Goal: Contribute content: Contribute content

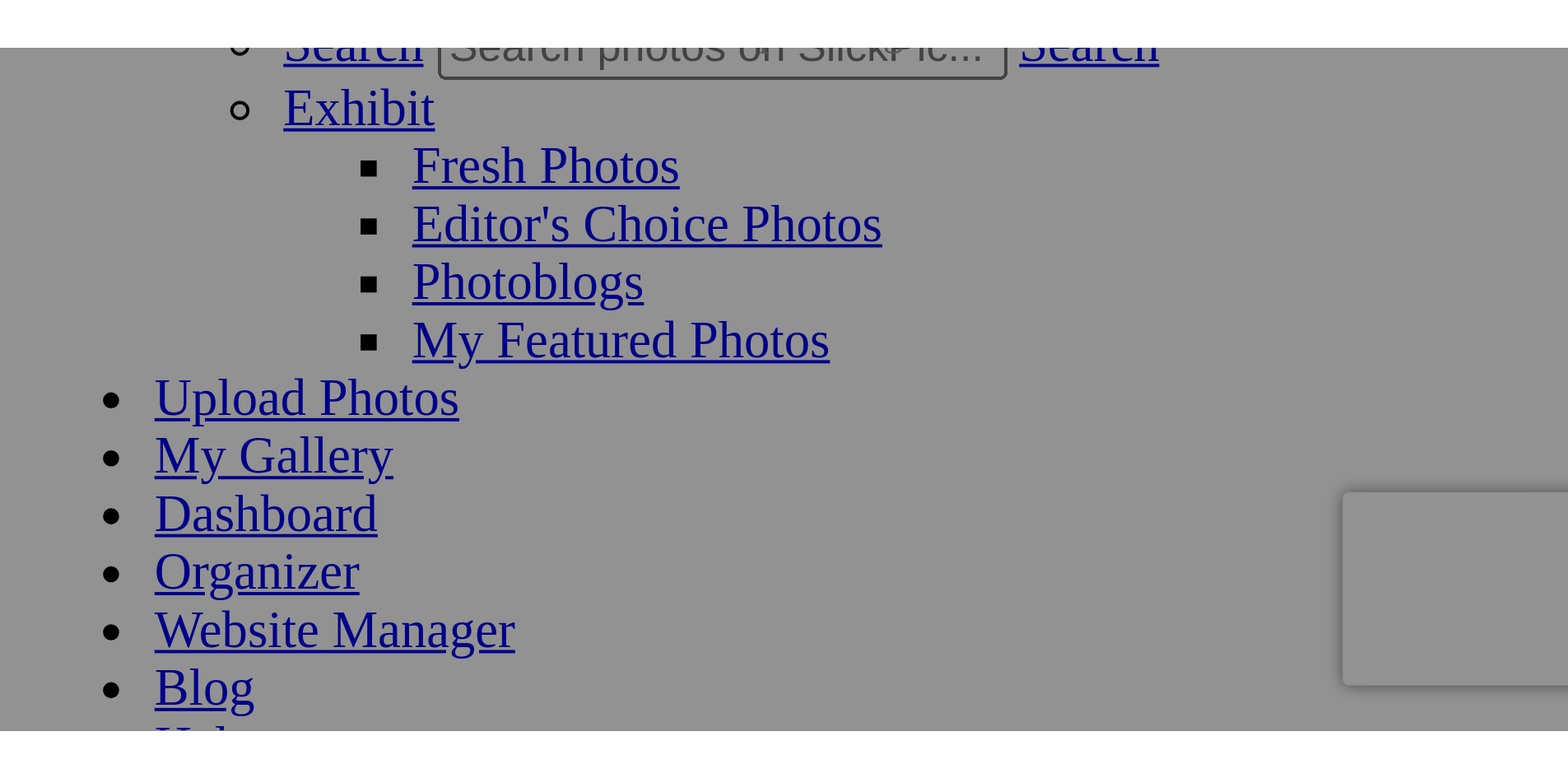
scroll to position [0, 4442]
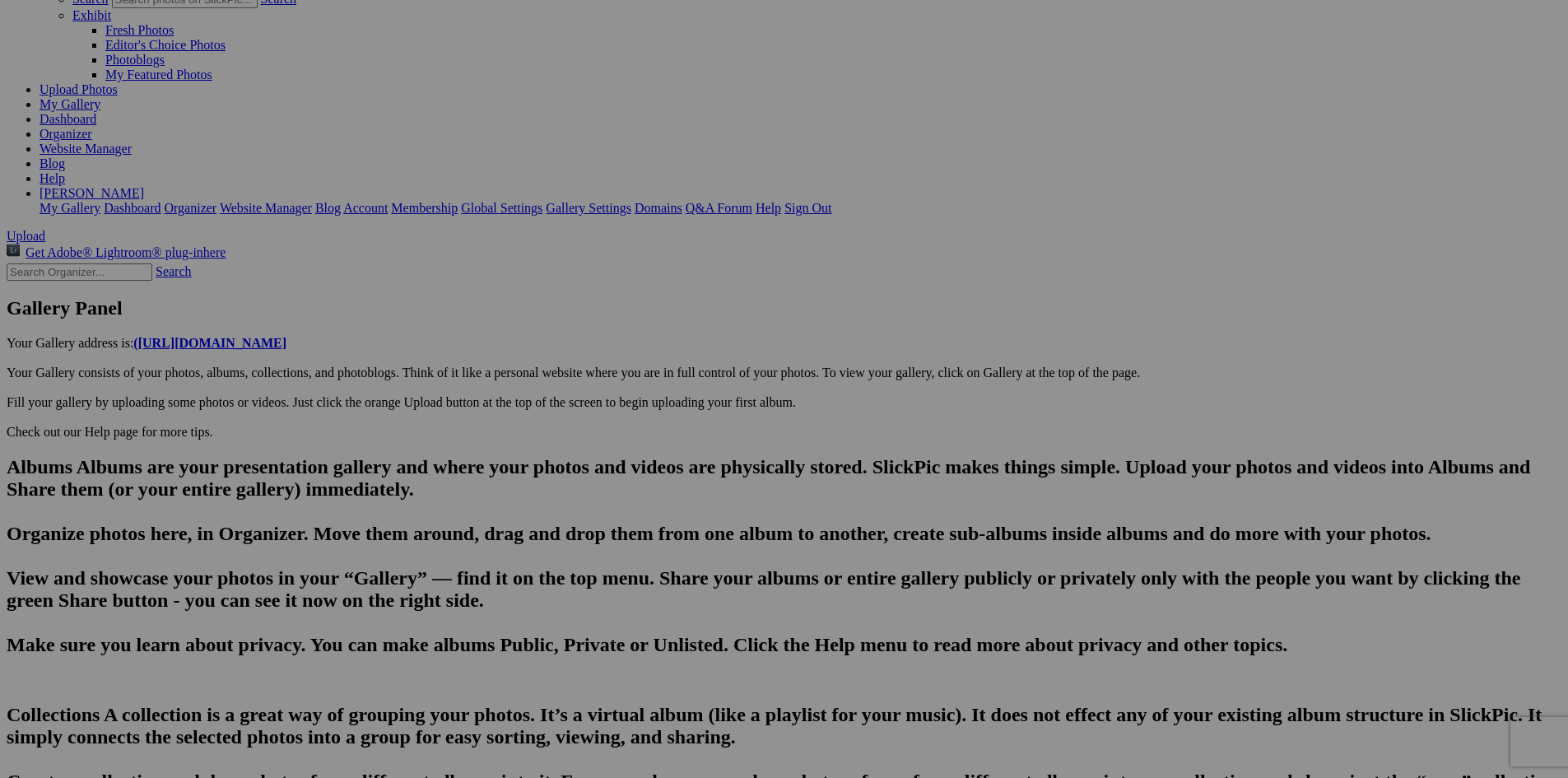
paste textarea "It's called an Adventurer 333 and it's actually a seaplane,” [PERSON_NAME] said…"
drag, startPoint x: 760, startPoint y: 675, endPoint x: 706, endPoint y: 681, distance: 54.3
drag, startPoint x: 514, startPoint y: 678, endPoint x: 491, endPoint y: 685, distance: 24.0
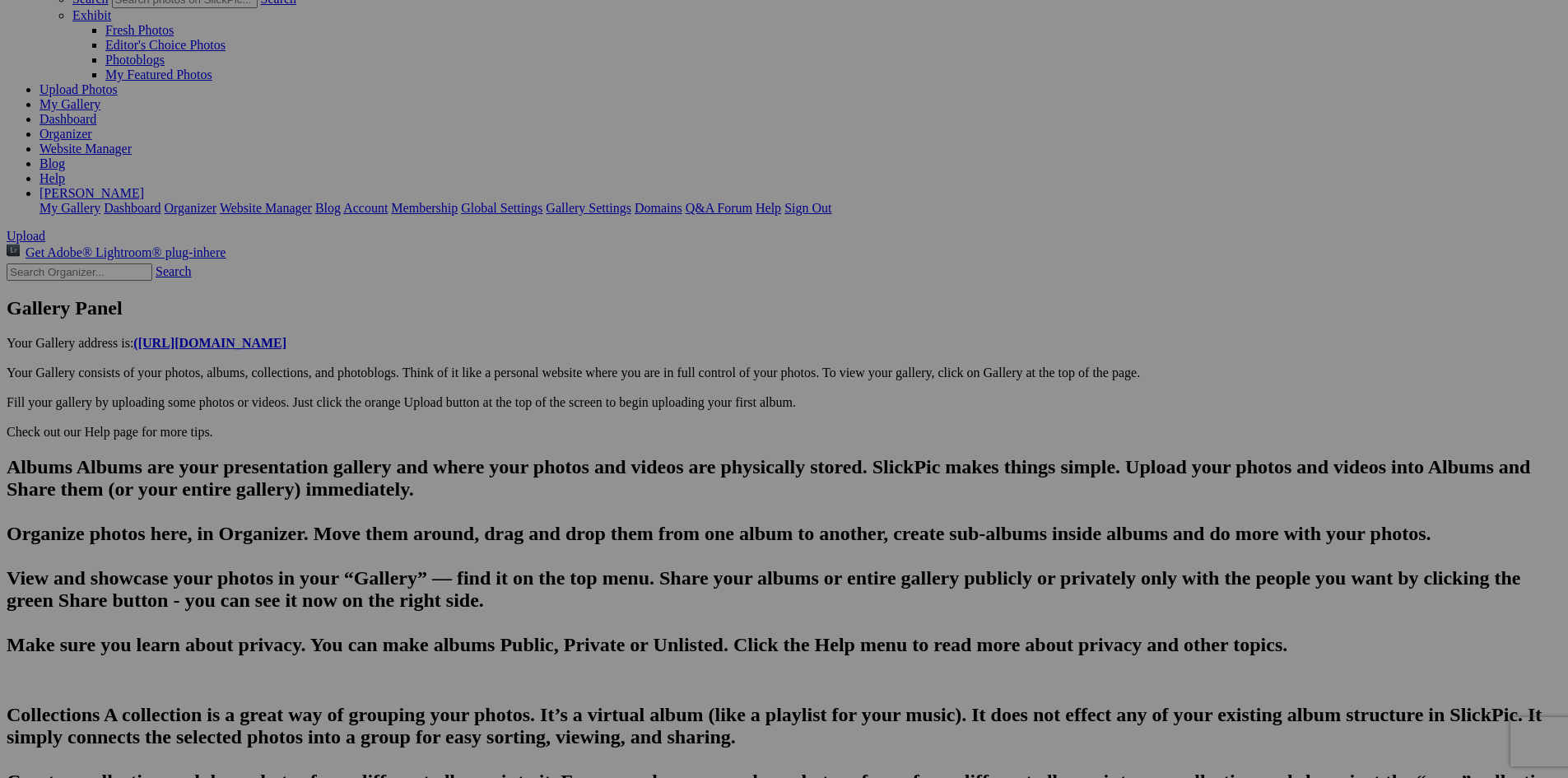
type textarea "It's an Adventurer 333 and it's actually a seaplane,The hull lands on the water…"
drag, startPoint x: 563, startPoint y: 611, endPoint x: 310, endPoint y: 614, distance: 253.0
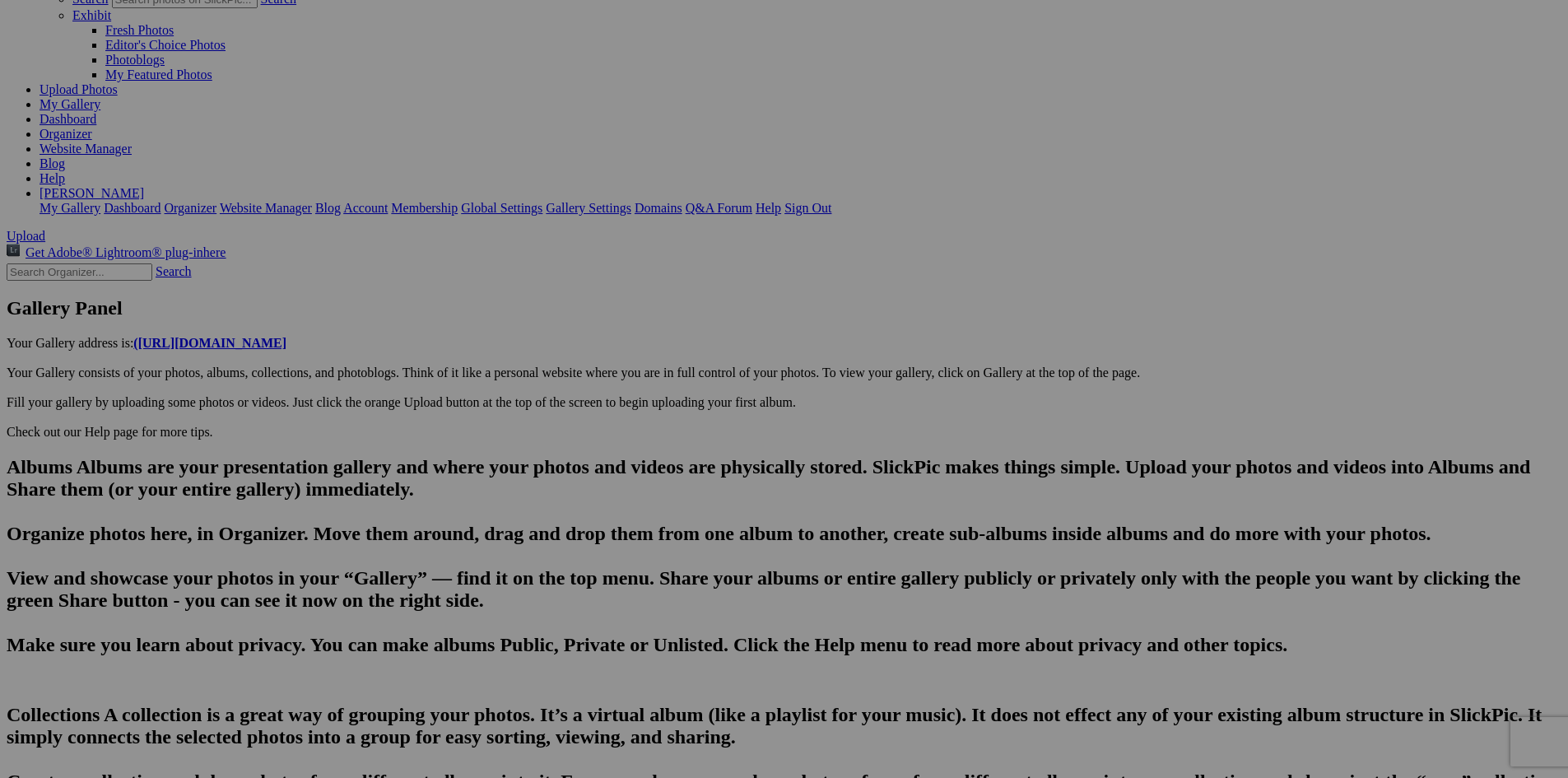
type input "Could this be the Cherry Hut's owners wheels?"
type textarea "Enter here..."
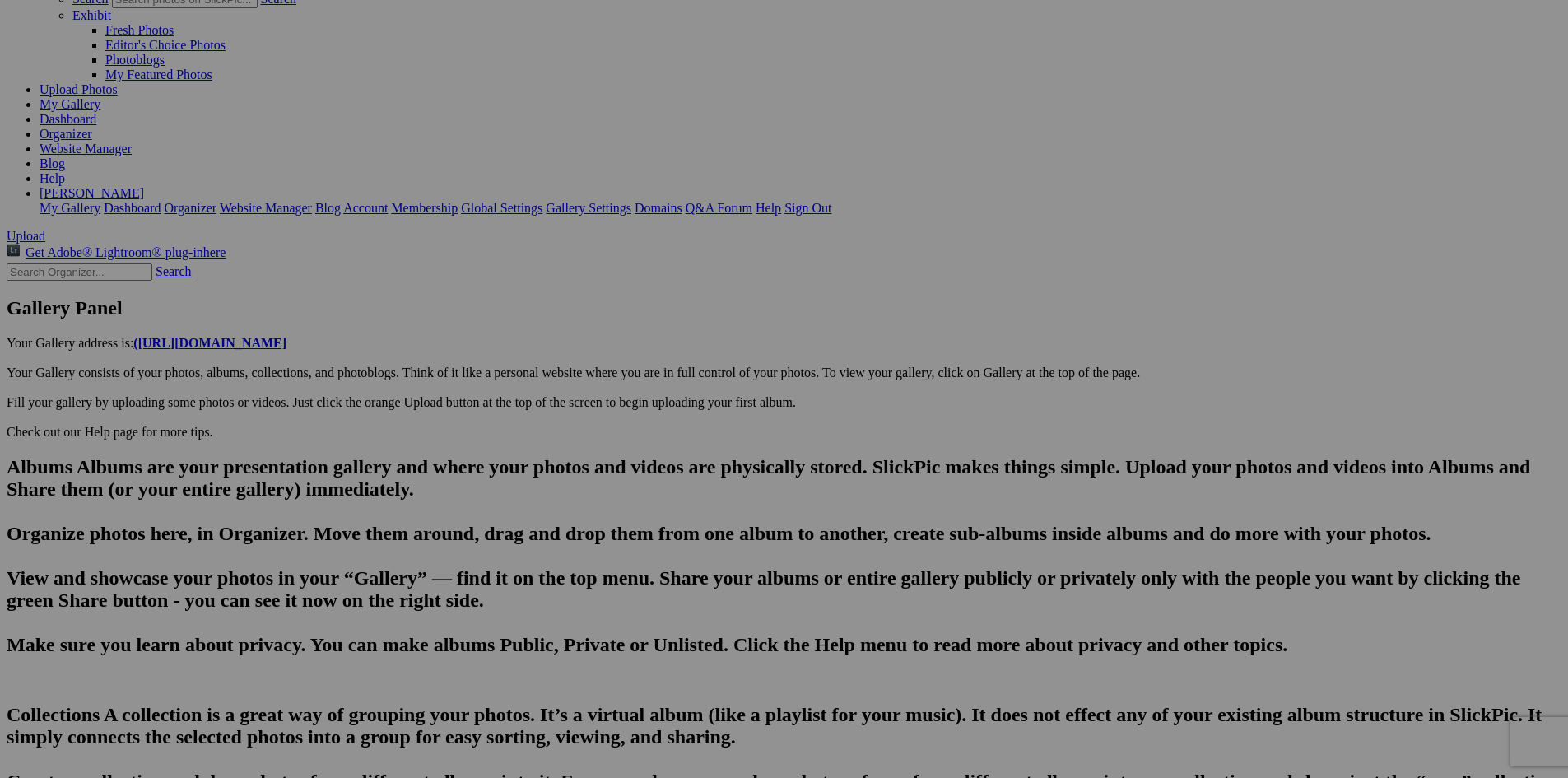
type input "In [GEOGRAPHIC_DATA], [US_STATE], the [GEOGRAPHIC_DATA] is a more than century …"
type textarea "Popular items include cherry chicken salad, chicken pie, and of course, everyth…"
type input "Could this be the Cherry Hut's owners wheels?"
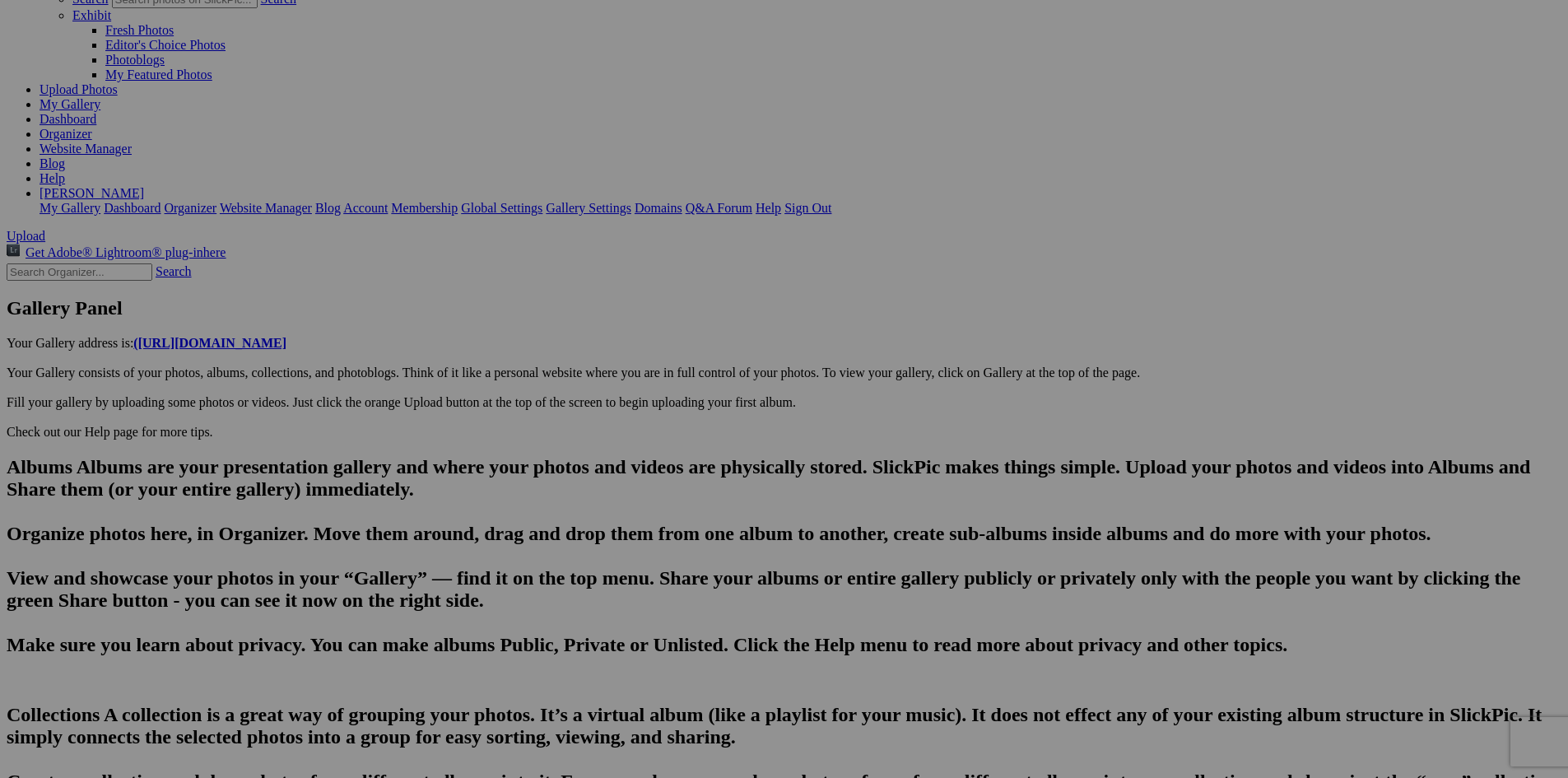
type textarea "Enter here..."
type input "Beulah, MI-An unusual site: A '70s vintage seaplane mounted atop a learning cen…"
type textarea "It's an Adventurer 333 and it's actually a seaplane,The hull lands on the water…"
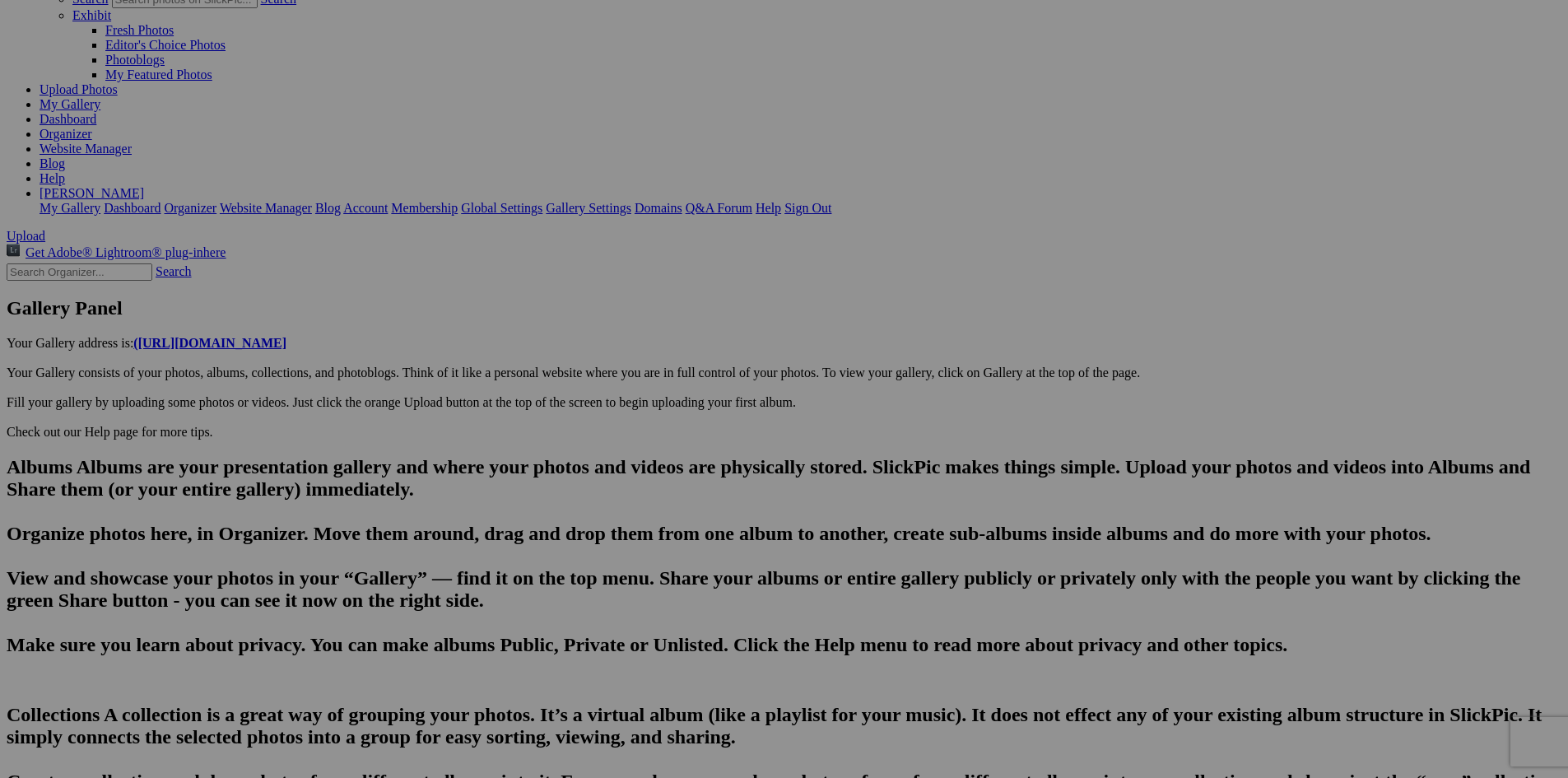
scroll to position [0, 4442]
drag, startPoint x: 702, startPoint y: 614, endPoint x: 836, endPoint y: 626, distance: 134.5
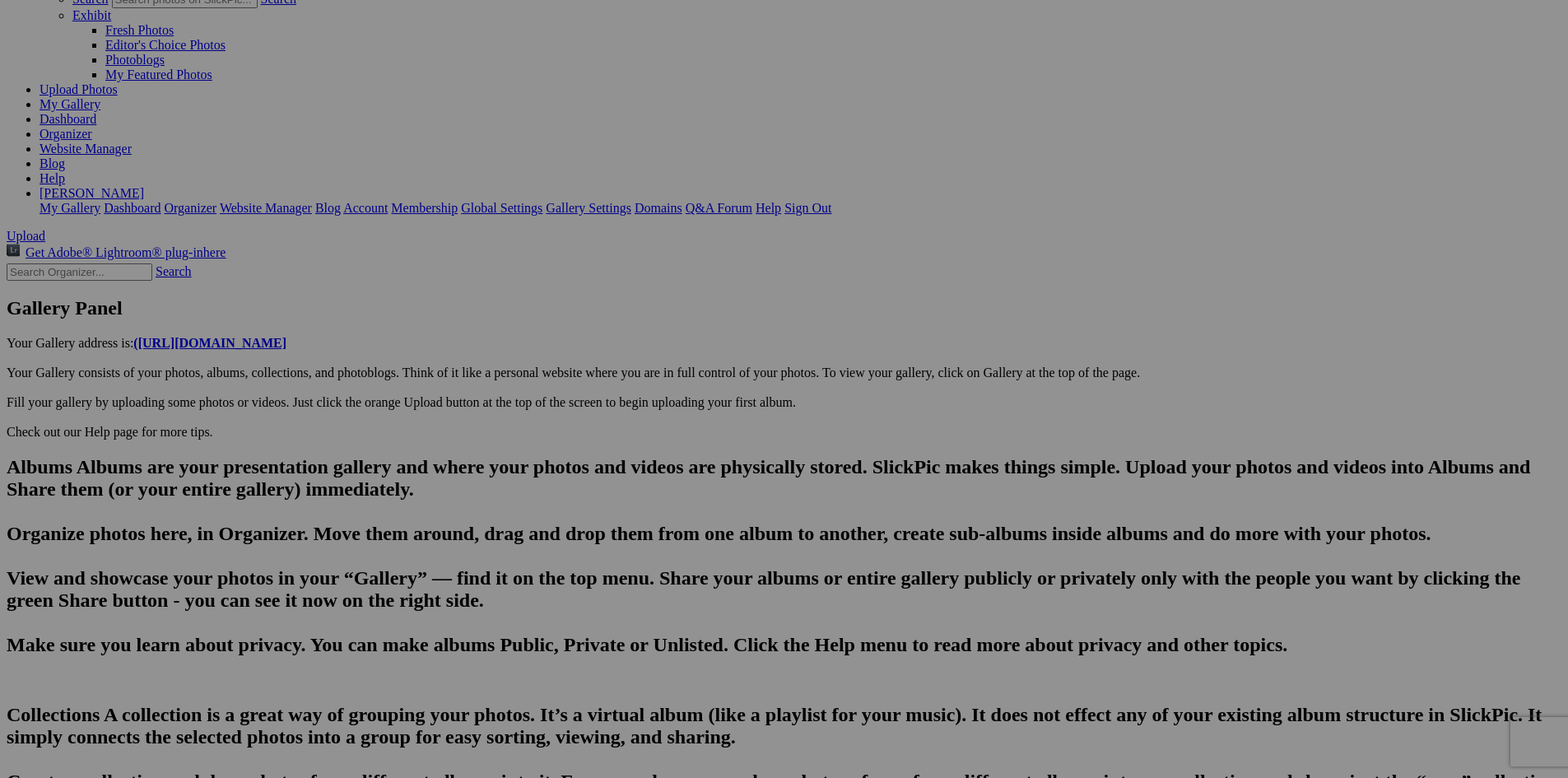
type input "20250815_154701"
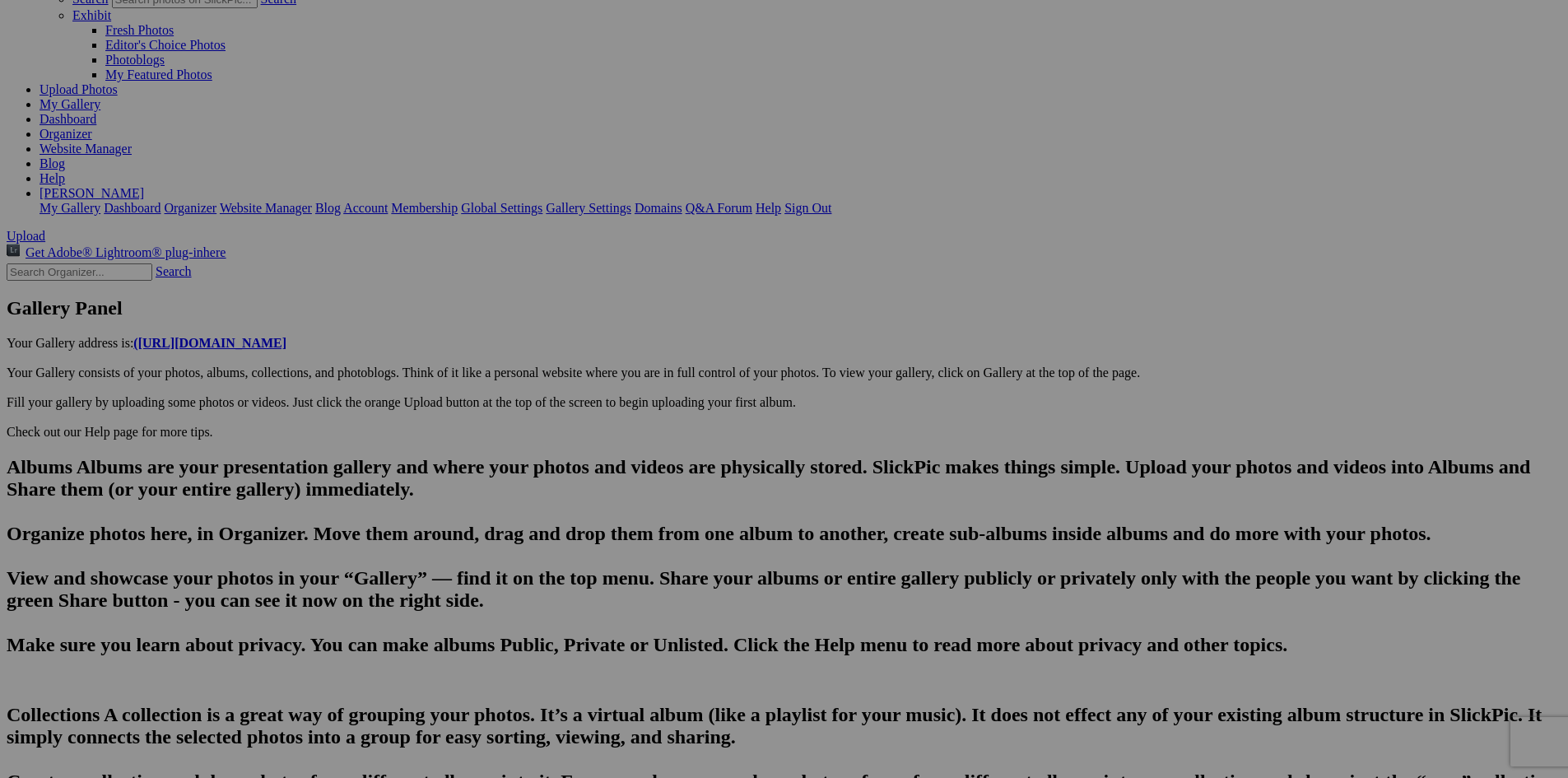
type textarea "Enter here..."
drag, startPoint x: 560, startPoint y: 611, endPoint x: 368, endPoint y: 606, distance: 192.1
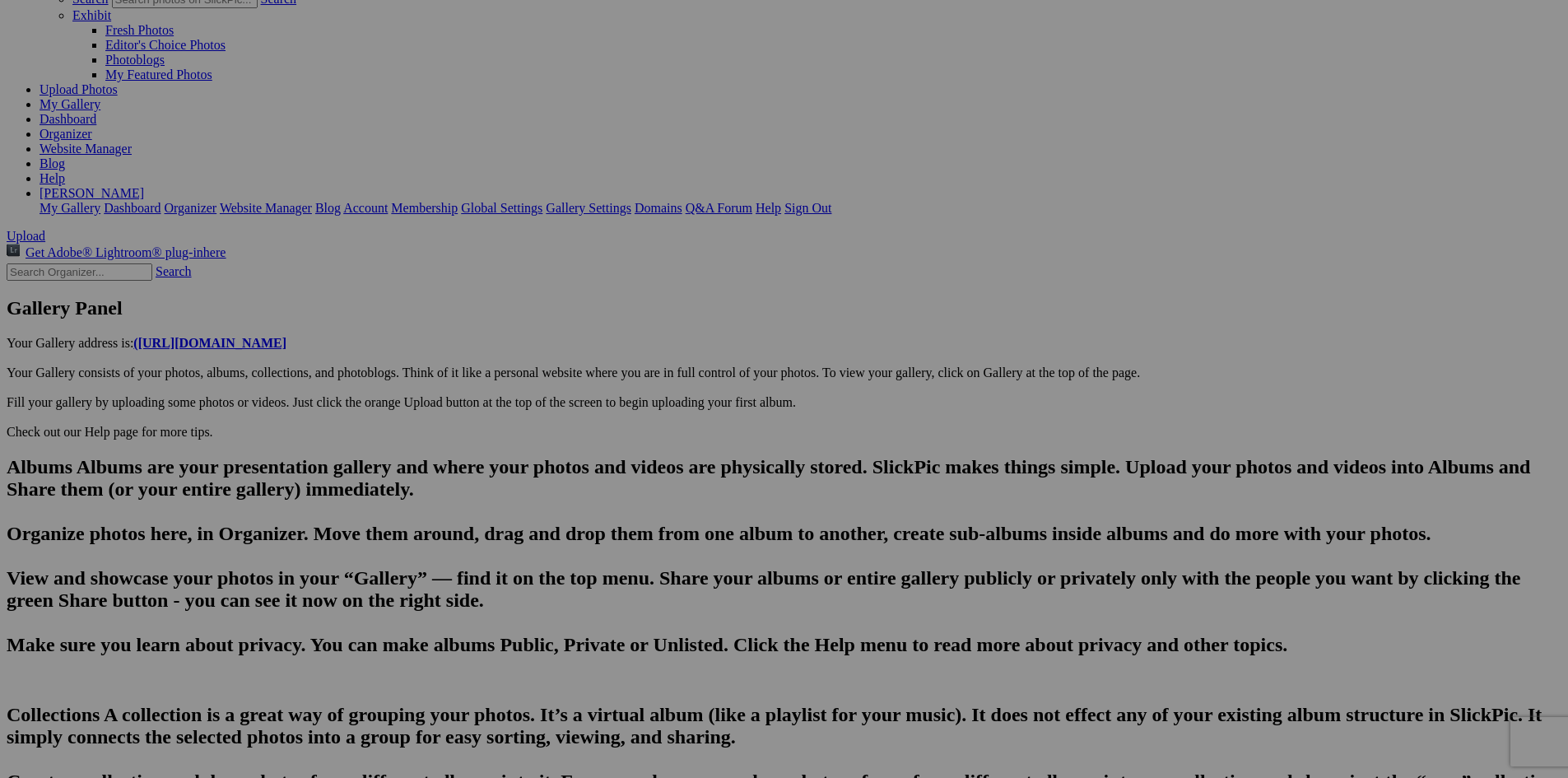
scroll to position [0, 4539]
type input "[PERSON_NAME], [GEOGRAPHIC_DATA]-An unusual site: A '70s vintage seaplane on a …"
type textarea "It's an Adventurer 333 and it's actually a seaplane,The hull lands on the water…"
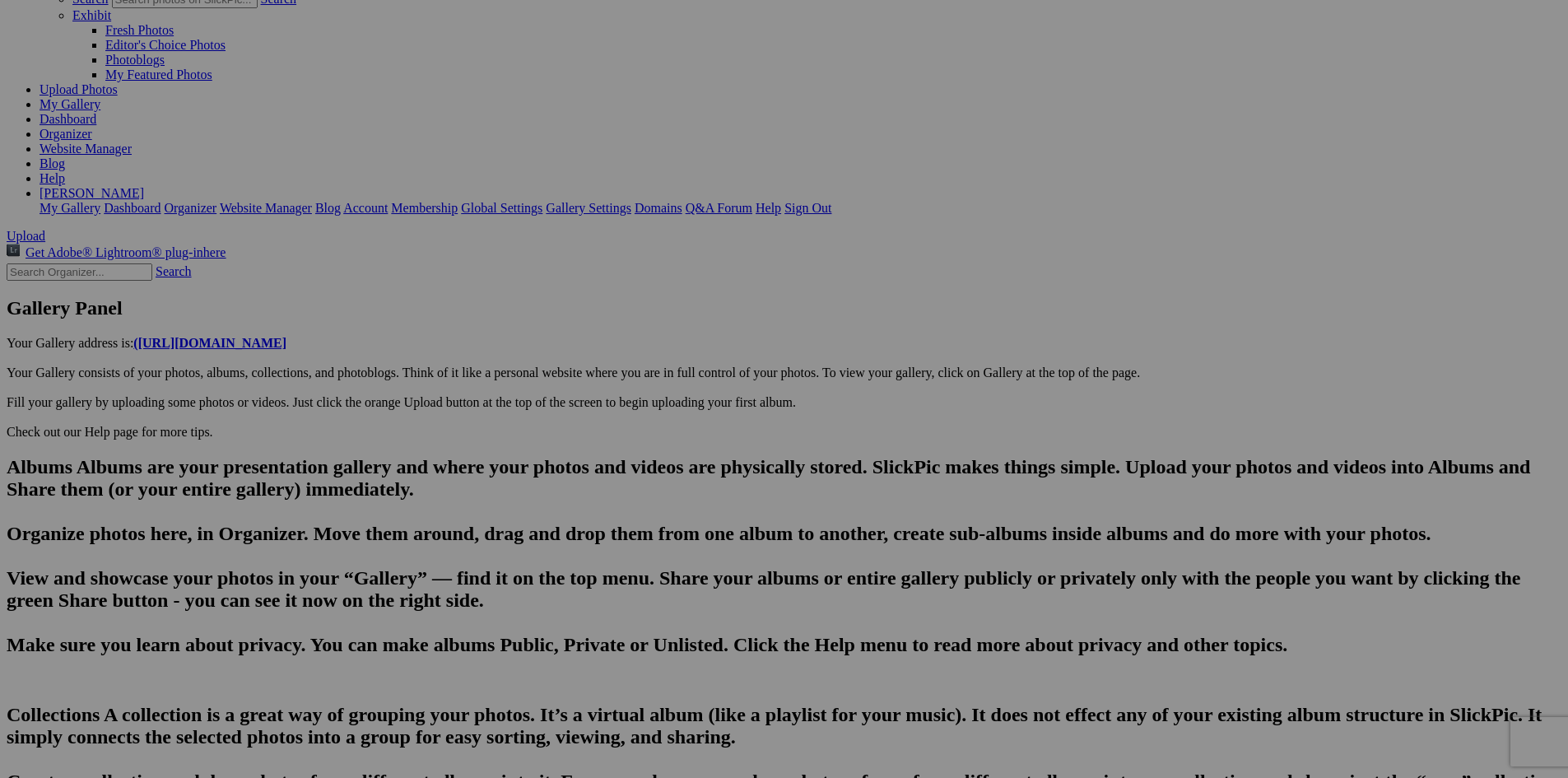
type input "Could this be the Cherry Hut's owners wheels?"
type textarea "Enter here..."
type input "In [GEOGRAPHIC_DATA], [US_STATE], the [GEOGRAPHIC_DATA] is a more than century …"
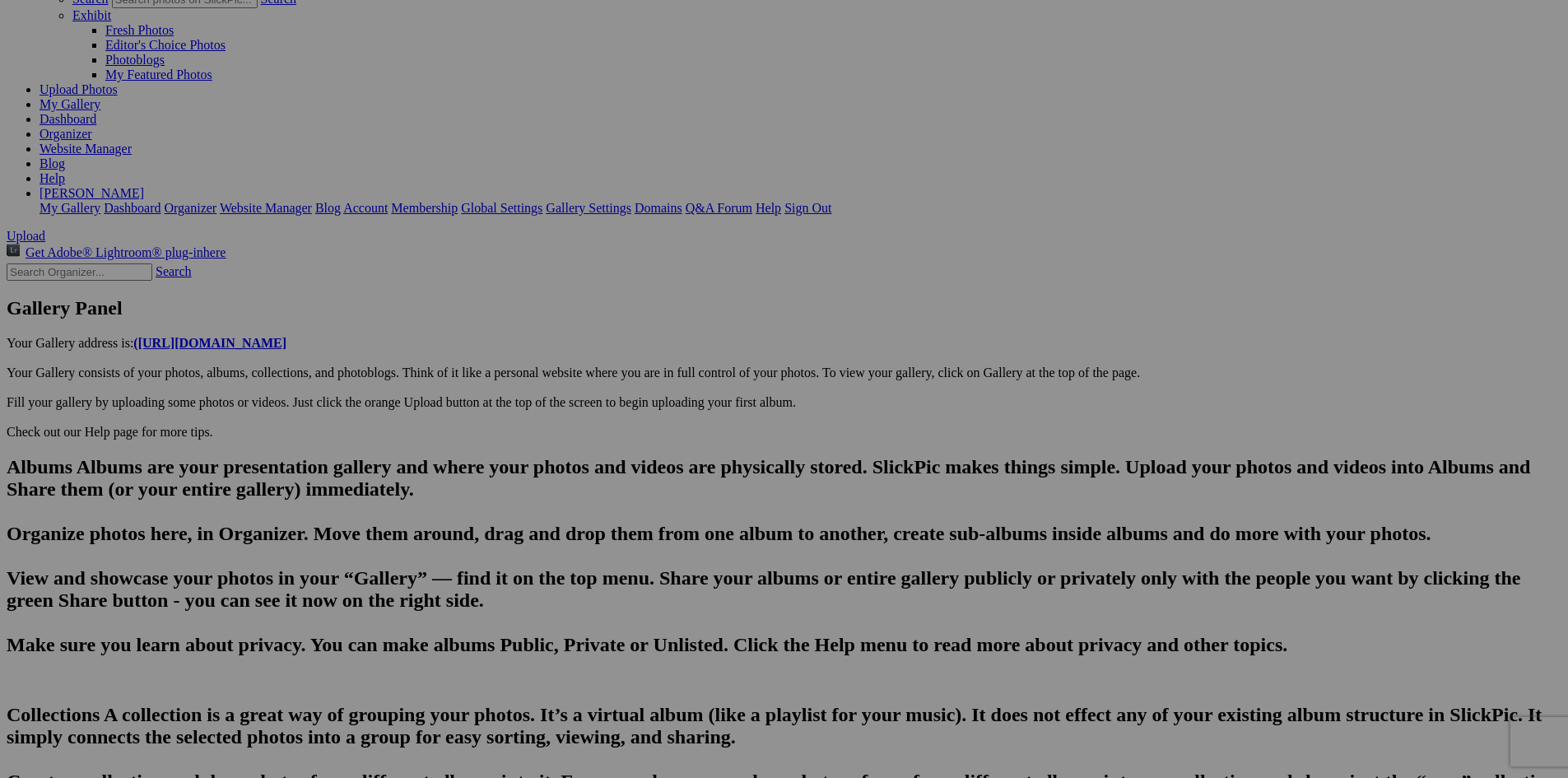
type textarea "Popular items include cherry chicken salad, chicken pie, and of course, everyth…"
type input "We stopped at the iconic [GEOGRAPHIC_DATA] en route from [GEOGRAPHIC_DATA] to […"
type textarea "In 1922 James and Dorothy Kraker opened the original Cherry Hut on the north sh…"
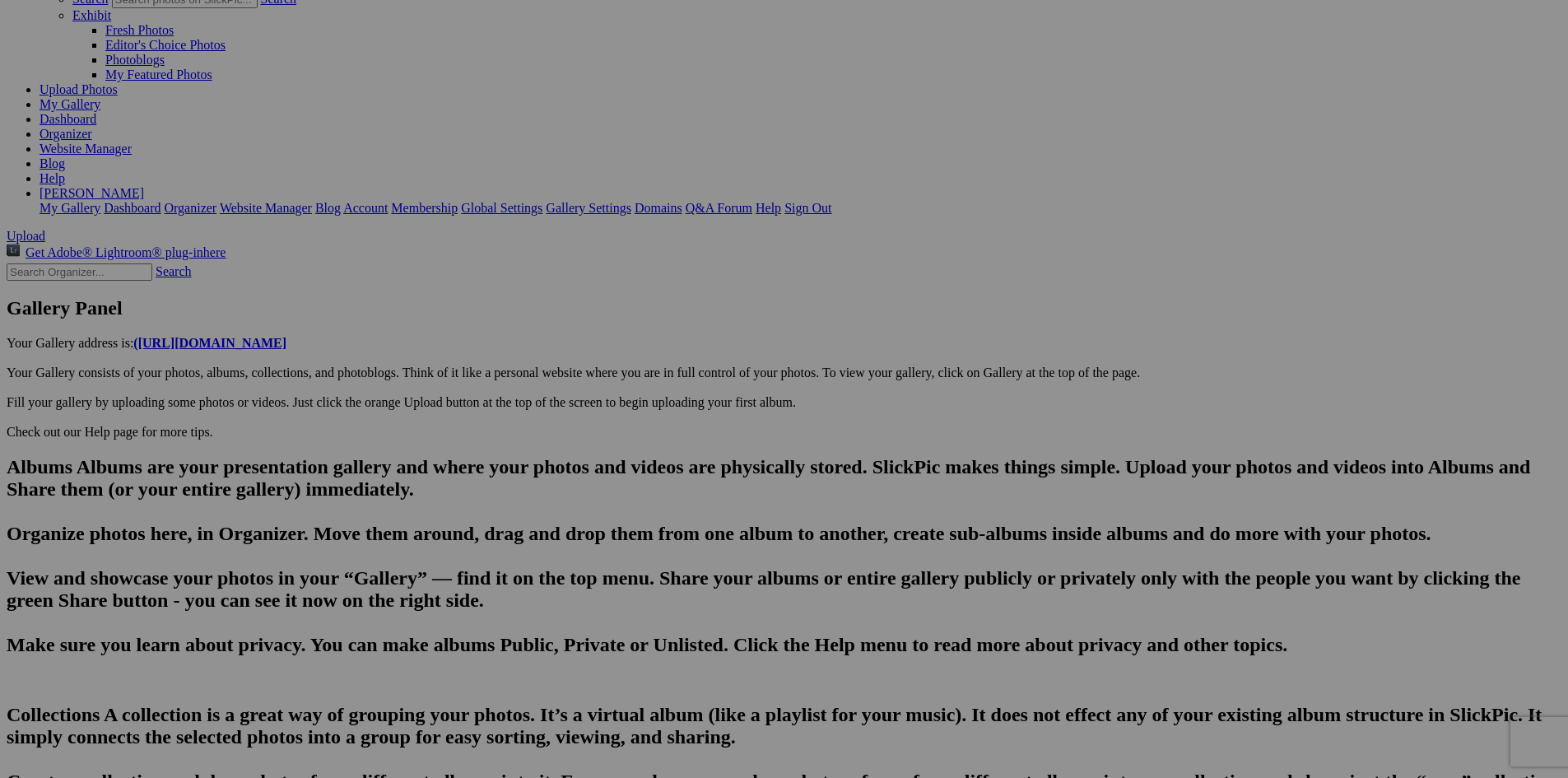
scroll to position [0, 4296]
drag, startPoint x: 822, startPoint y: 704, endPoint x: 956, endPoint y: 707, distance: 134.0
type input "In [GEOGRAPHIC_DATA], [US_STATE], the [GEOGRAPHIC_DATA] is a more than century …"
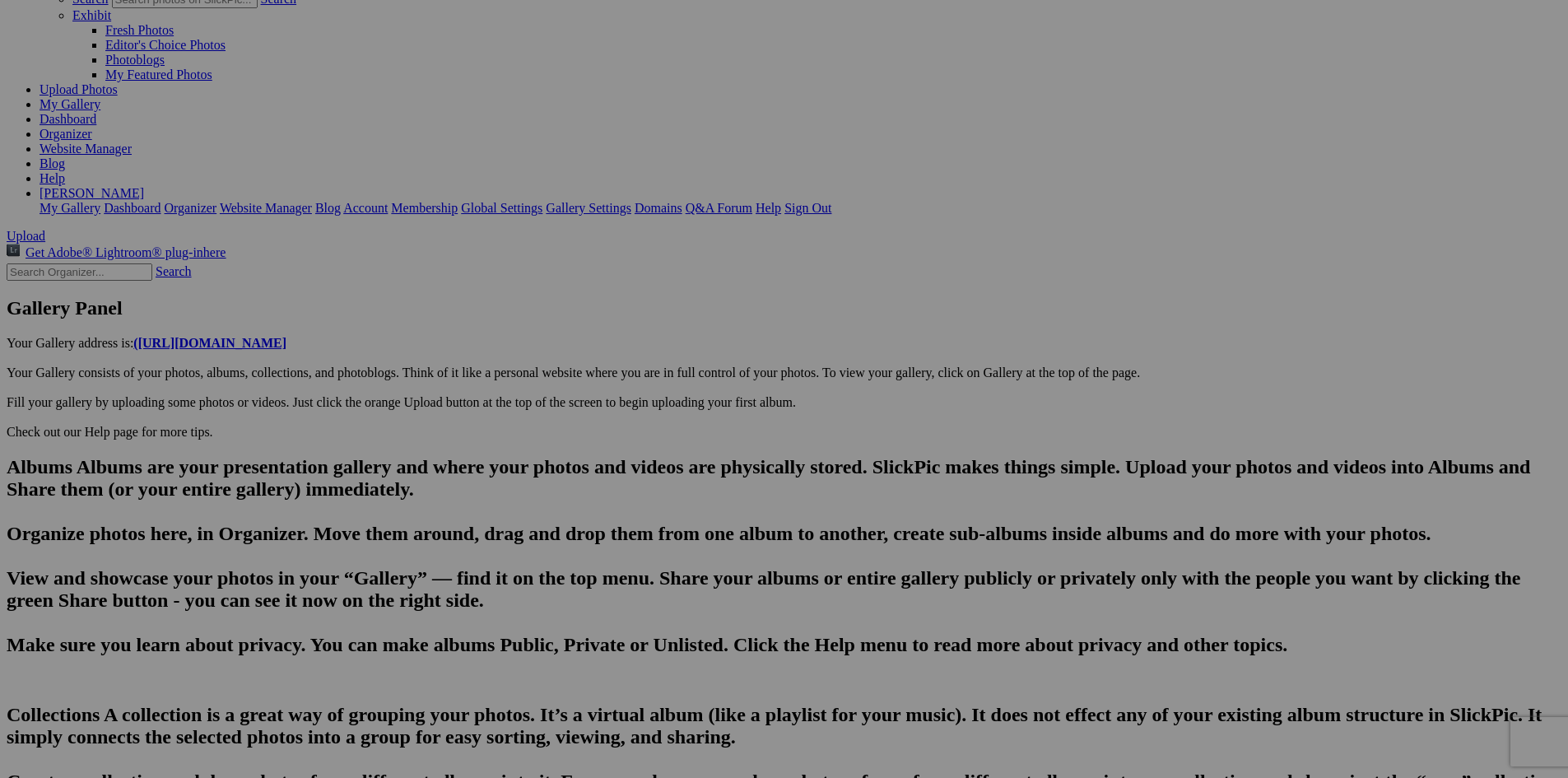
type textarea "Popular items include cherry chicken salad, chicken pie, and of course, everyth…"
type input "Could this be the Cherry Hut's owners wheels?"
type textarea "Enter here..."
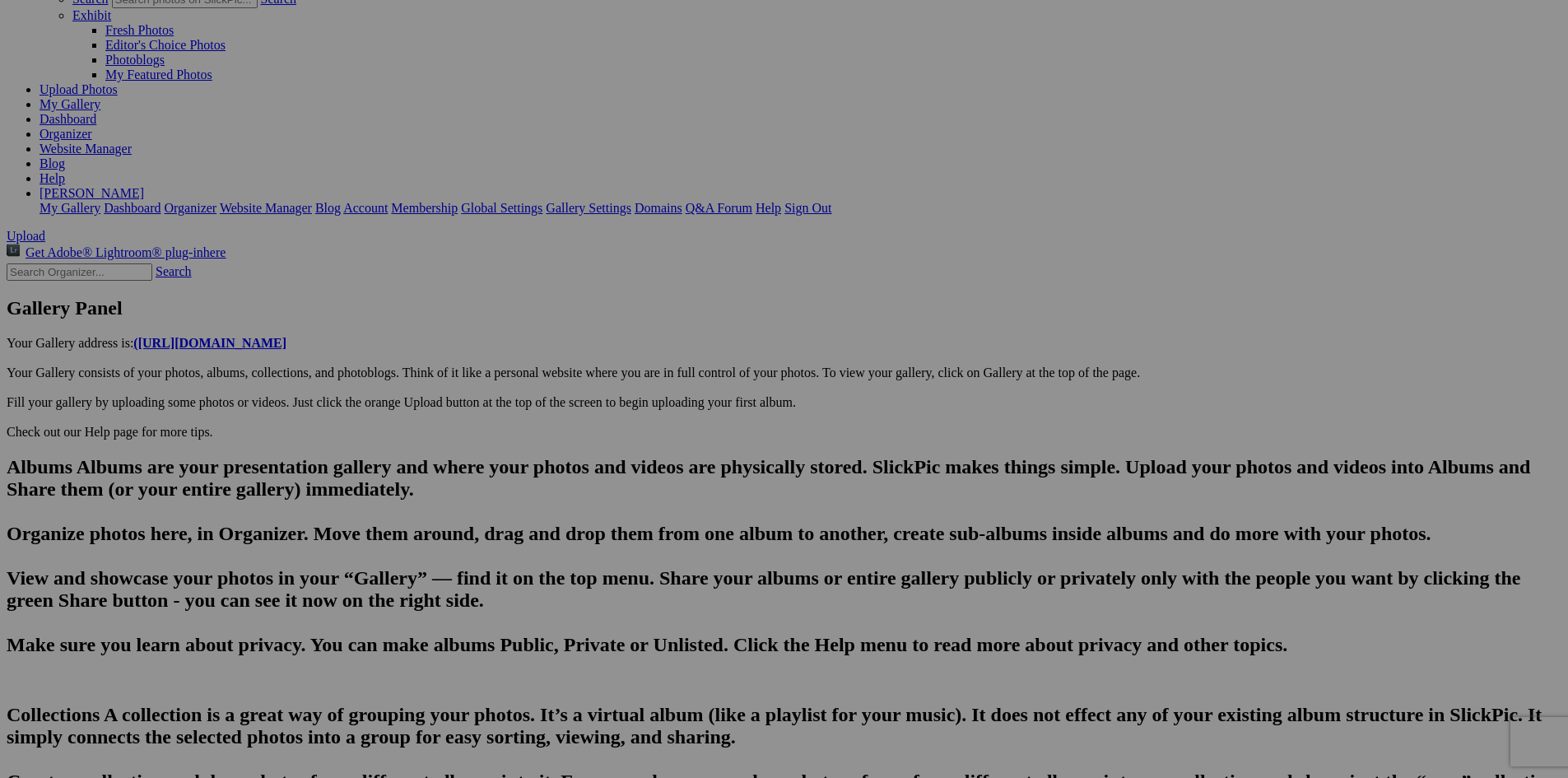
type input "[PERSON_NAME], [GEOGRAPHIC_DATA]-An unusual site: A '70s vintage seaplane on a …"
type textarea "It's an Adventurer 333 and it's actually a seaplane,The hull lands on the water…"
type input "The Cherry Hut: A Northern [US_STATE] tradition for generations"
type textarea "Enter here..."
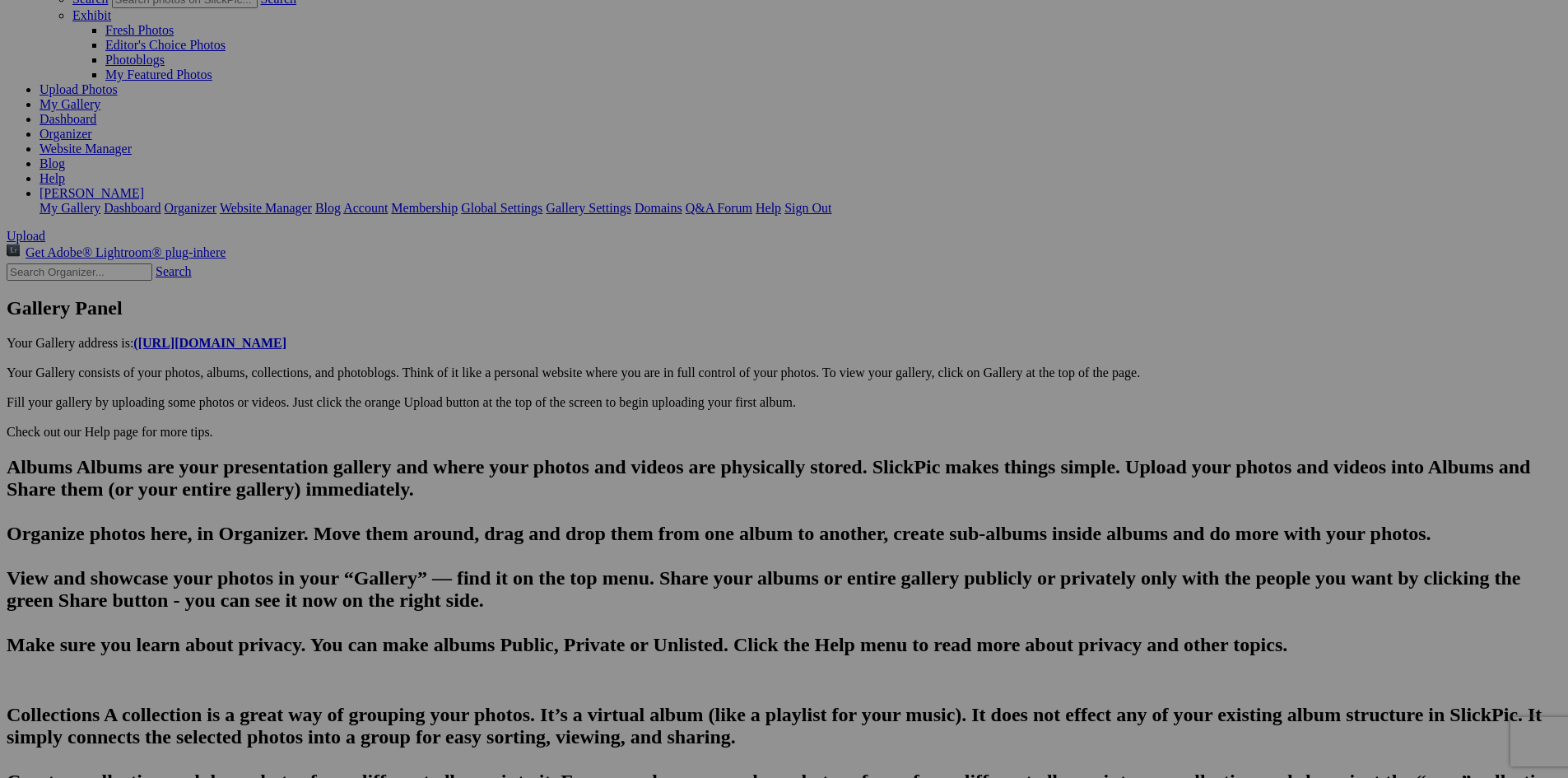
type input "20250815_154719"
drag, startPoint x: 564, startPoint y: 611, endPoint x: 282, endPoint y: 638, distance: 283.3
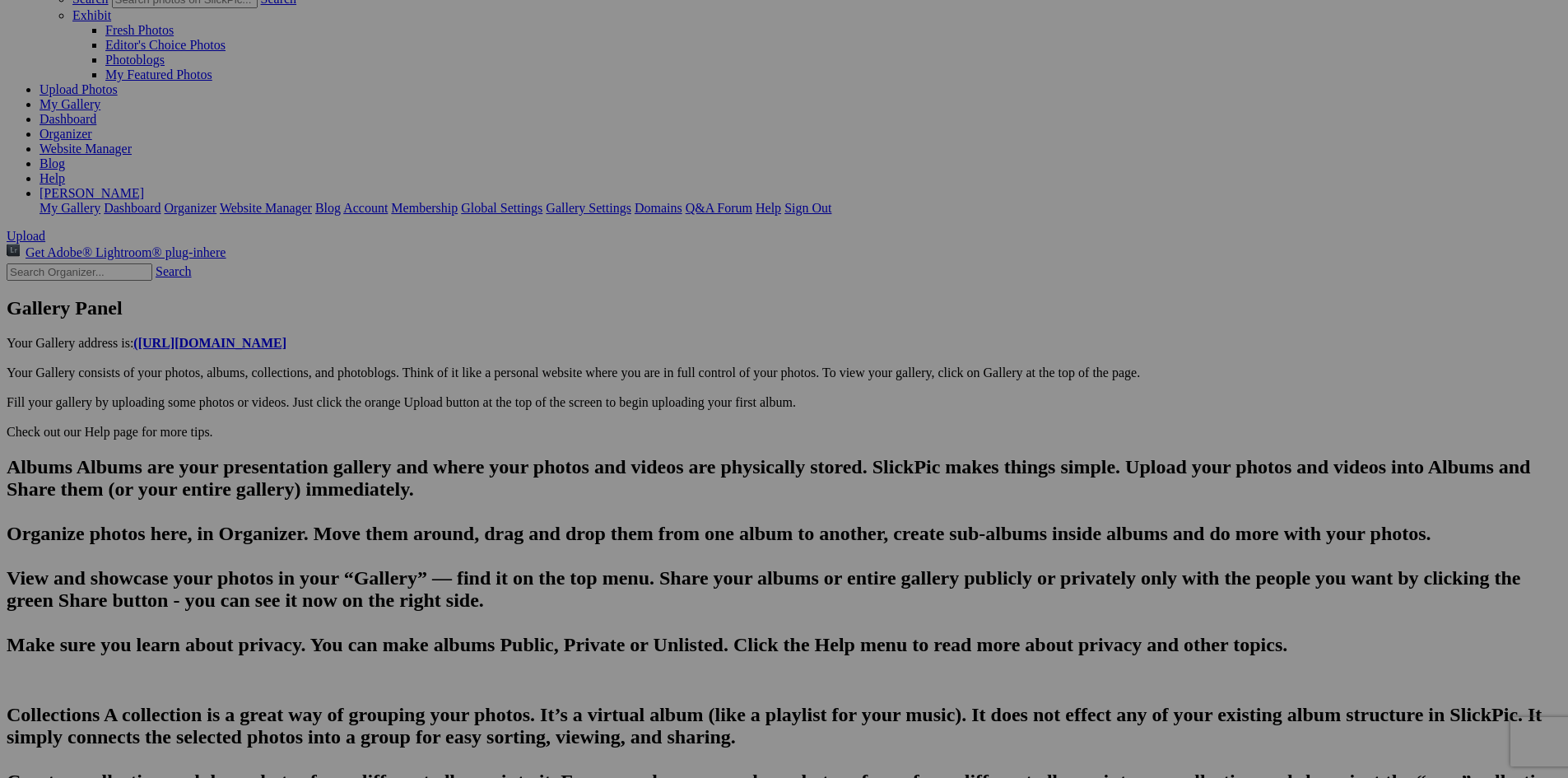
paste input "The smiling face of Cherry Jerry"
type input "20250815_154823"
drag, startPoint x: 556, startPoint y: 614, endPoint x: 436, endPoint y: 635, distance: 121.8
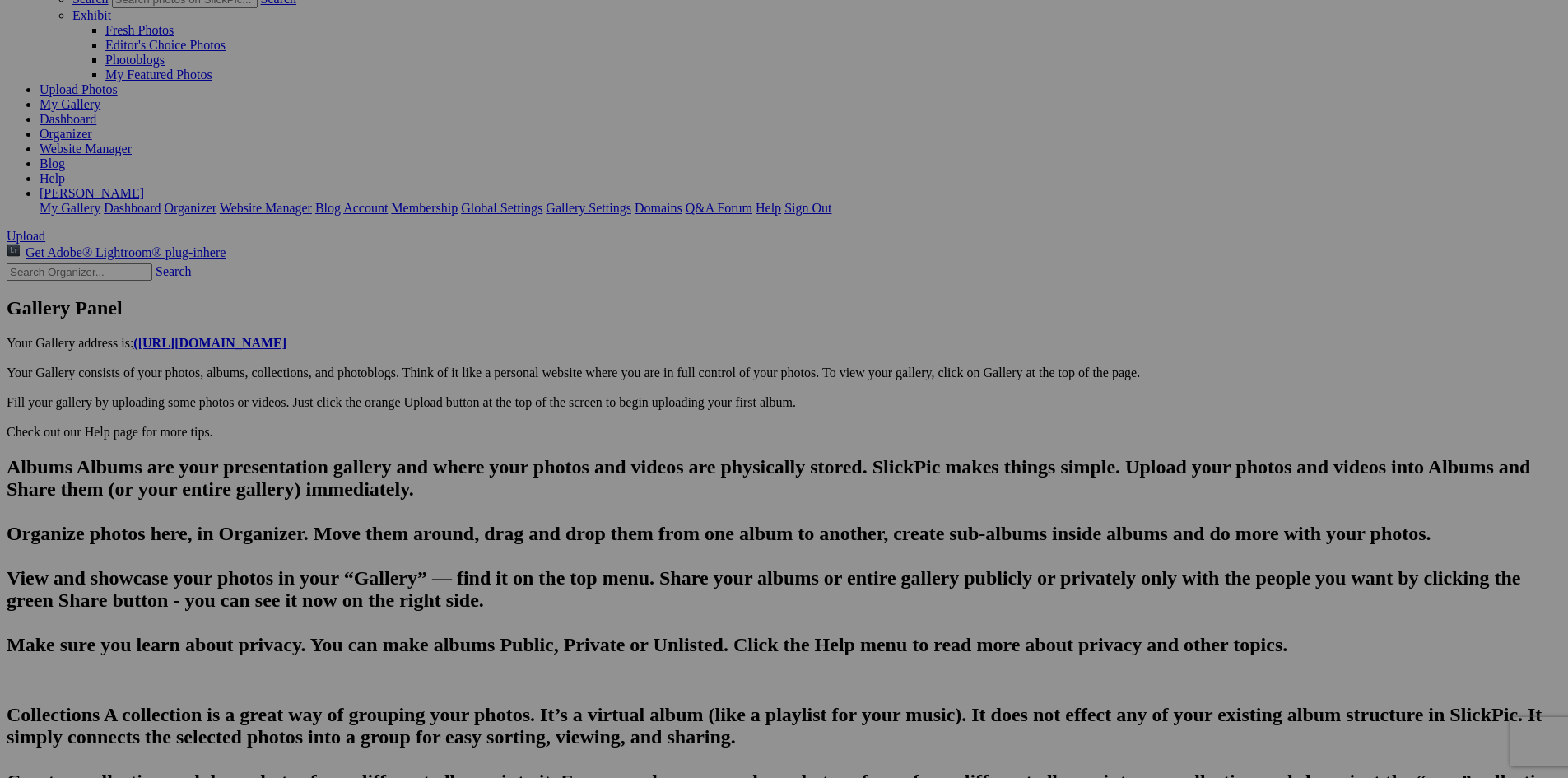
drag, startPoint x: 761, startPoint y: 607, endPoint x: 742, endPoint y: 614, distance: 20.2
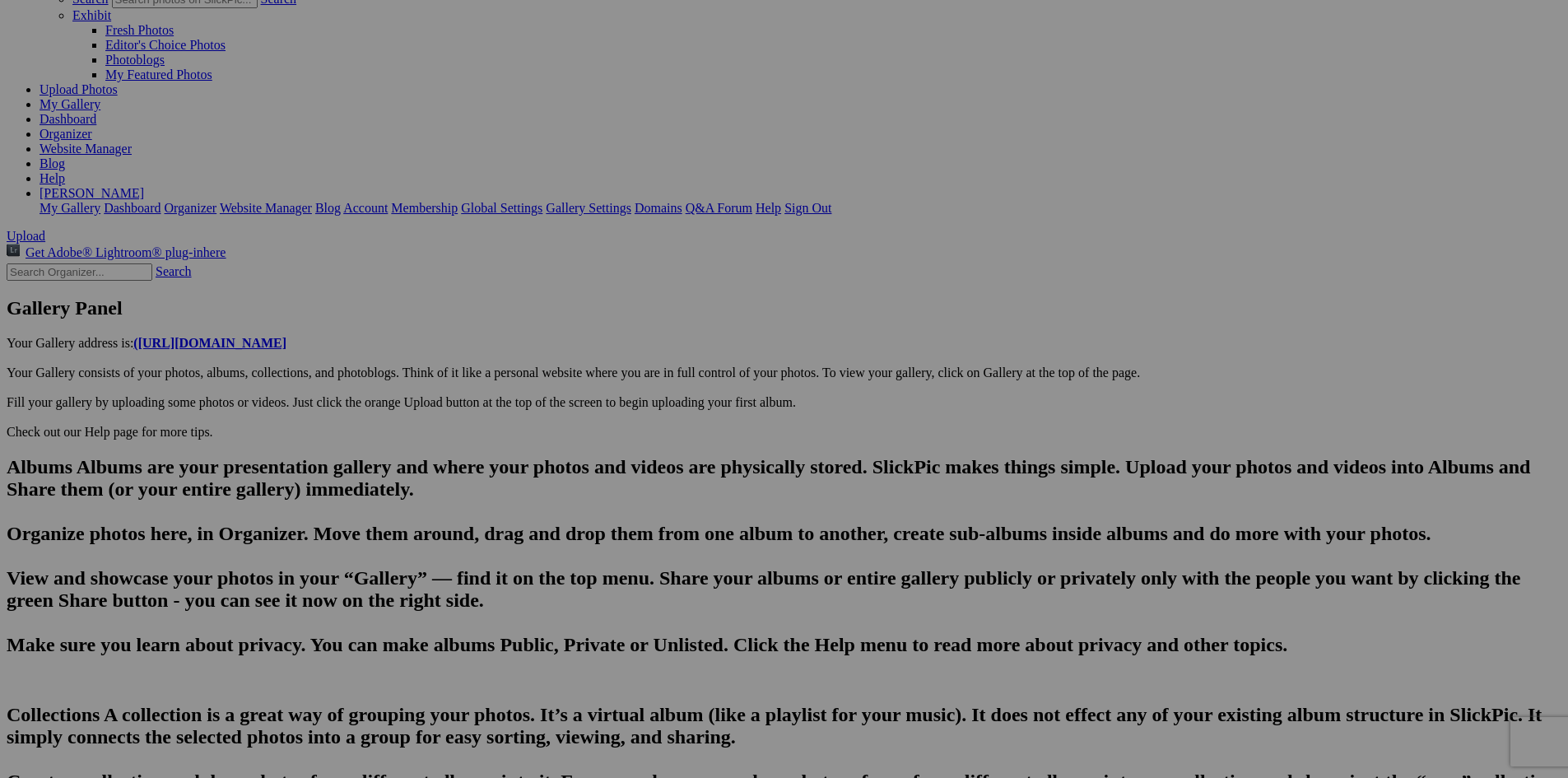
scroll to position [0, 4636]
type input "20250815_154954"
drag, startPoint x: 581, startPoint y: 614, endPoint x: 433, endPoint y: 611, distance: 148.0
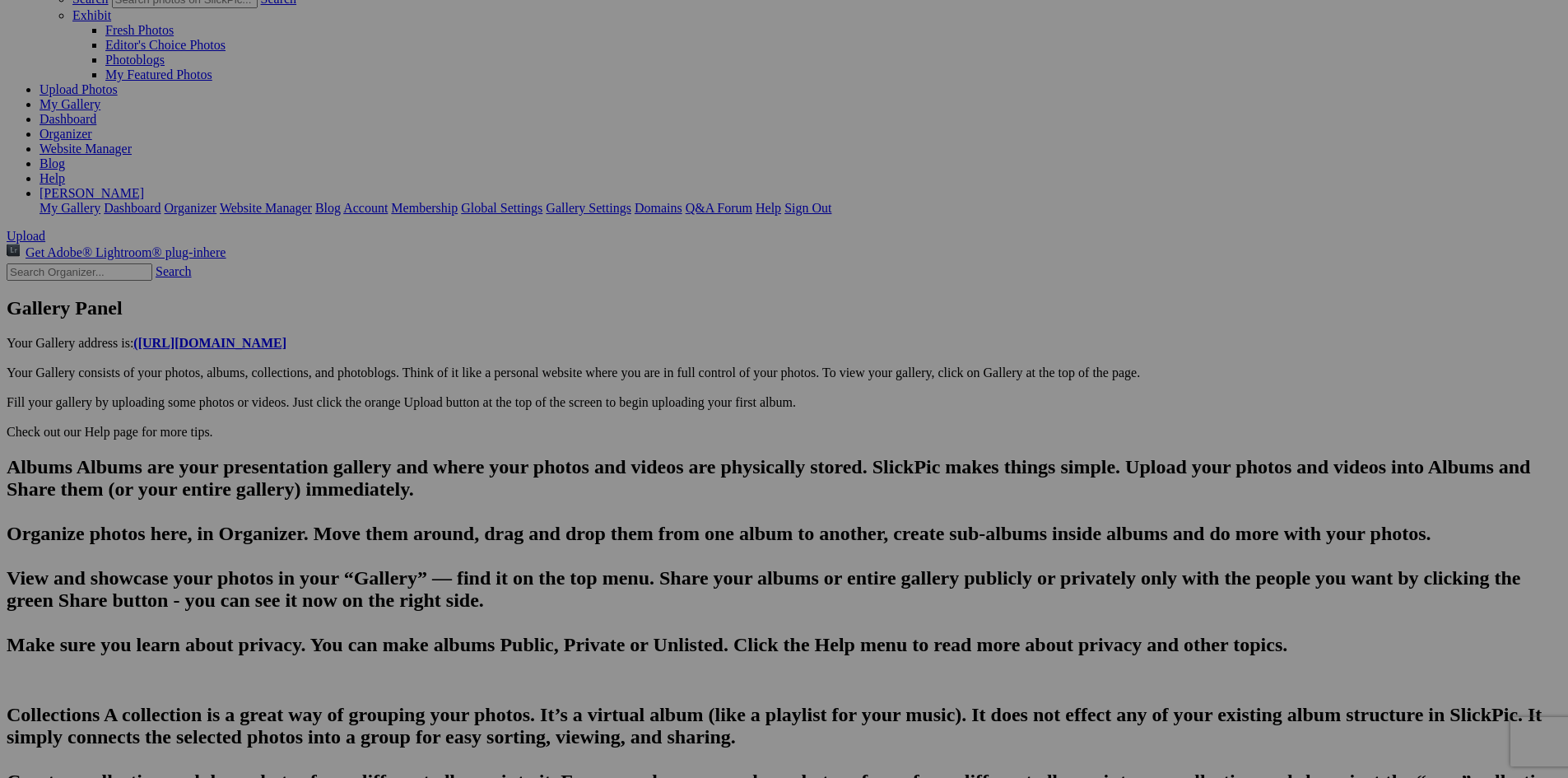
scroll to position [0, 4684]
drag, startPoint x: 472, startPoint y: 561, endPoint x: 570, endPoint y: 562, distance: 98.0
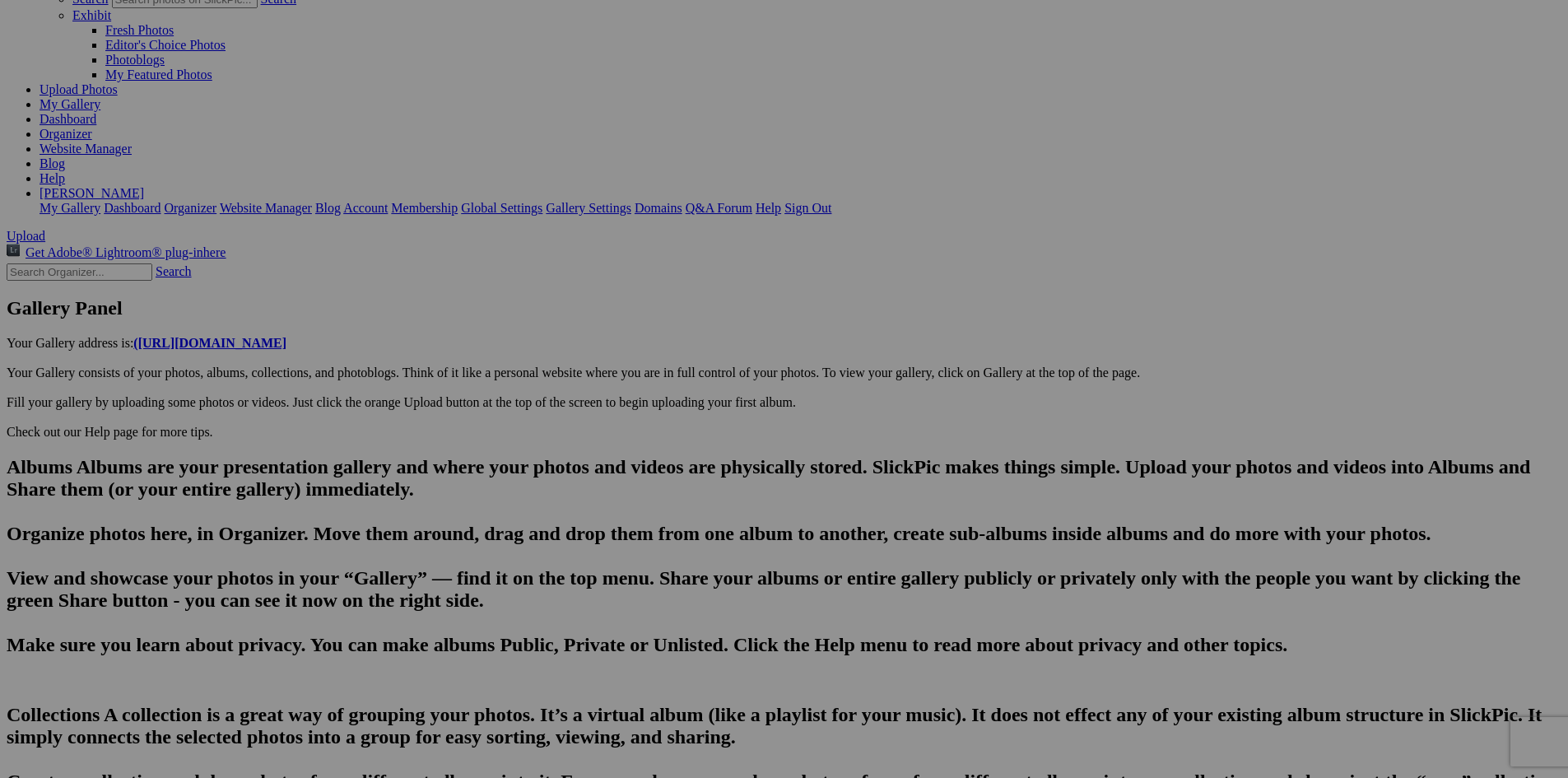
scroll to position [0, 4733]
type input "Grand Traverse Resort"
drag, startPoint x: 584, startPoint y: 611, endPoint x: 627, endPoint y: 699, distance: 97.9
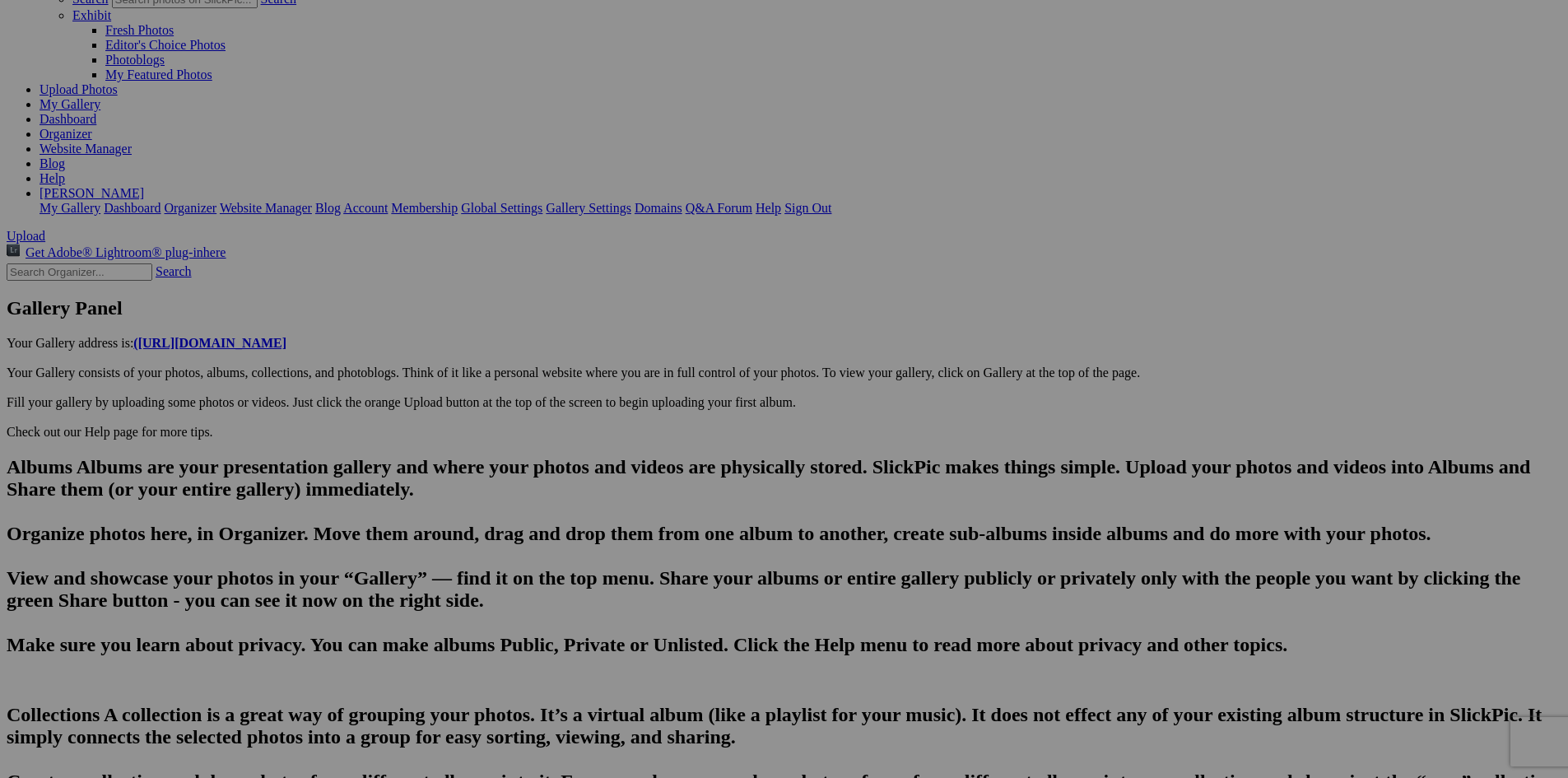
type textarea "Enter here..."
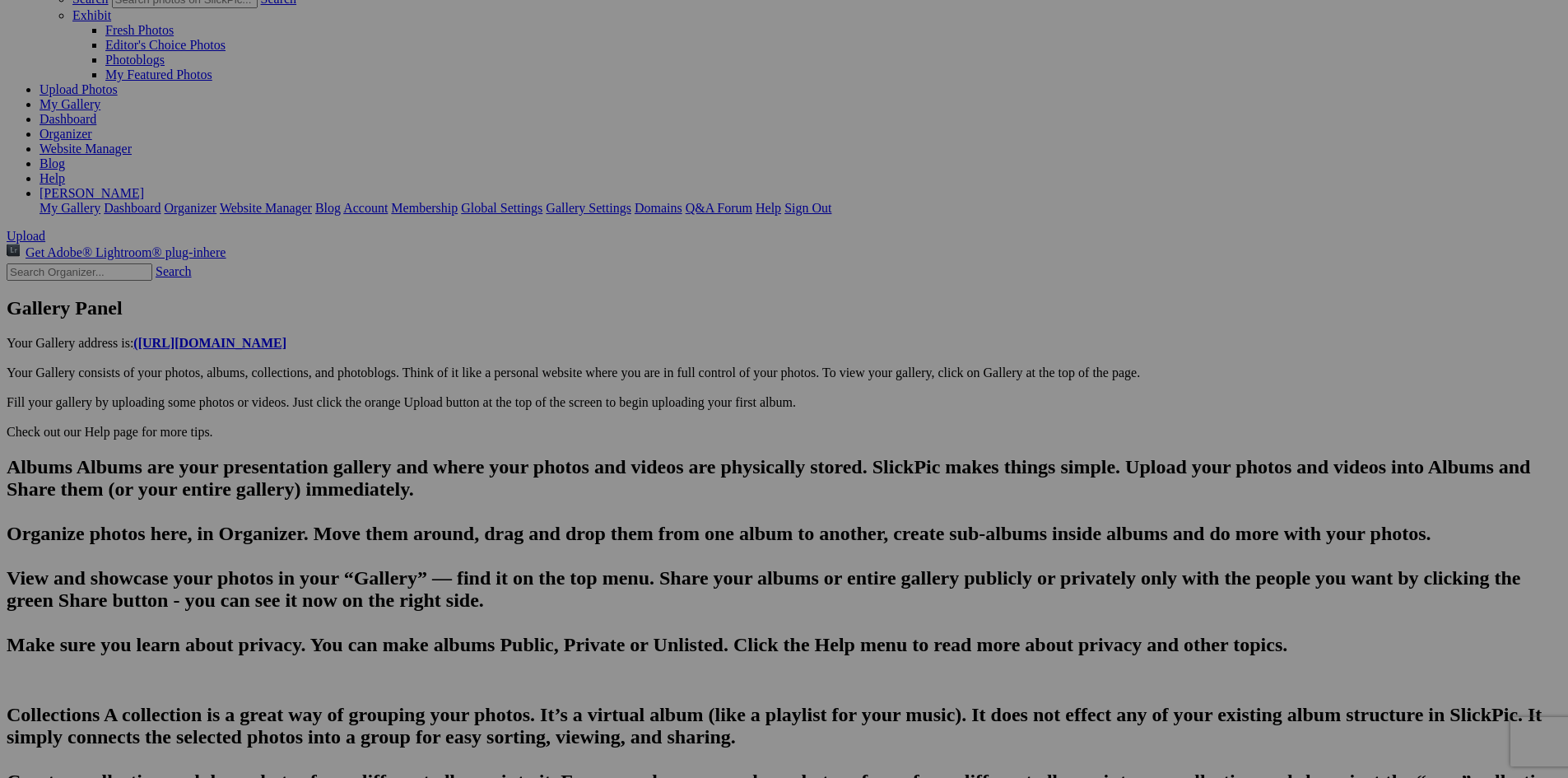
scroll to position [0, 4733]
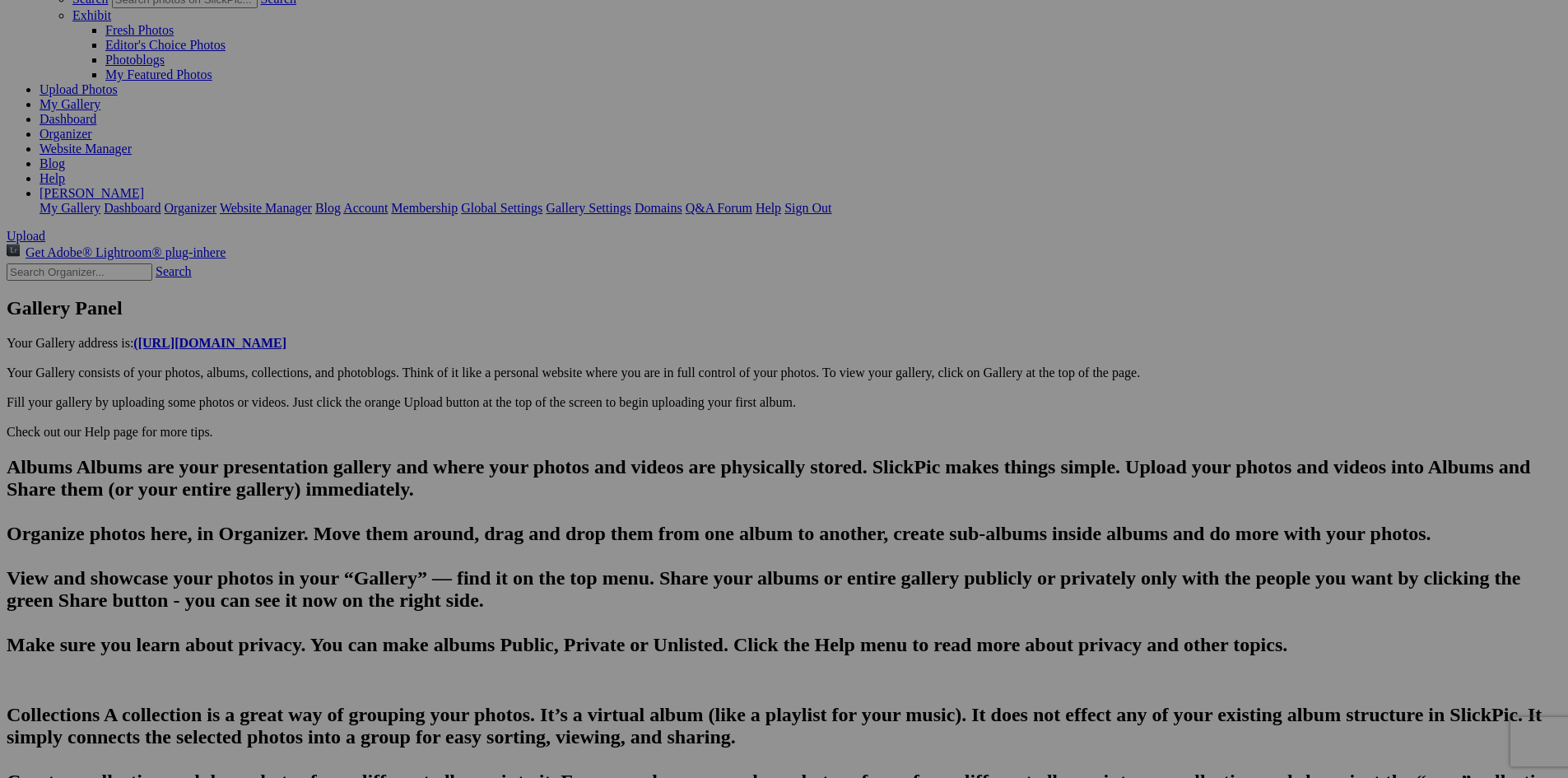
drag, startPoint x: 660, startPoint y: 635, endPoint x: 594, endPoint y: 638, distance: 66.1
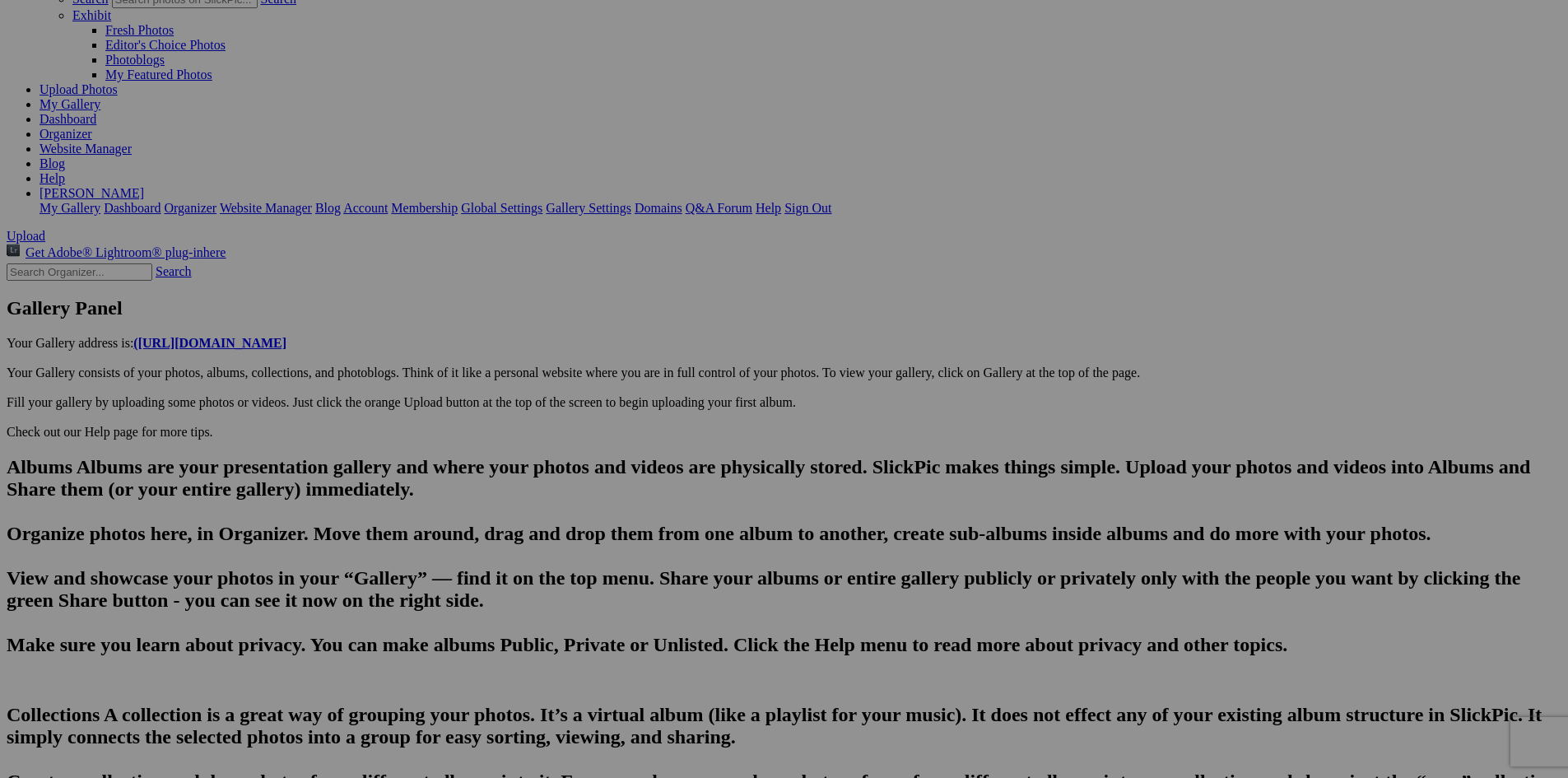
drag, startPoint x: 789, startPoint y: 631, endPoint x: 729, endPoint y: 638, distance: 60.4
drag, startPoint x: 820, startPoint y: 635, endPoint x: 939, endPoint y: 632, distance: 119.0
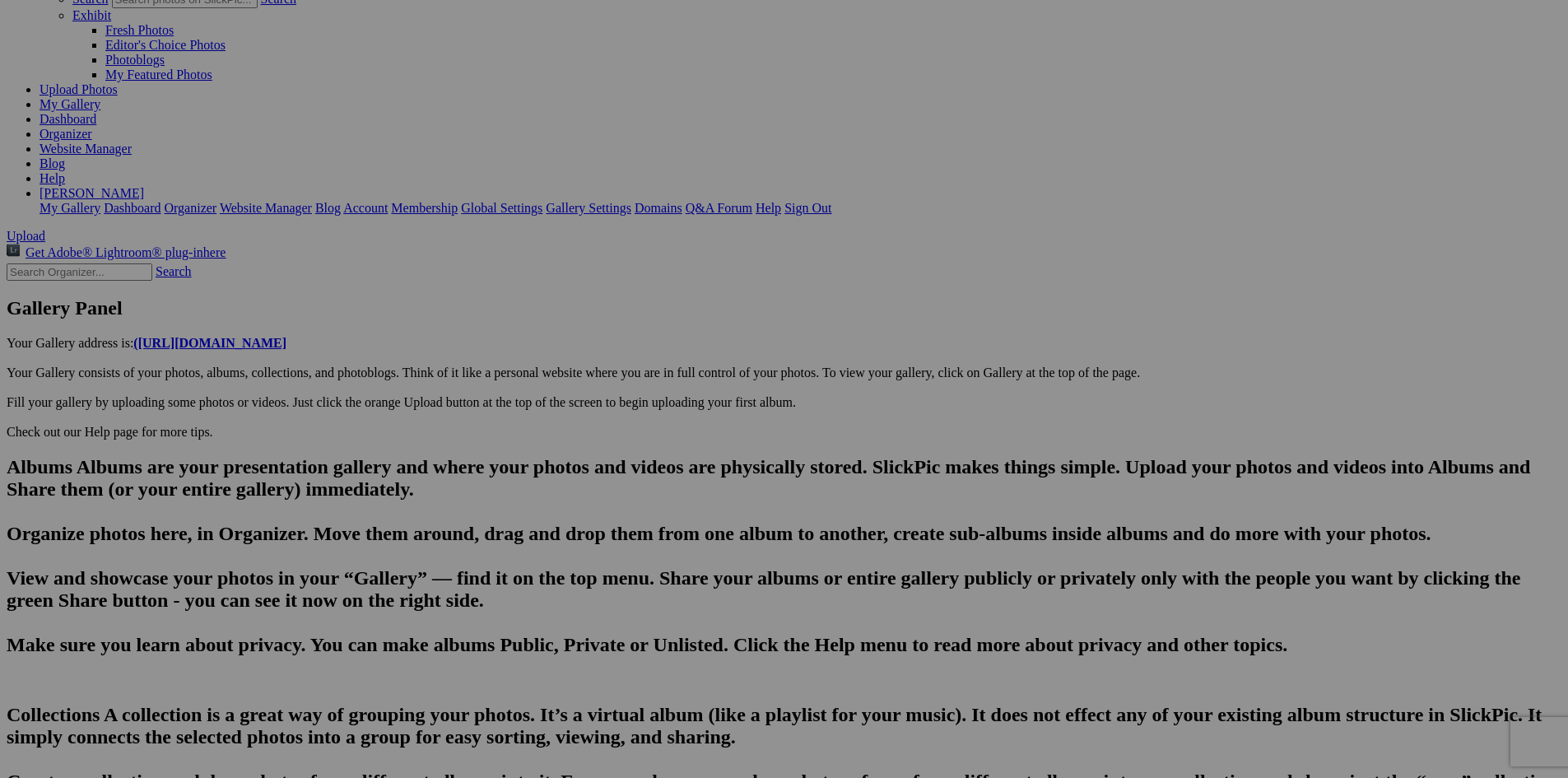
drag, startPoint x: 928, startPoint y: 638, endPoint x: 919, endPoint y: 638, distance: 9.0
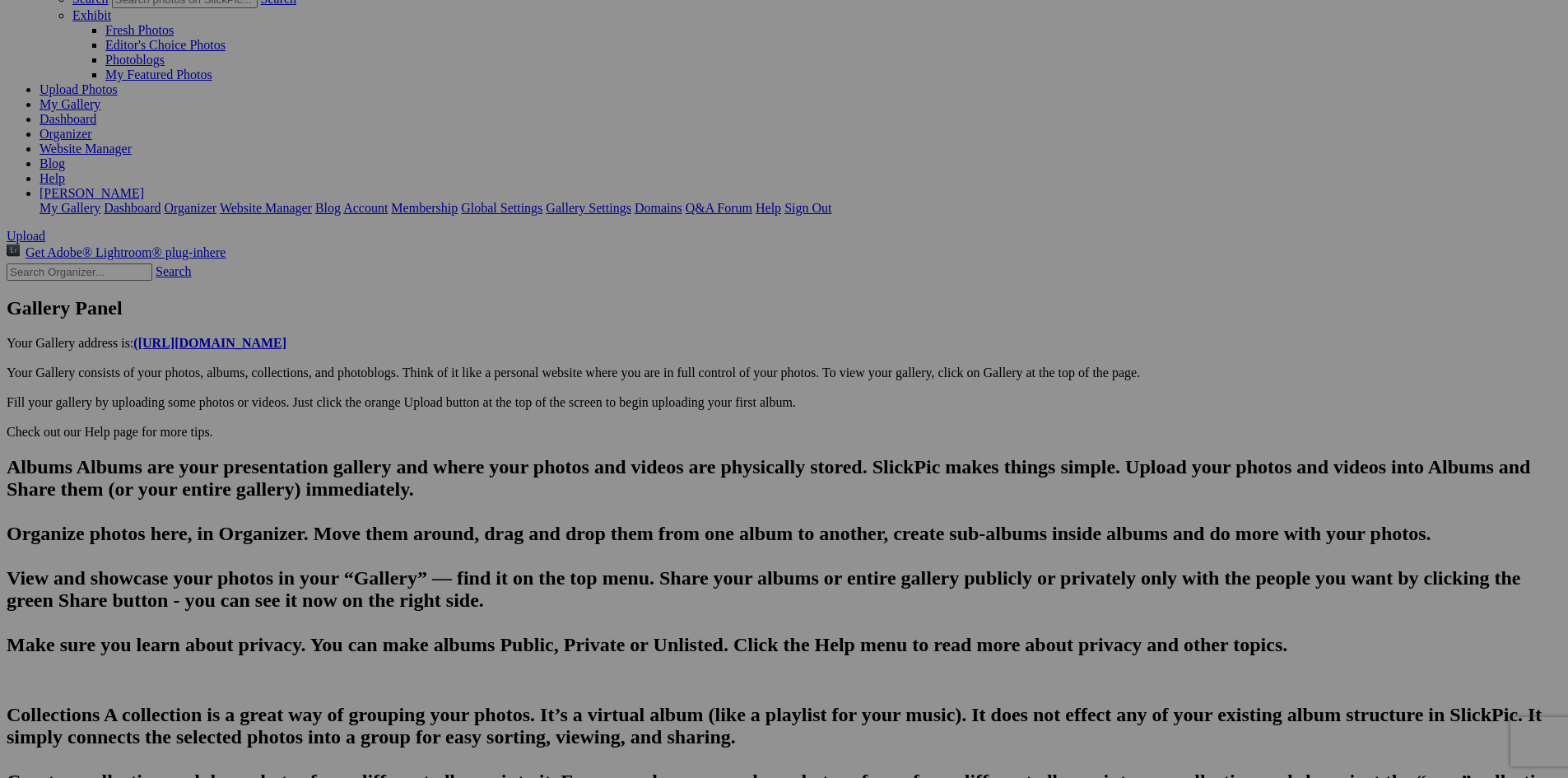
drag, startPoint x: 894, startPoint y: 634, endPoint x: 916, endPoint y: 634, distance: 22.0
drag, startPoint x: 782, startPoint y: 635, endPoint x: 747, endPoint y: 640, distance: 35.4
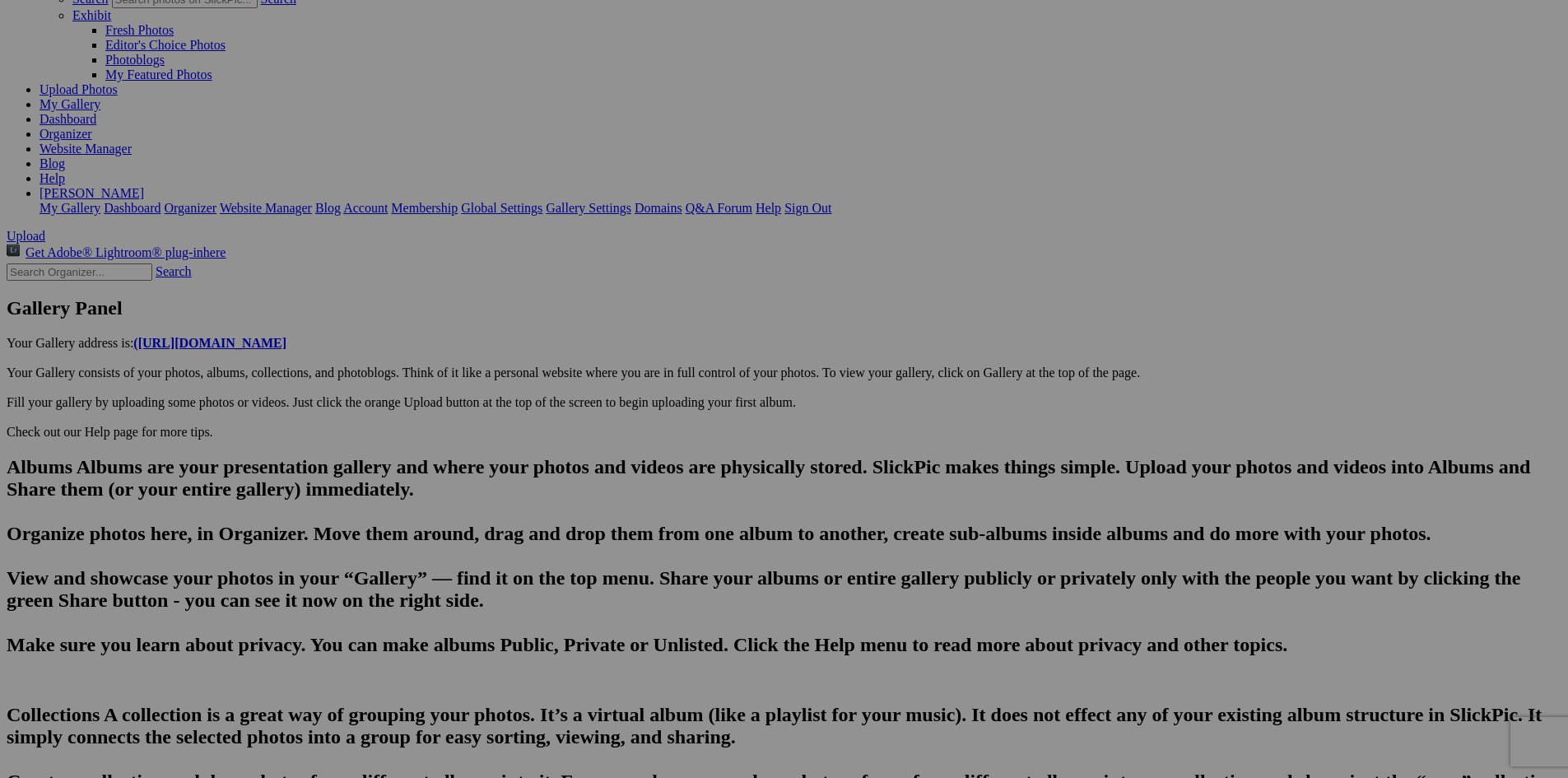
scroll to position [0, 54]
drag, startPoint x: 912, startPoint y: 631, endPoint x: 926, endPoint y: 632, distance: 14.0
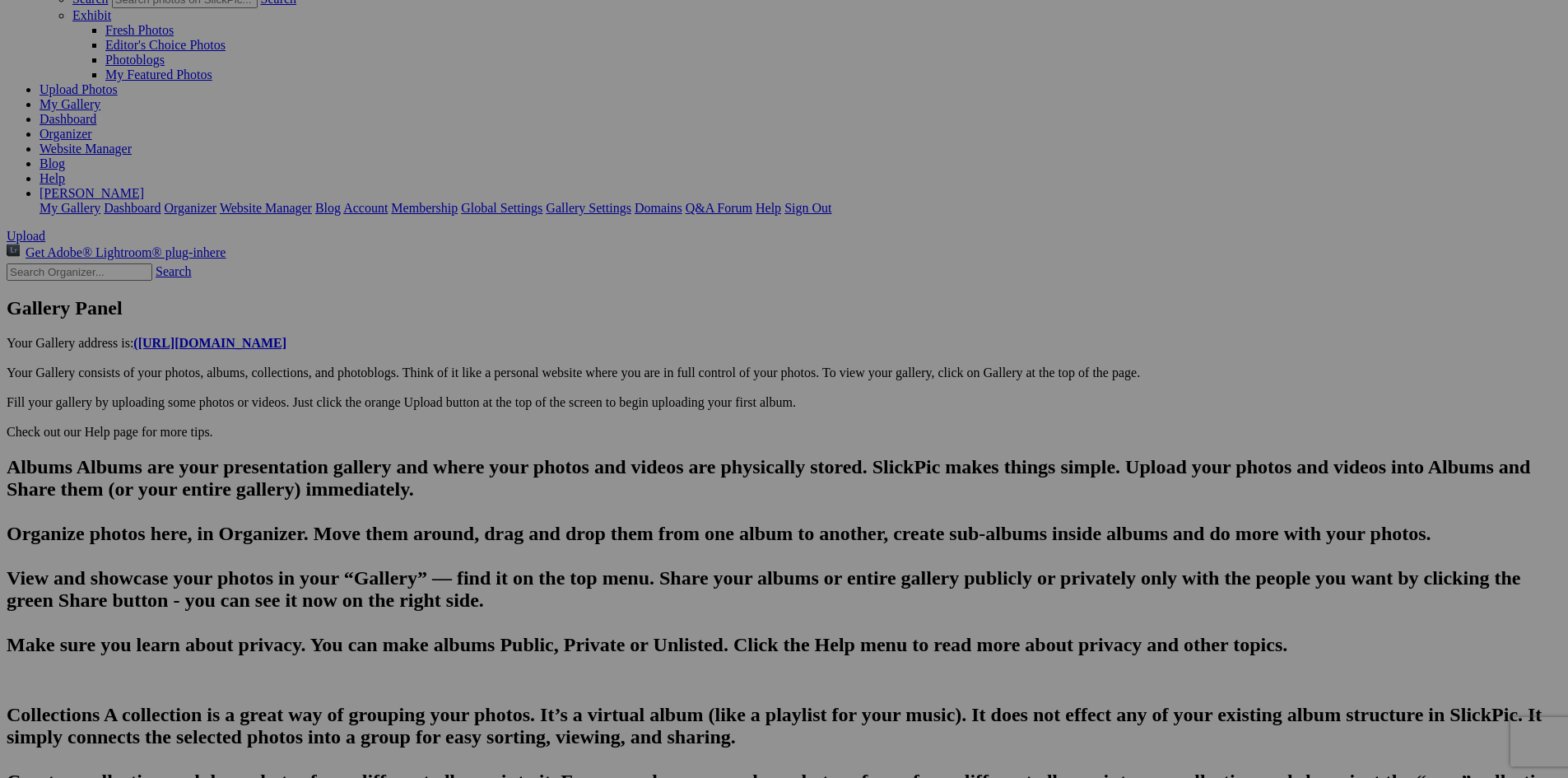
scroll to position [0, 54]
drag, startPoint x: 909, startPoint y: 635, endPoint x: 925, endPoint y: 635, distance: 16.0
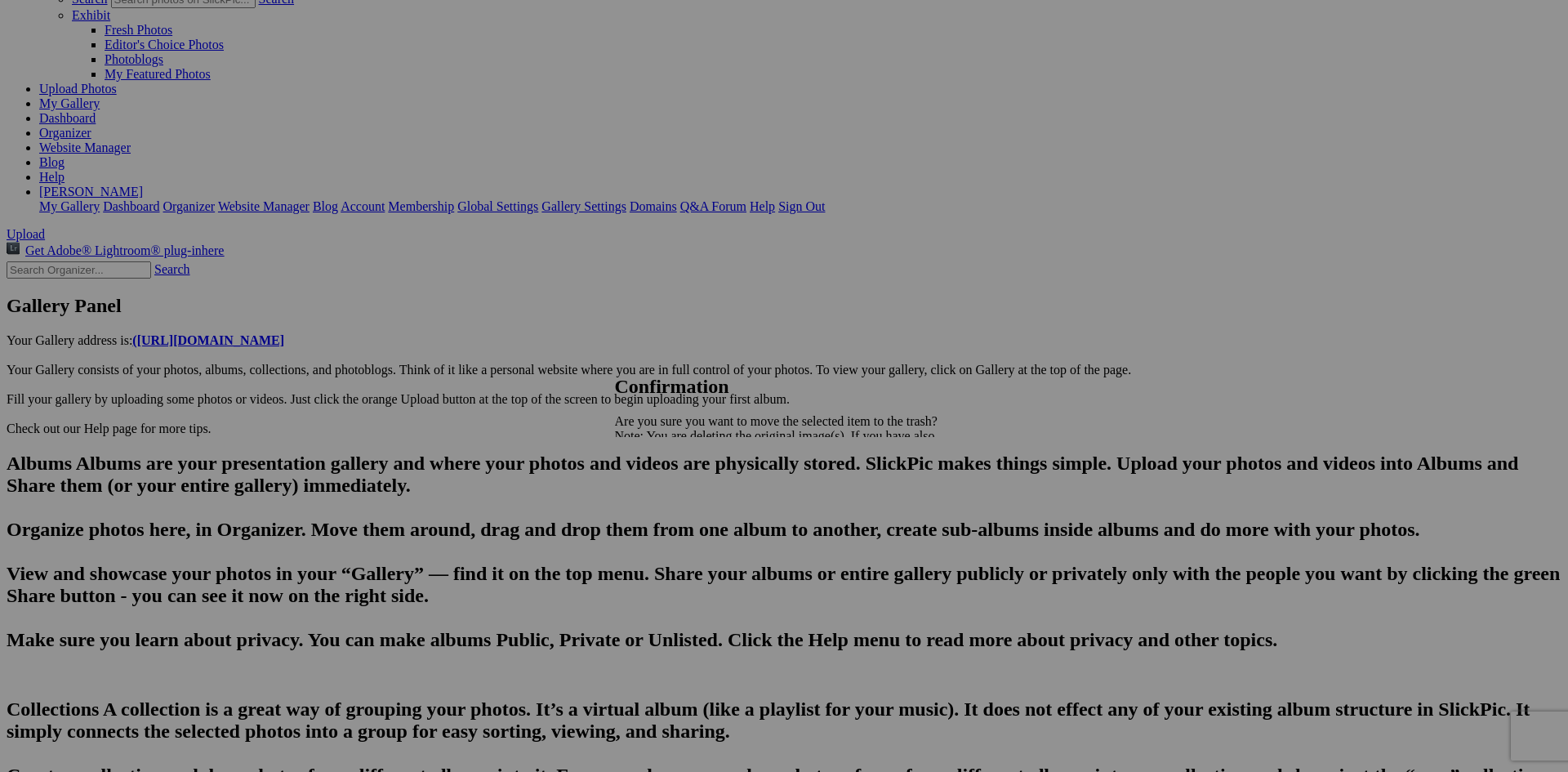
click at [397, 172] on span "Yes" at bounding box center [660, 493] width 19 height 14
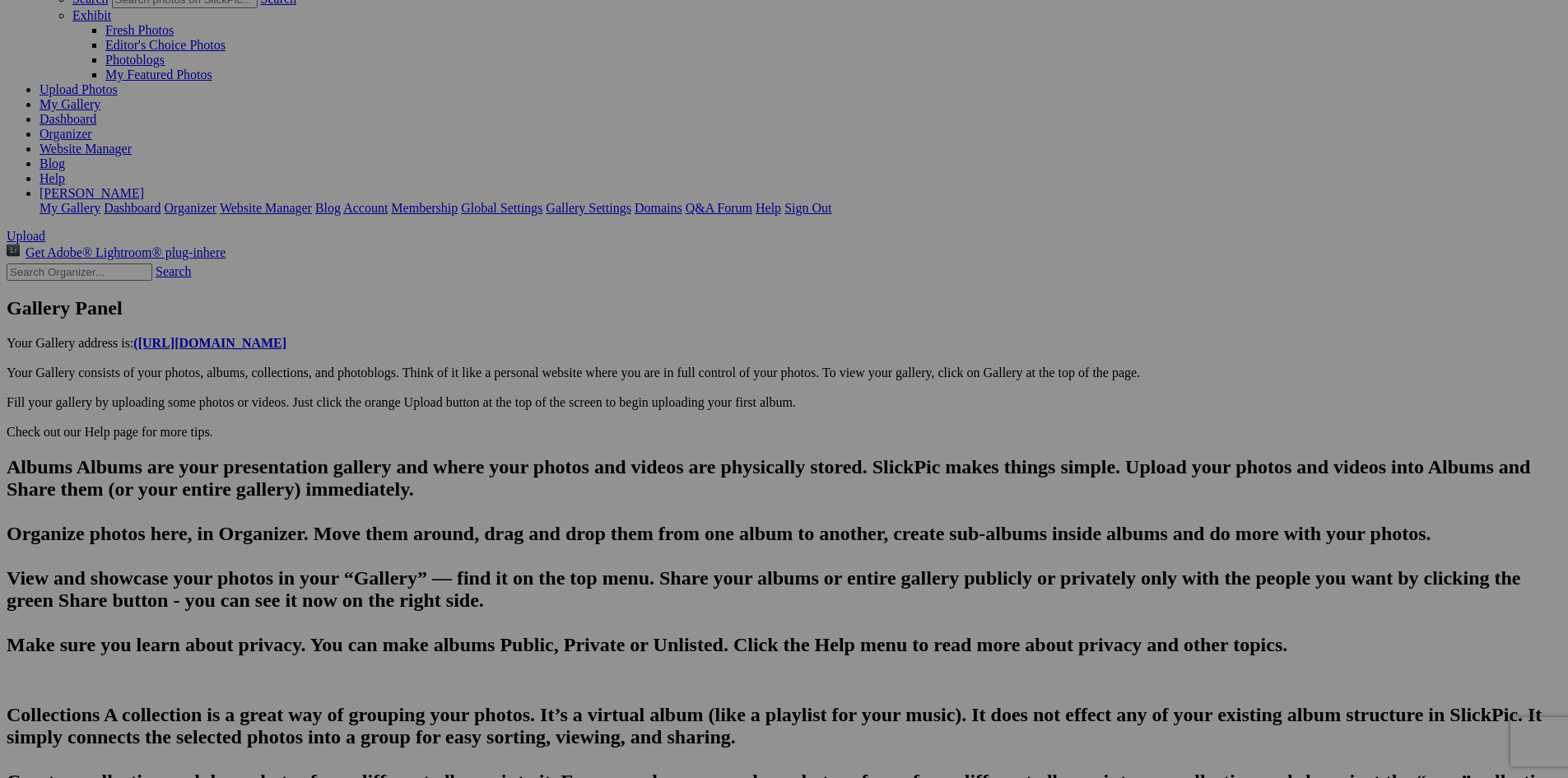
scroll to position [0, 4781]
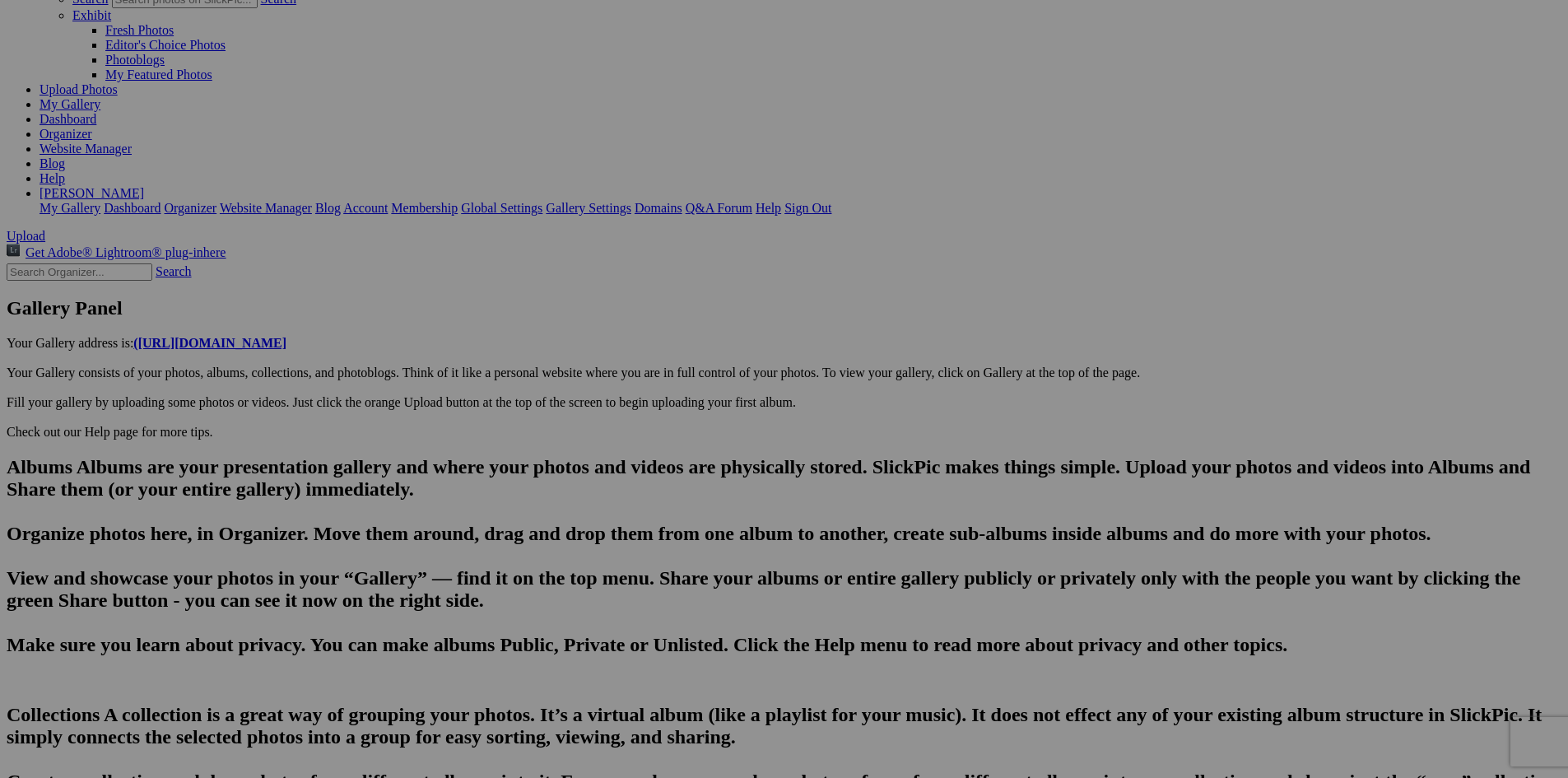
scroll to position [0, 4879]
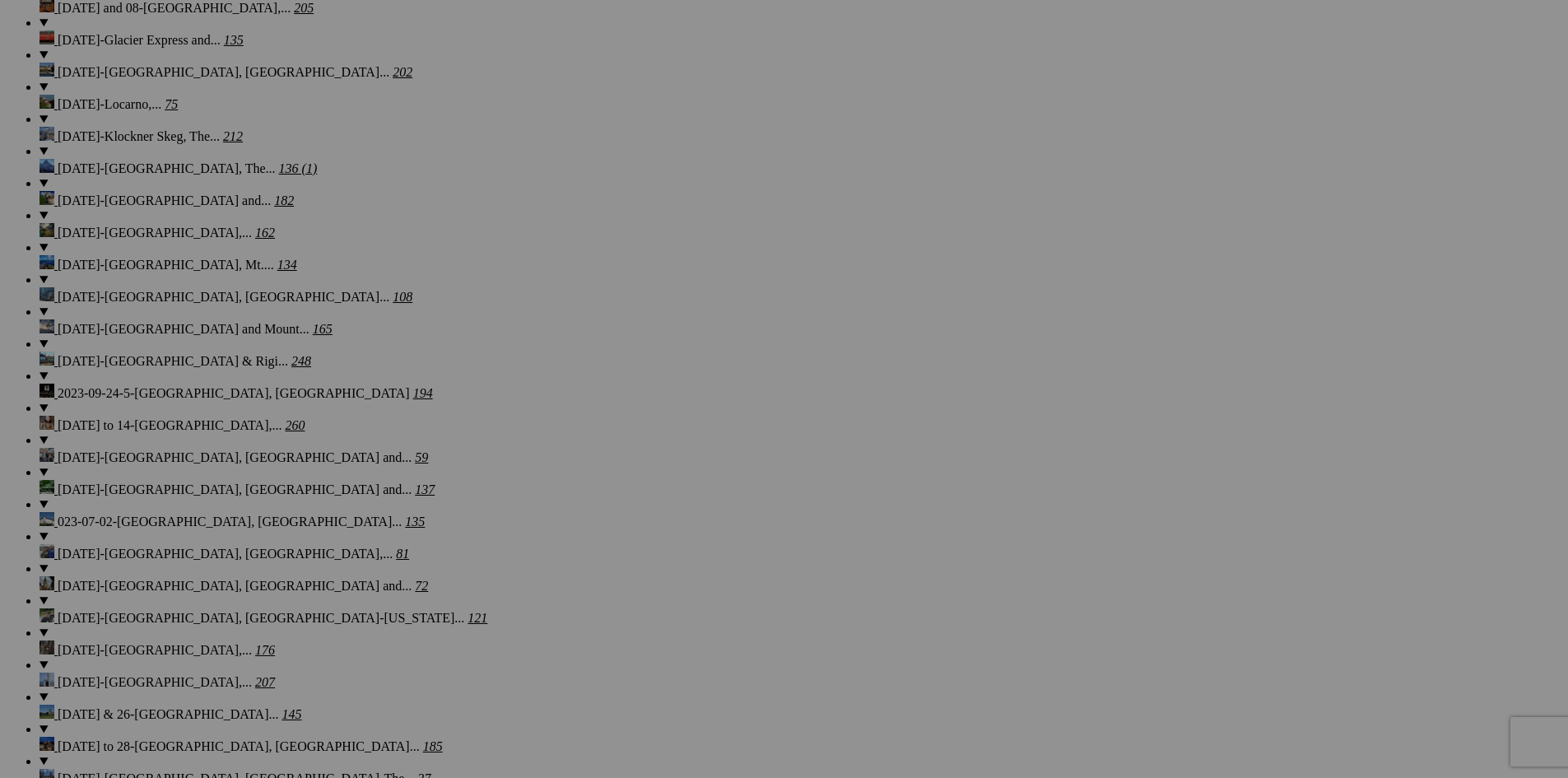
scroll to position [2095, 0]
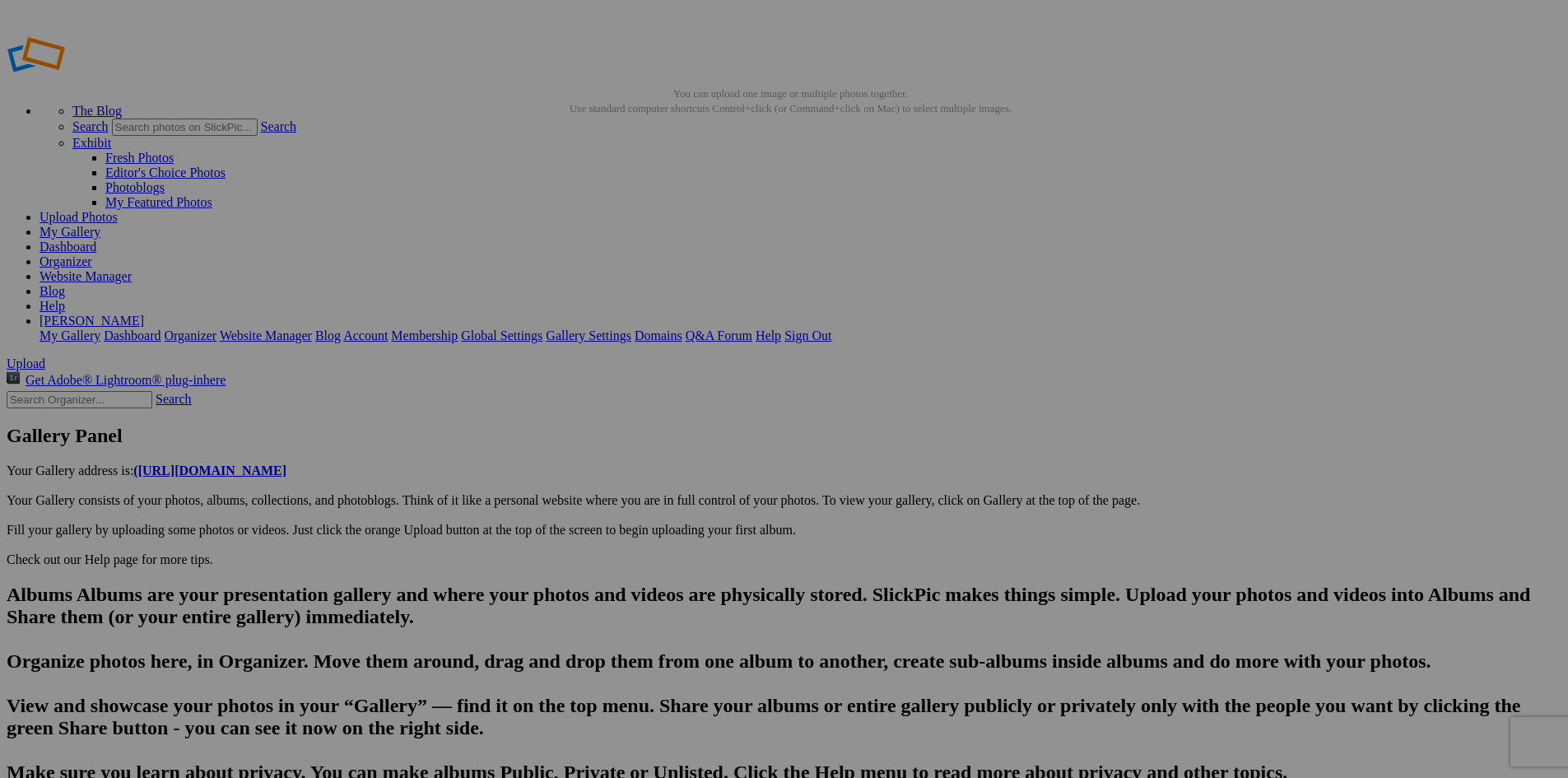
type input "The Bear Course-[GEOGRAPHIC_DATA]. The resort's hotel in the background"
drag, startPoint x: 816, startPoint y: 692, endPoint x: 359, endPoint y: 699, distance: 457.1
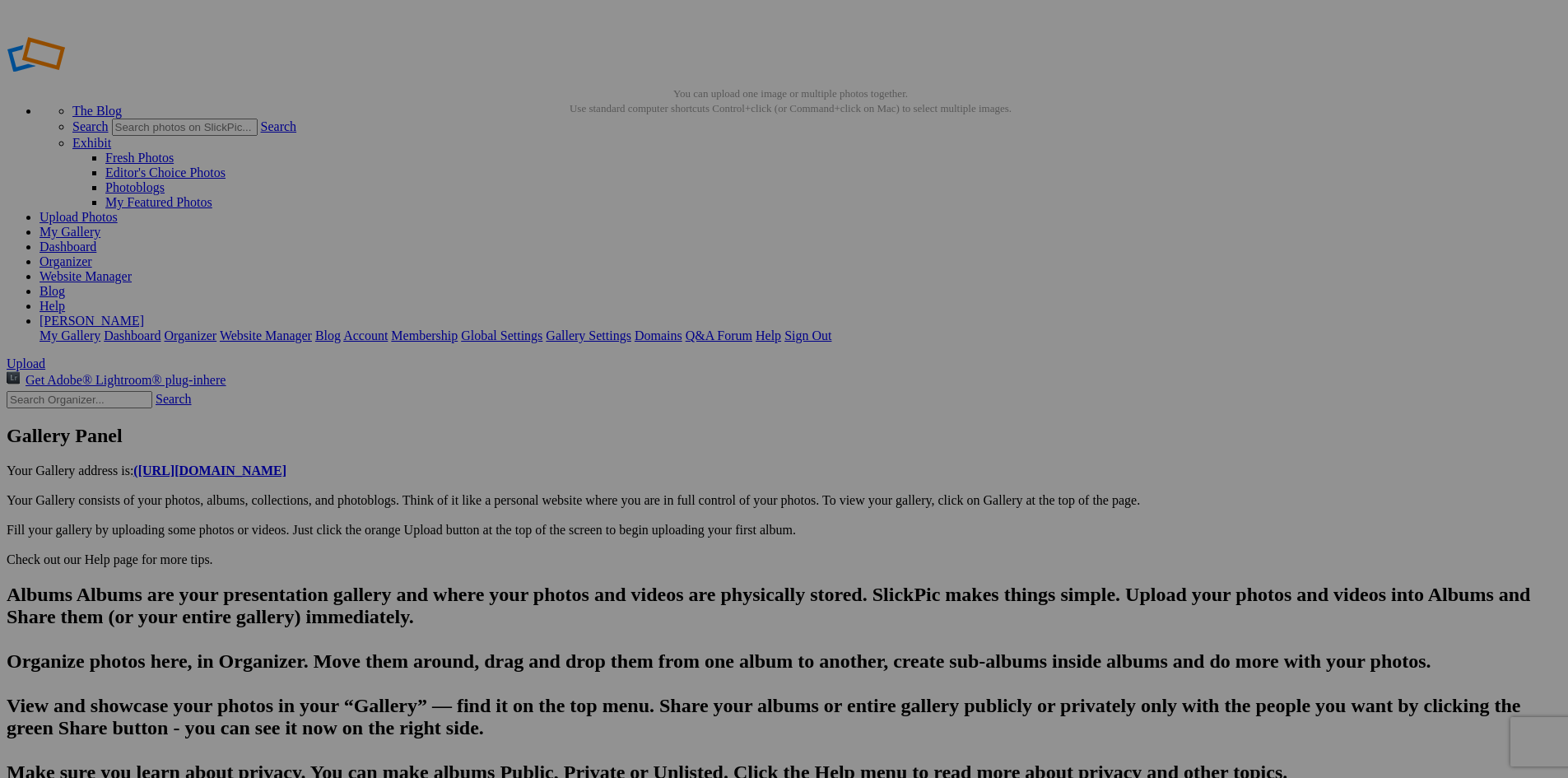
type input "The Spruce Run Course-[GEOGRAPHIC_DATA]"
paste input "The Bear Course-[GEOGRAPHIC_DATA]. The resort's hotel in the background"
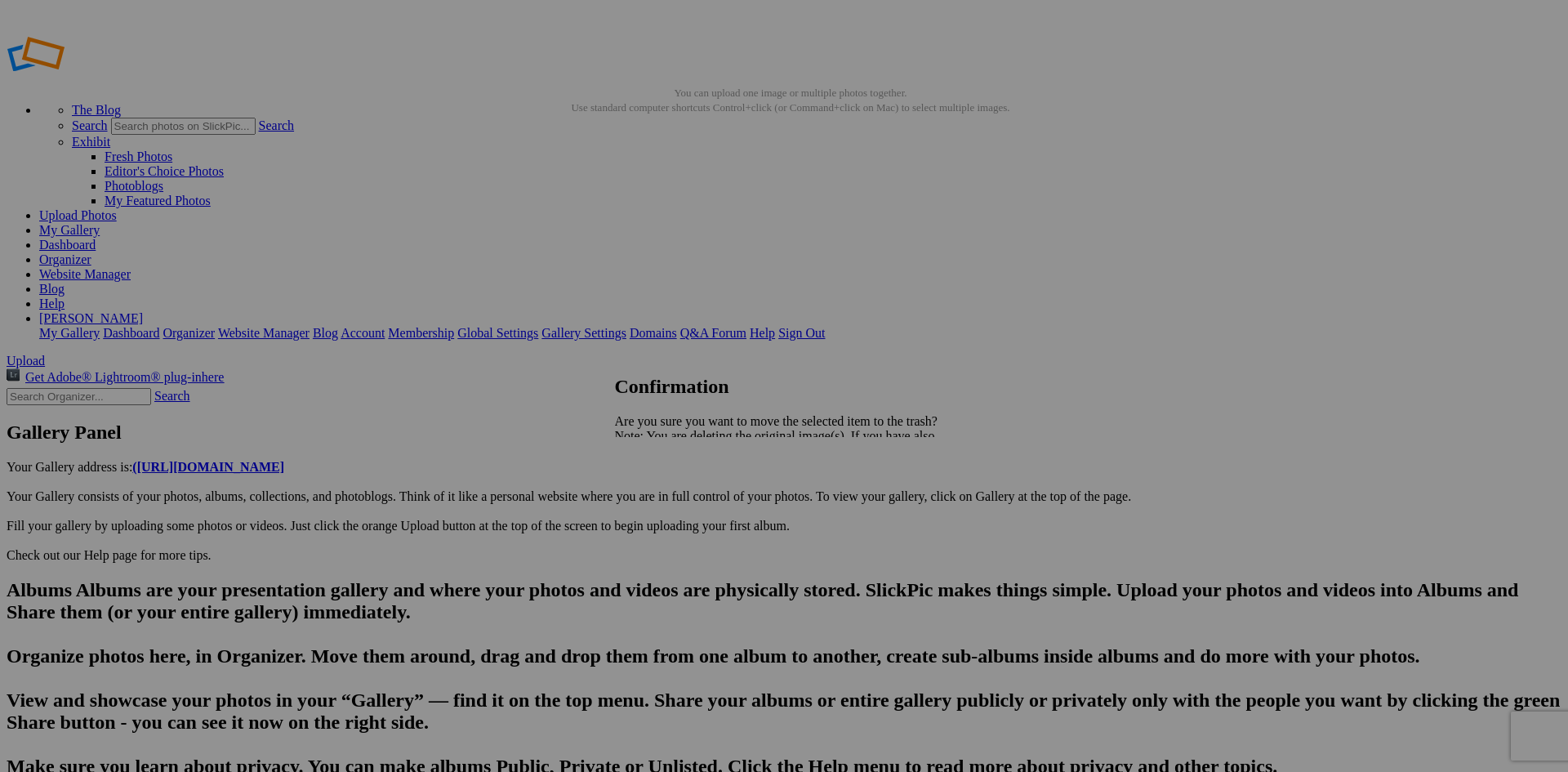
click at [397, 172] on span "Yes" at bounding box center [660, 493] width 19 height 14
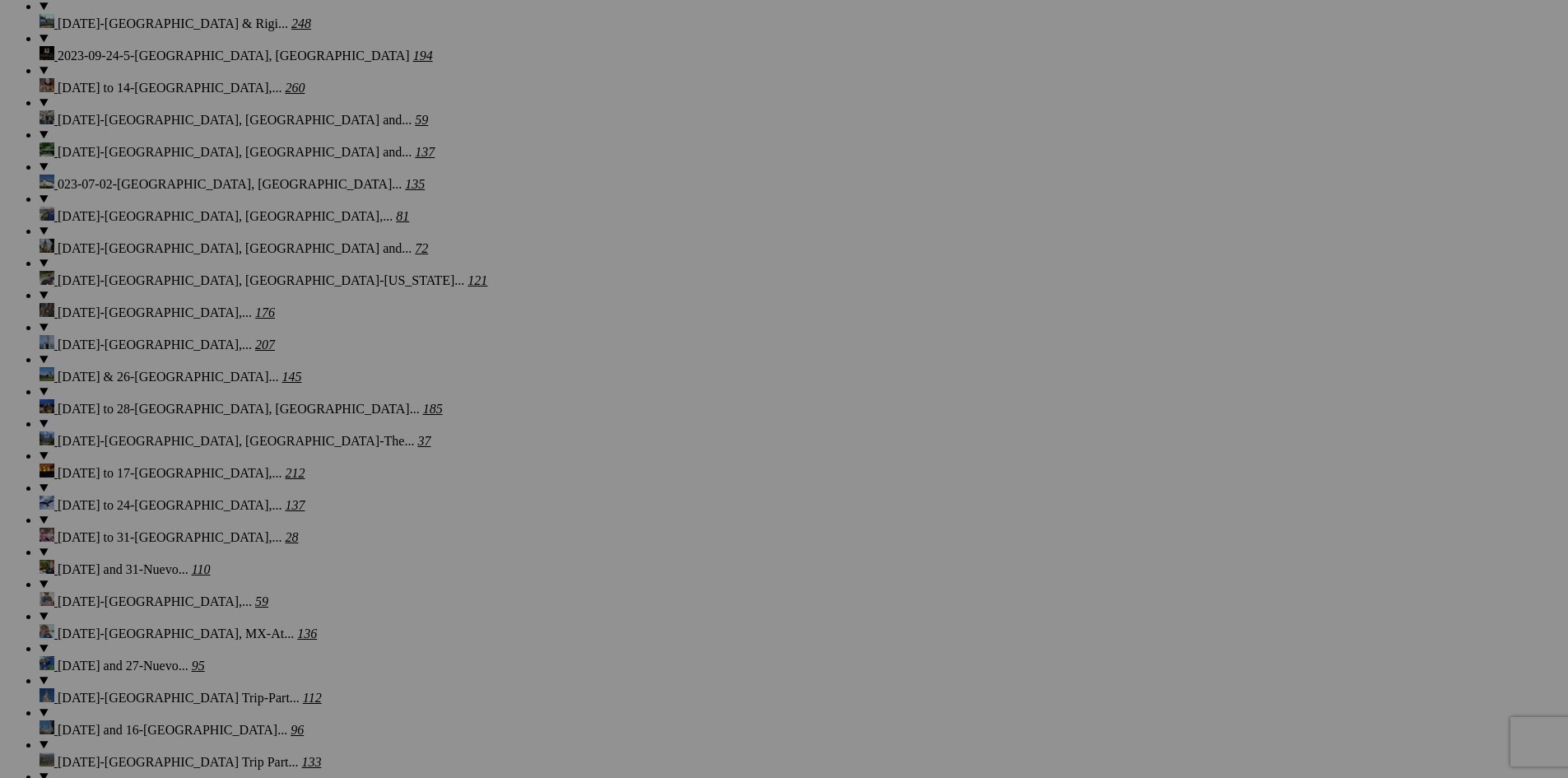
scroll to position [2555, 0]
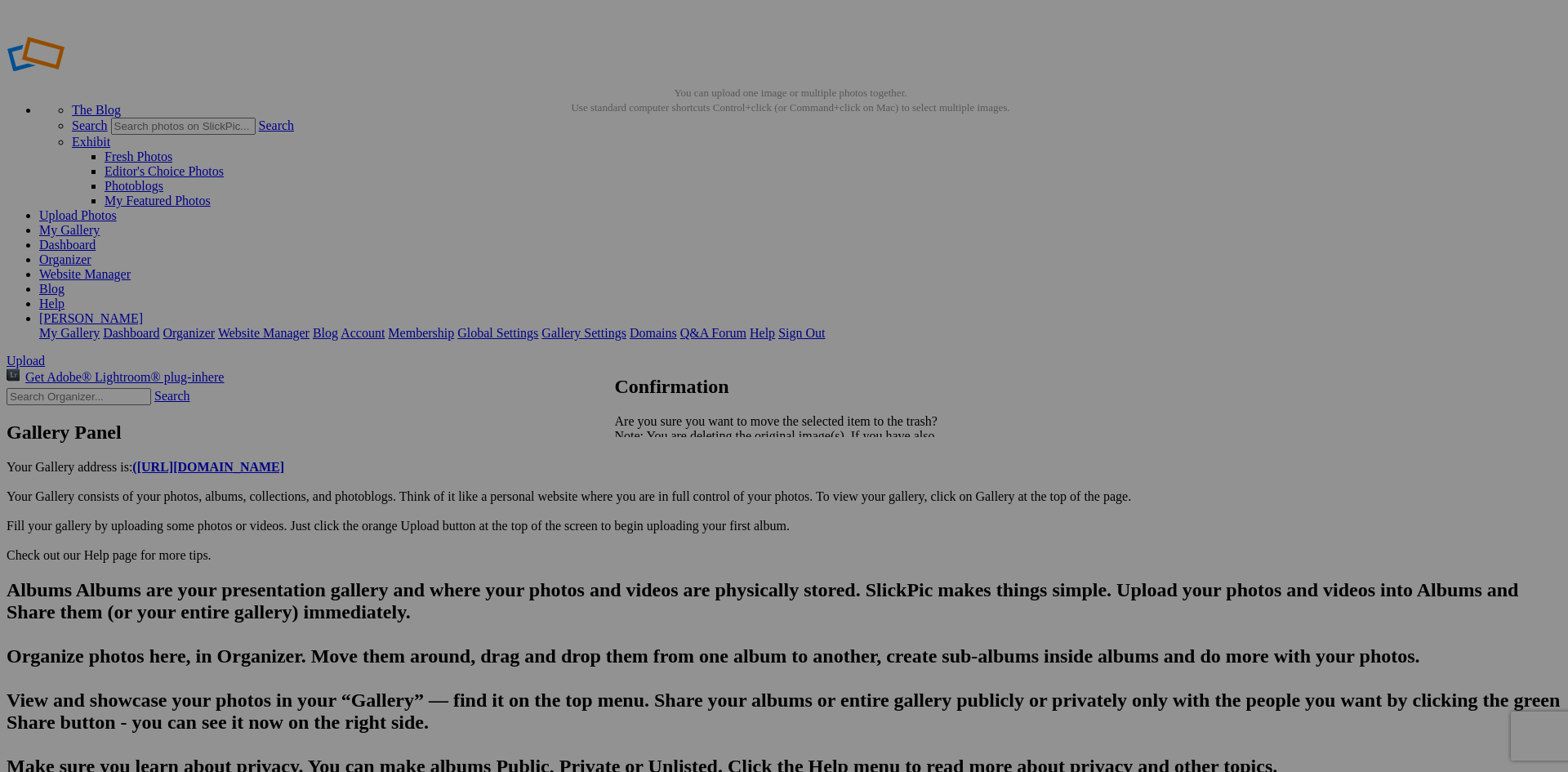
click at [397, 172] on link "Yes" at bounding box center [660, 493] width 19 height 14
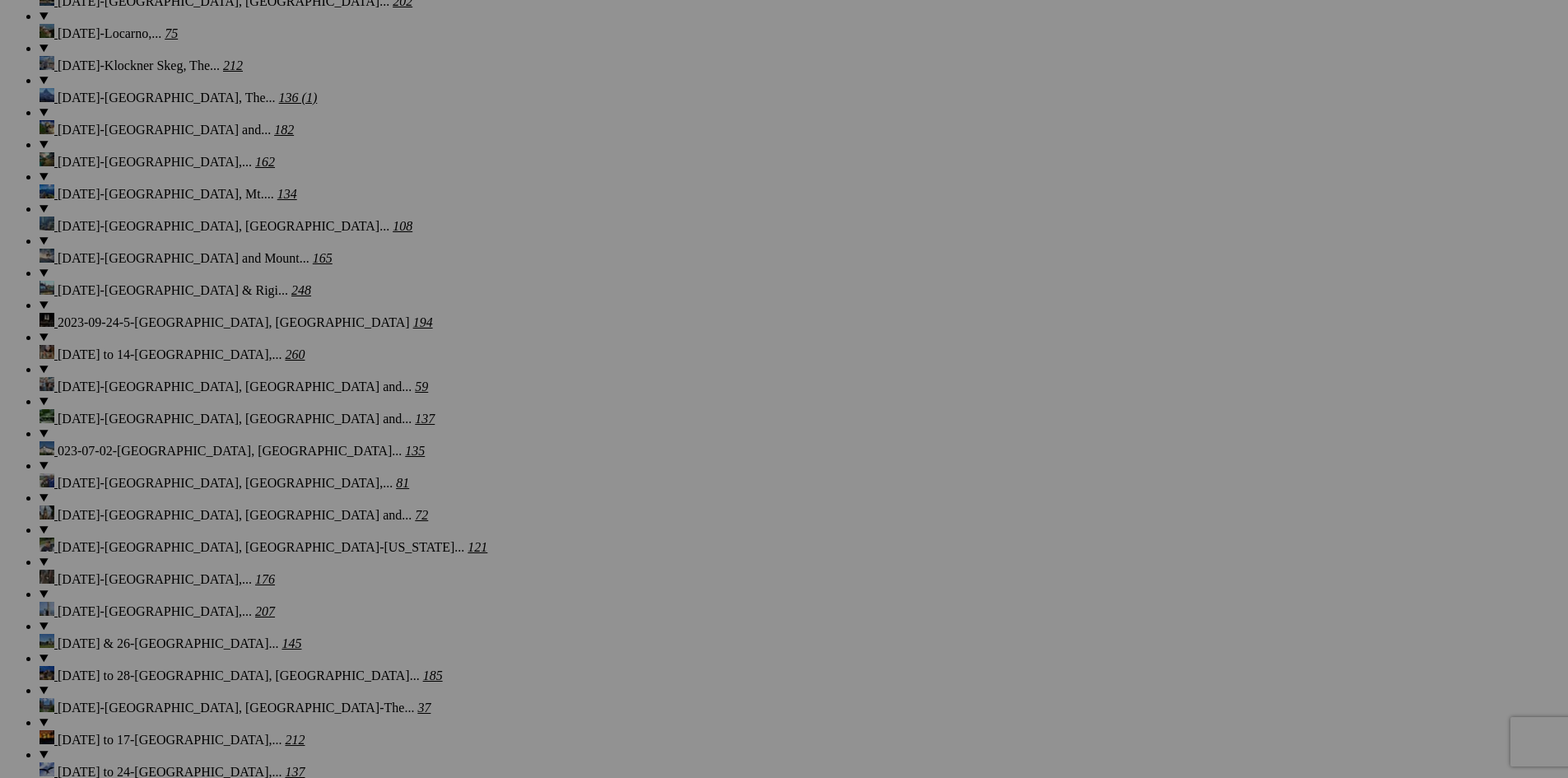
scroll to position [2450, 0]
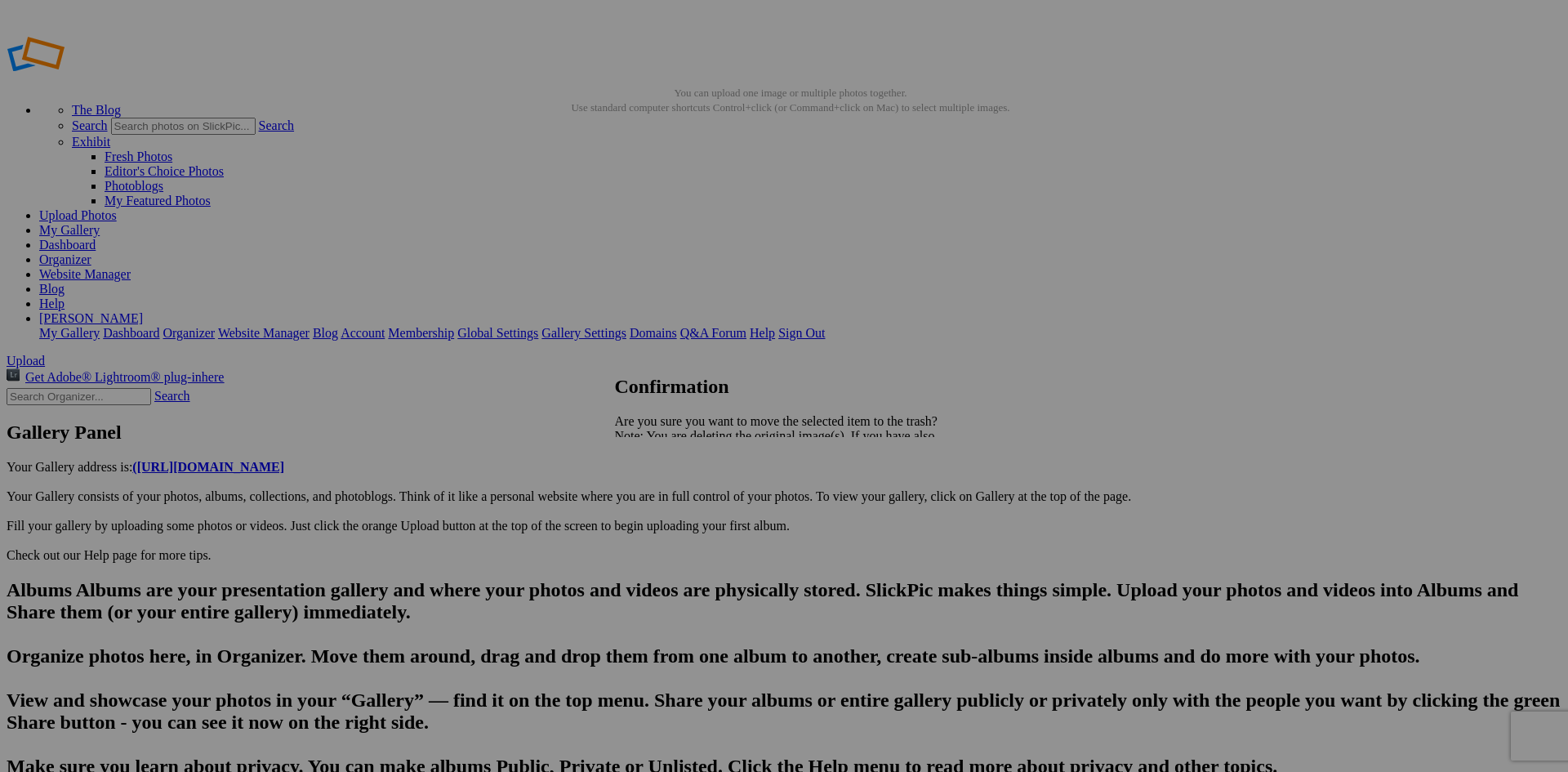
click at [397, 172] on span "Yes" at bounding box center [660, 493] width 19 height 14
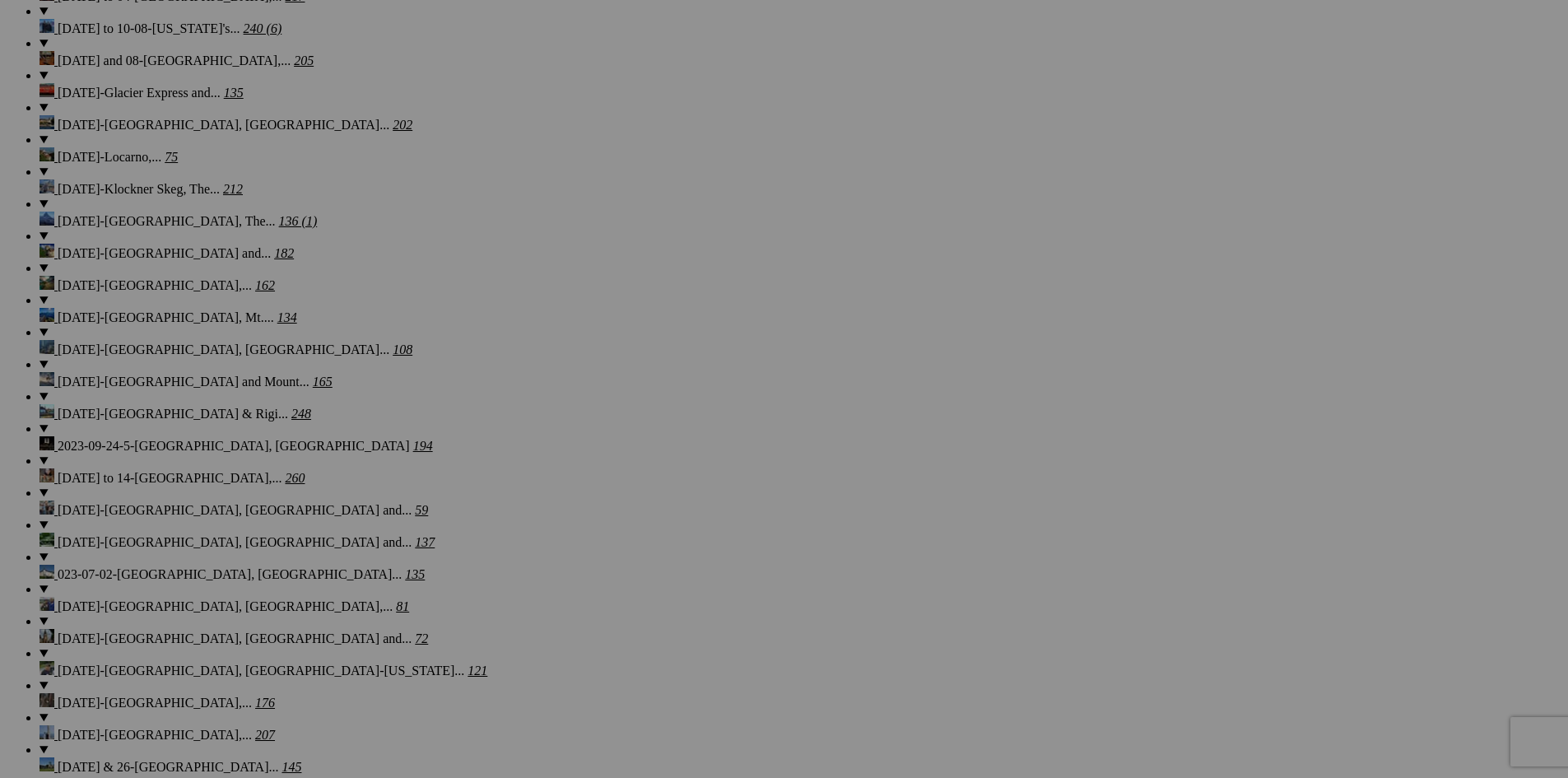
scroll to position [2183, 0]
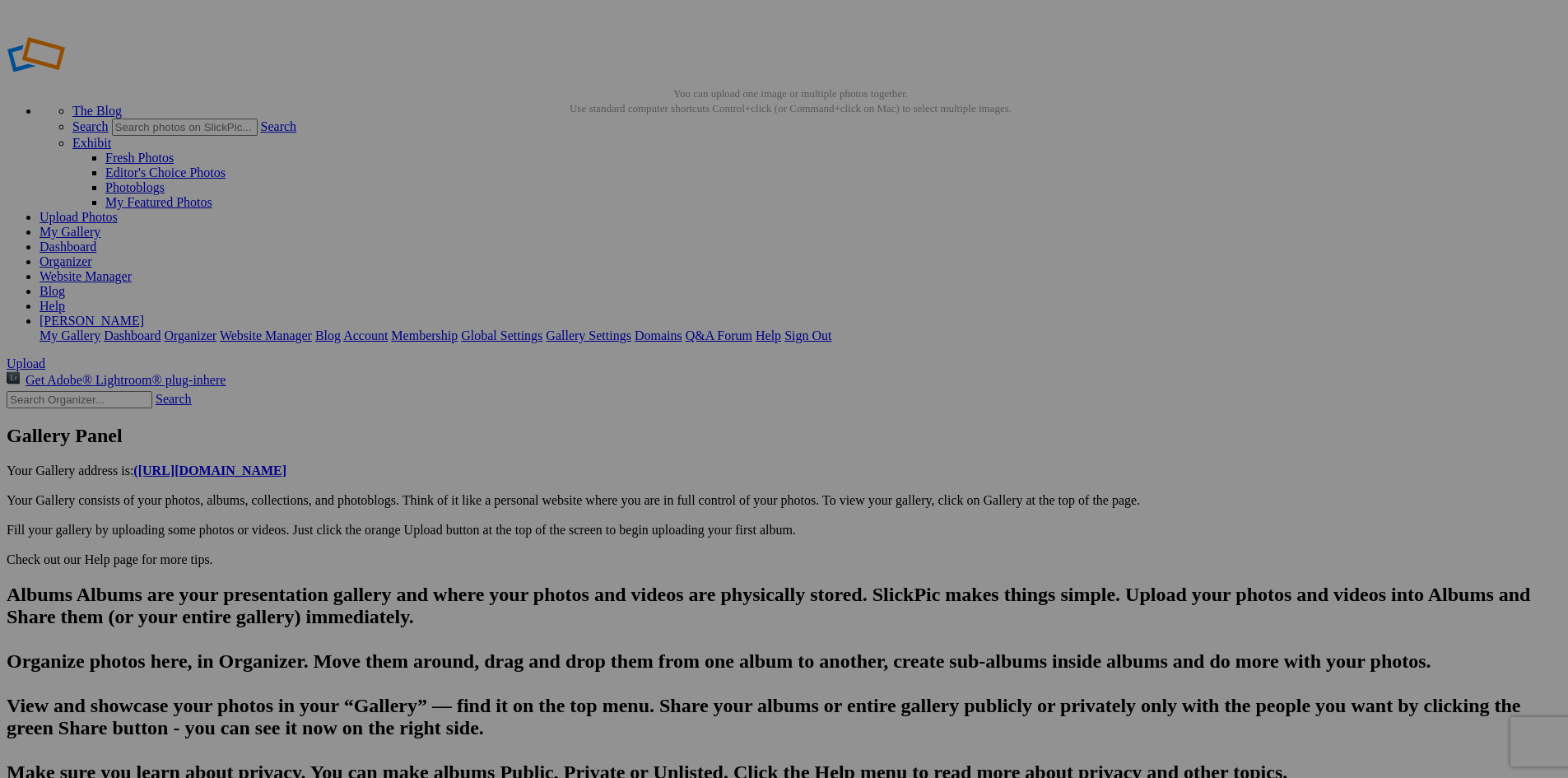
type input "An orchard on The Bear Course-[GEOGRAPHIC_DATA]-[PERSON_NAME], [PERSON_NAME], […"
drag, startPoint x: 1564, startPoint y: 321, endPoint x: 1556, endPoint y: 394, distance: 73.4
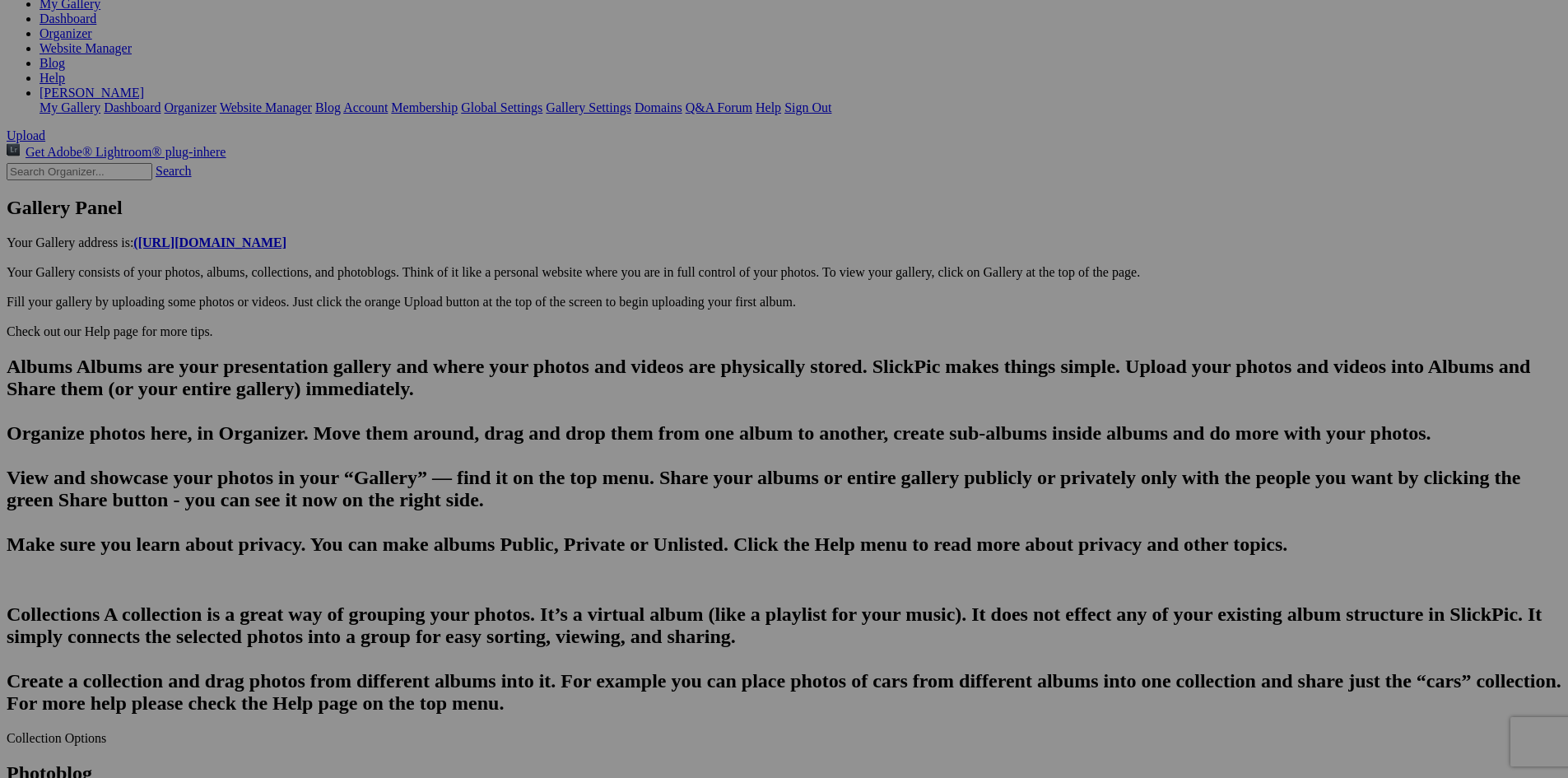
scroll to position [284, 0]
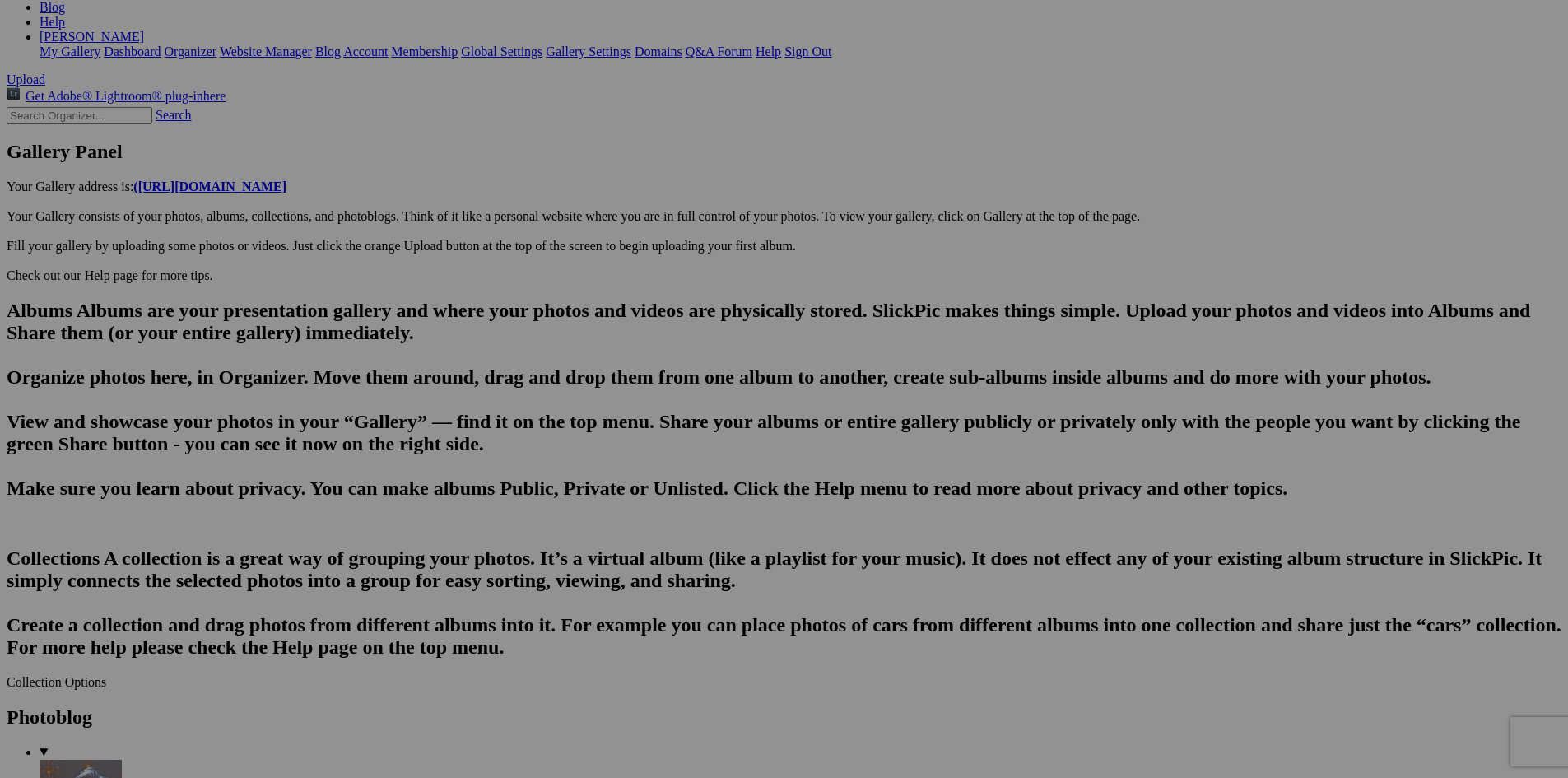
paste textarea "The Bear, every bit the animal it was when Jack Nicklaus first unleashed the co…"
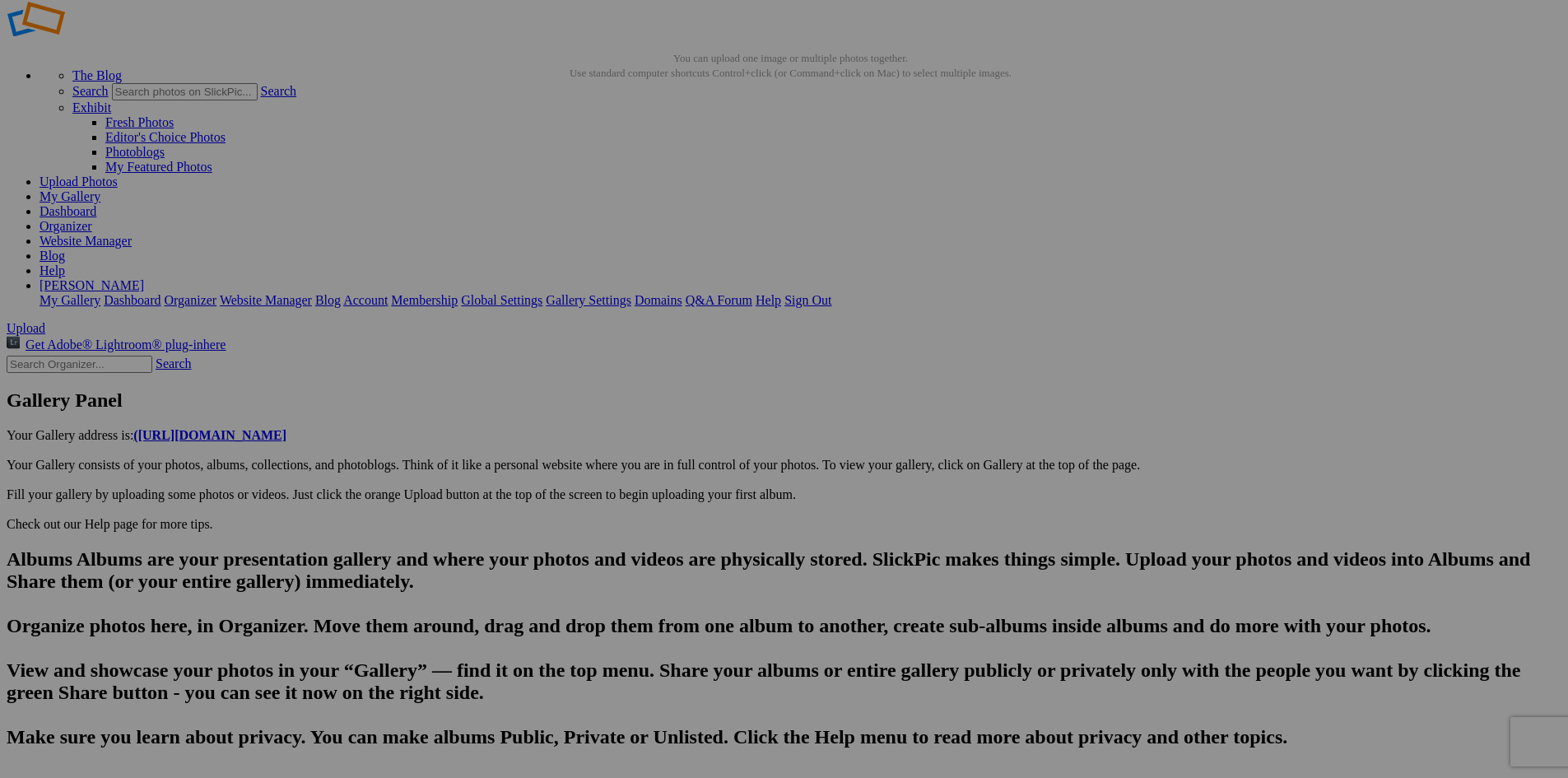
scroll to position [5, 0]
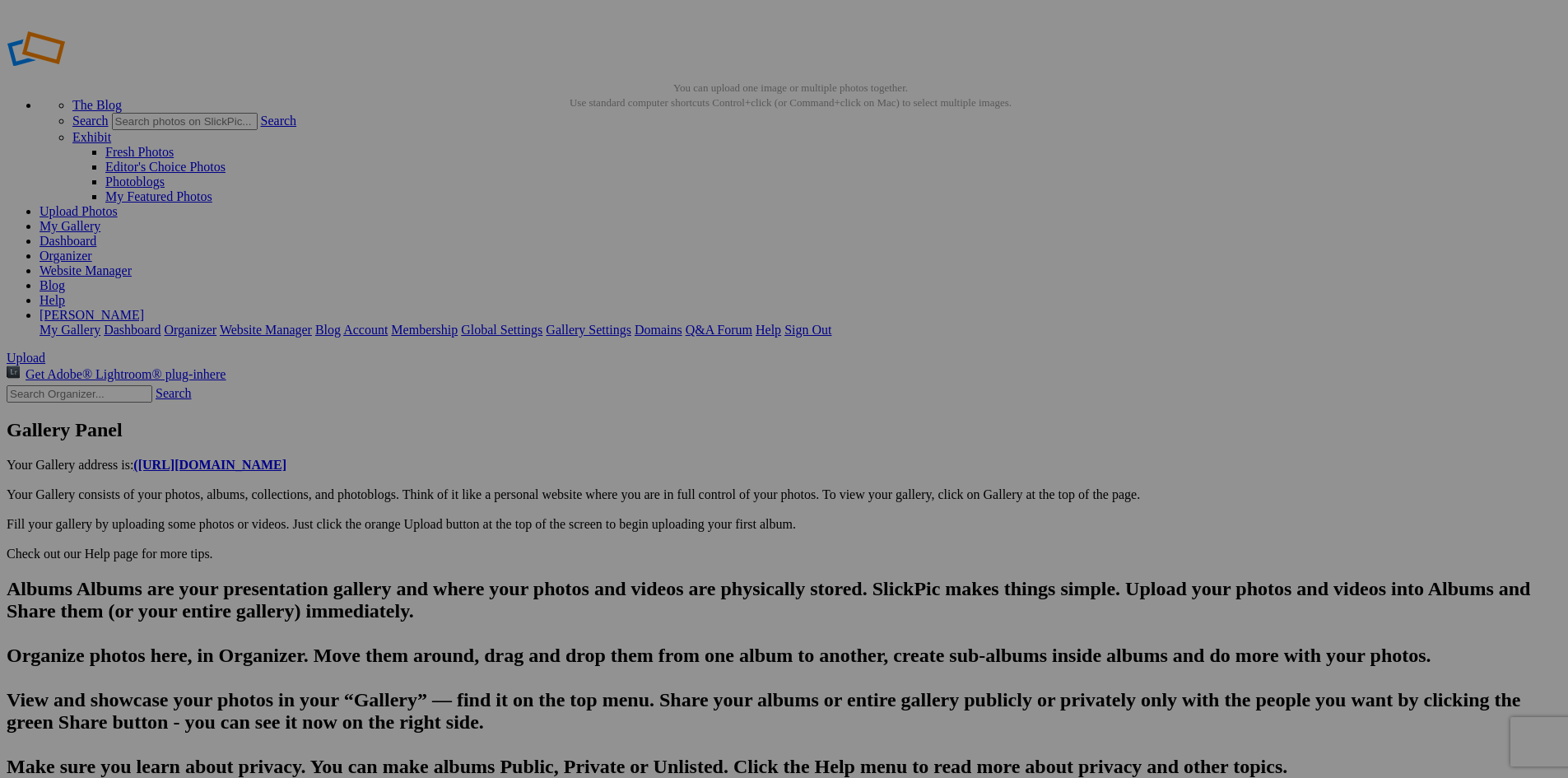
type textarea "The Bear, every bit the animal it was when Jack Nicklaus first unleashed the co…"
type input "The Bear Course-[GEOGRAPHIC_DATA]. The most difficult of the resort's three cou…"
type textarea "Enter here..."
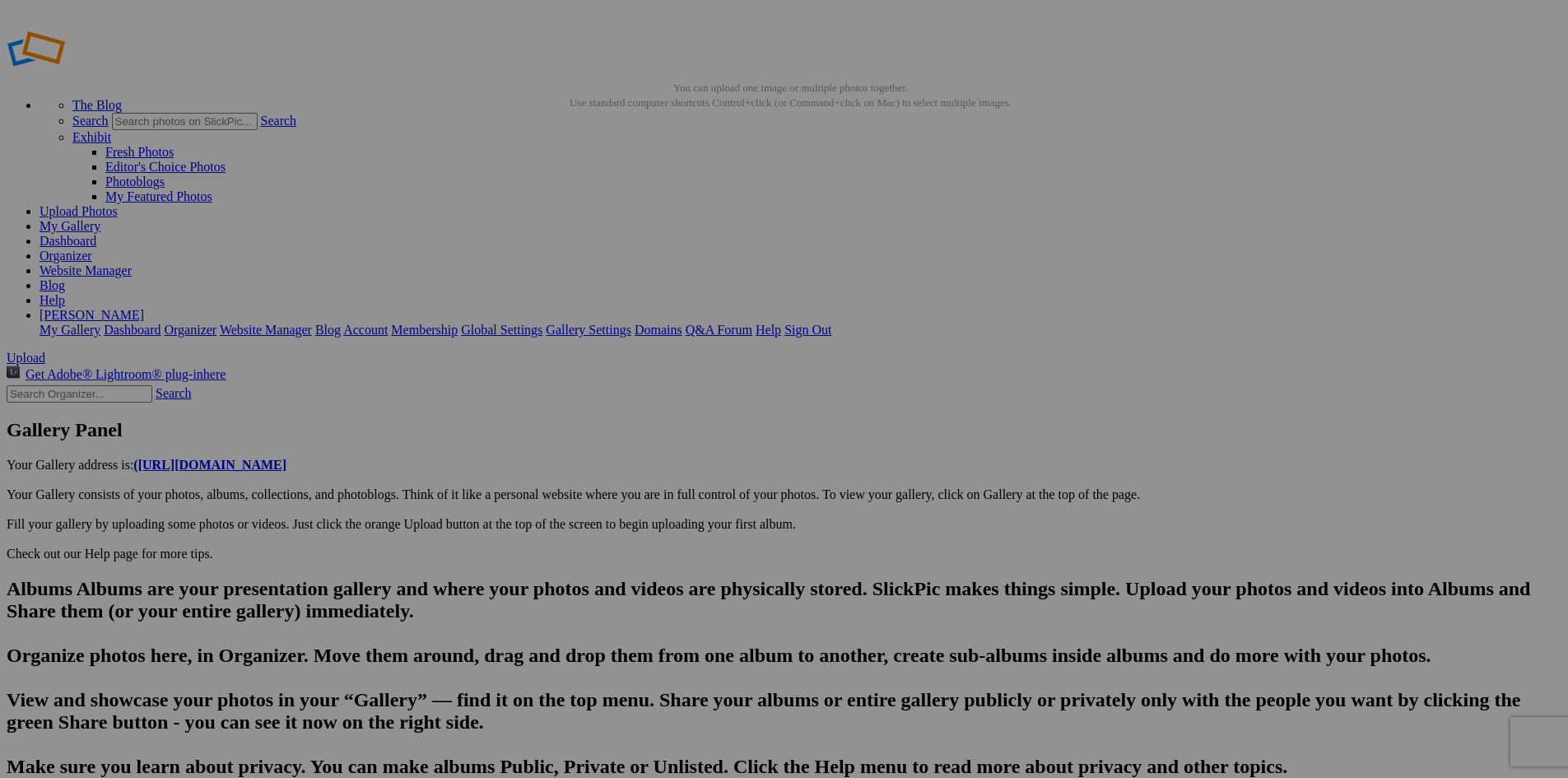
paste textarea "Nicklaus' signature design features Scottish terraced fairways, tiered greens, …"
type textarea "Nicklaus' signature design features Scottish terraced fairways, tiered greens, …"
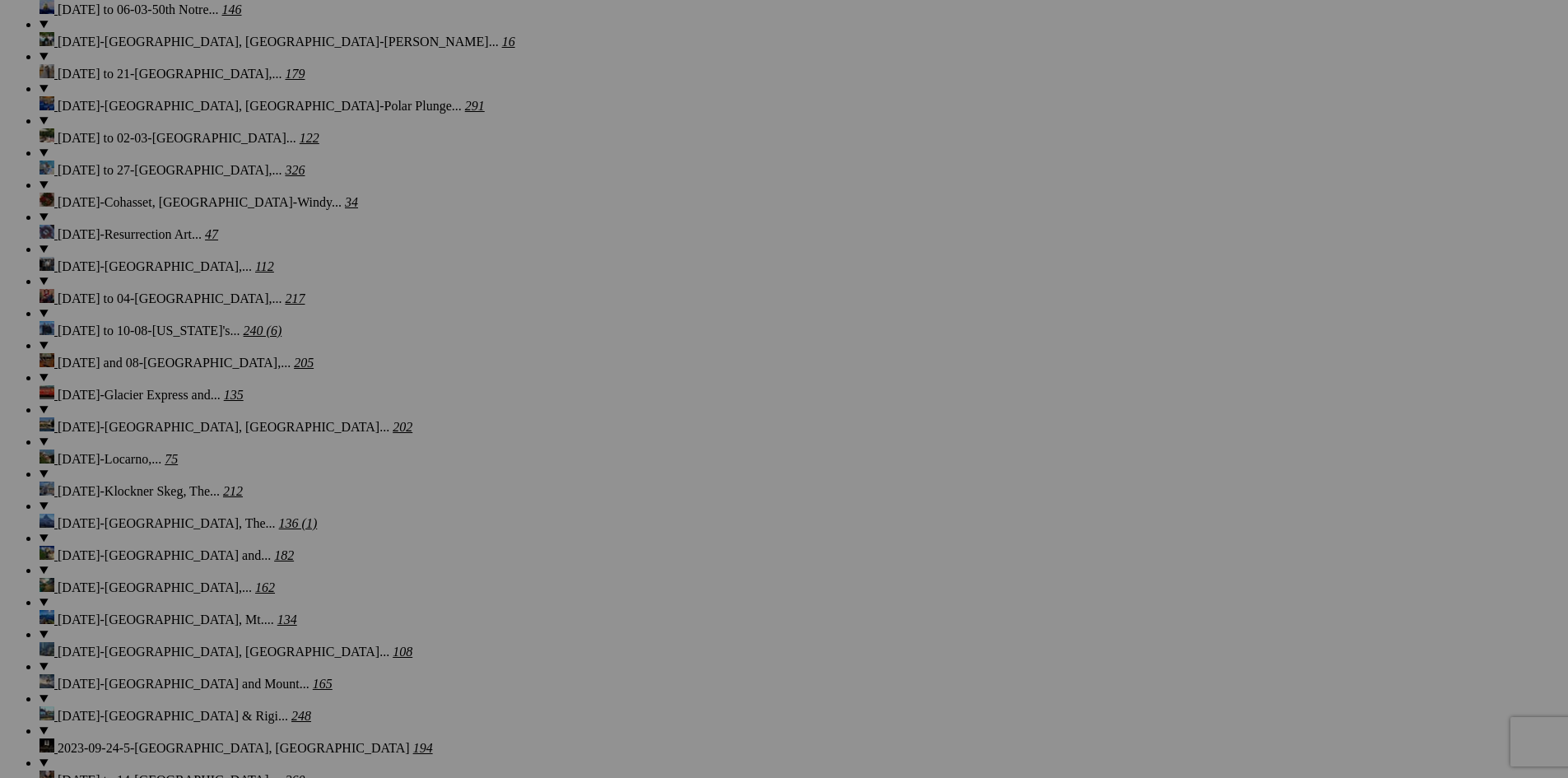
scroll to position [2290, 0]
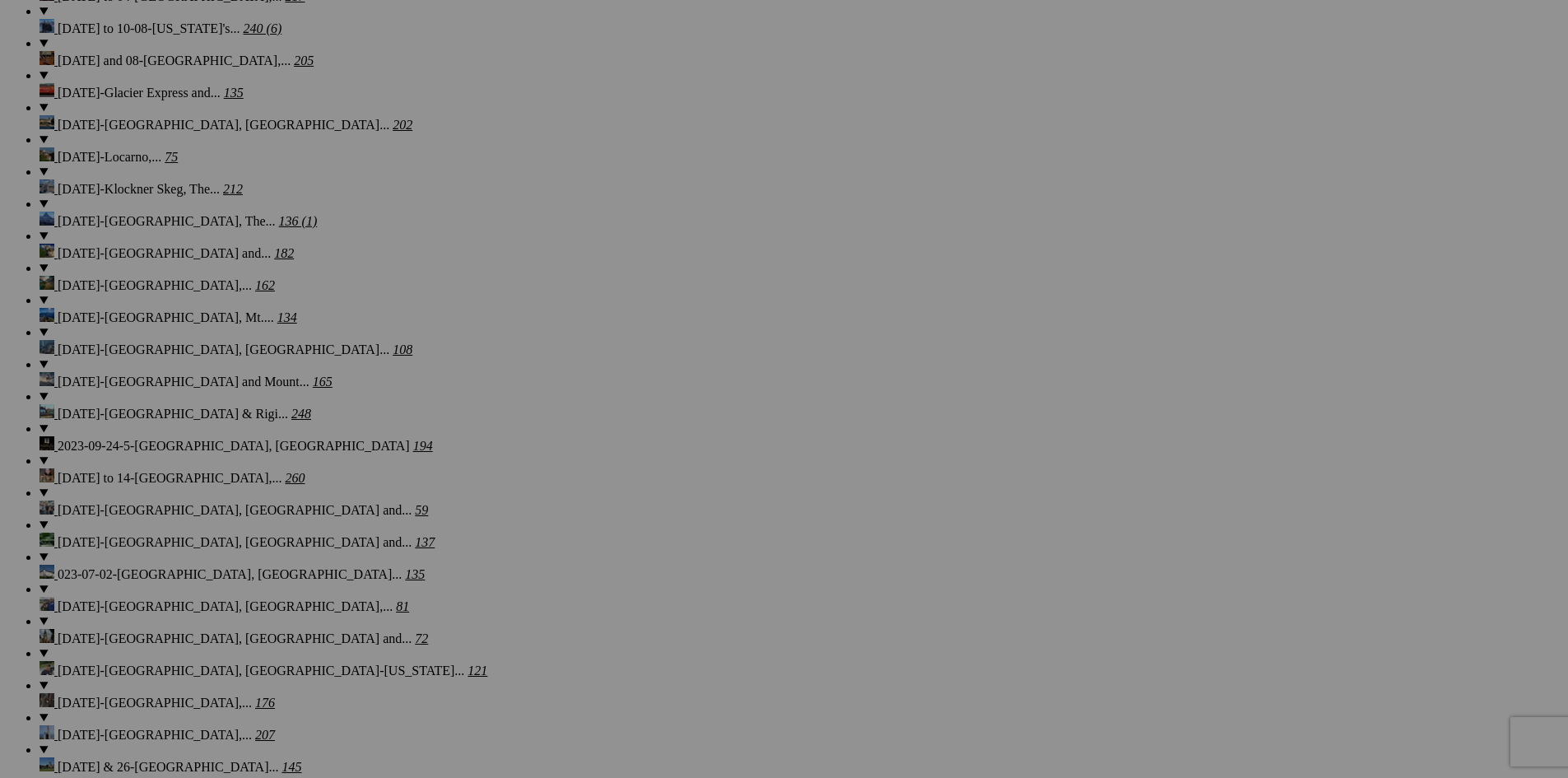
type input "The Spruce Run Course-[GEOGRAPHIC_DATA]-[PERSON_NAME], [PERSON_NAME], [PERSON_N…"
type textarea "Enter here..."
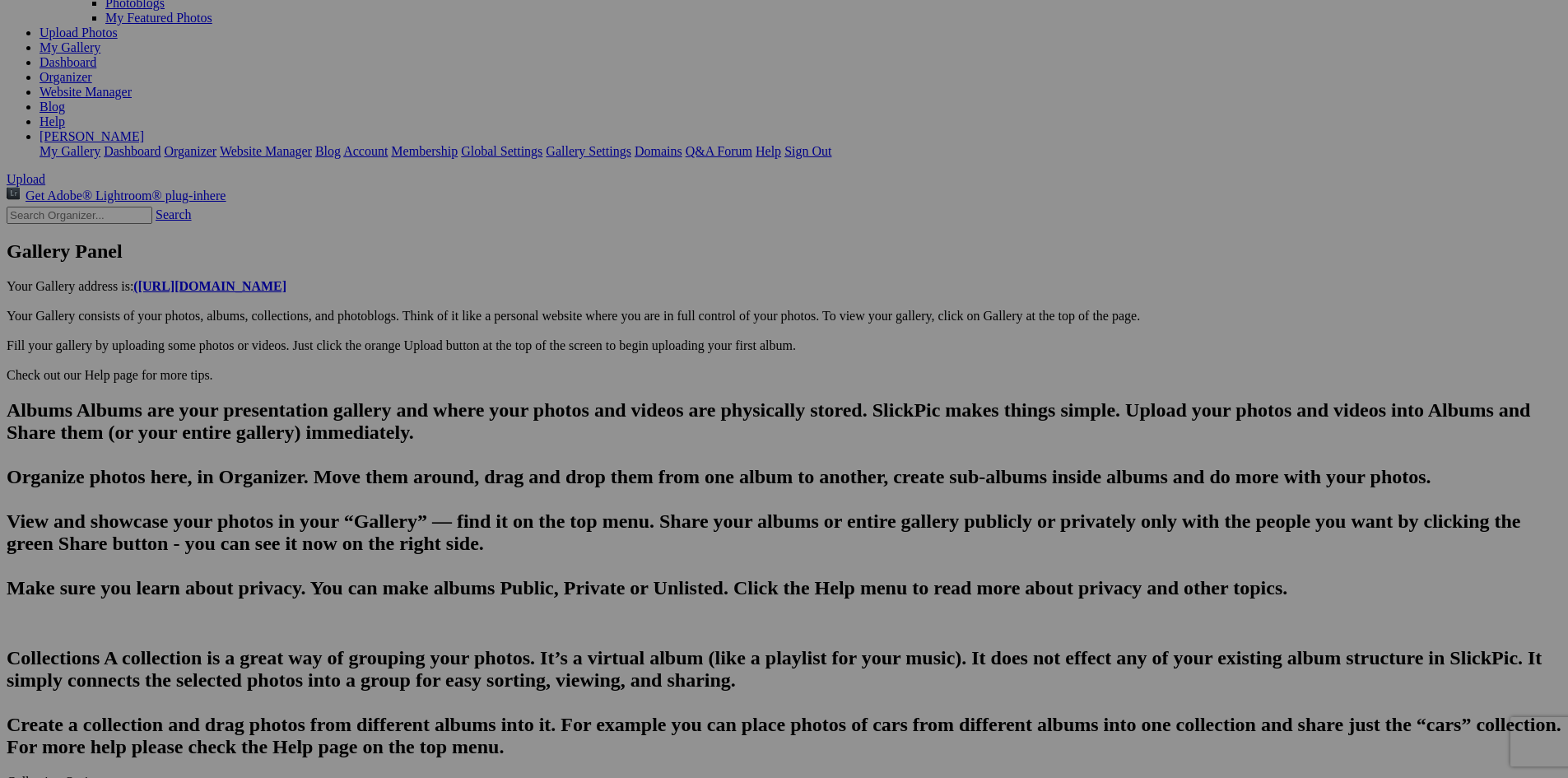
scroll to position [188, 0]
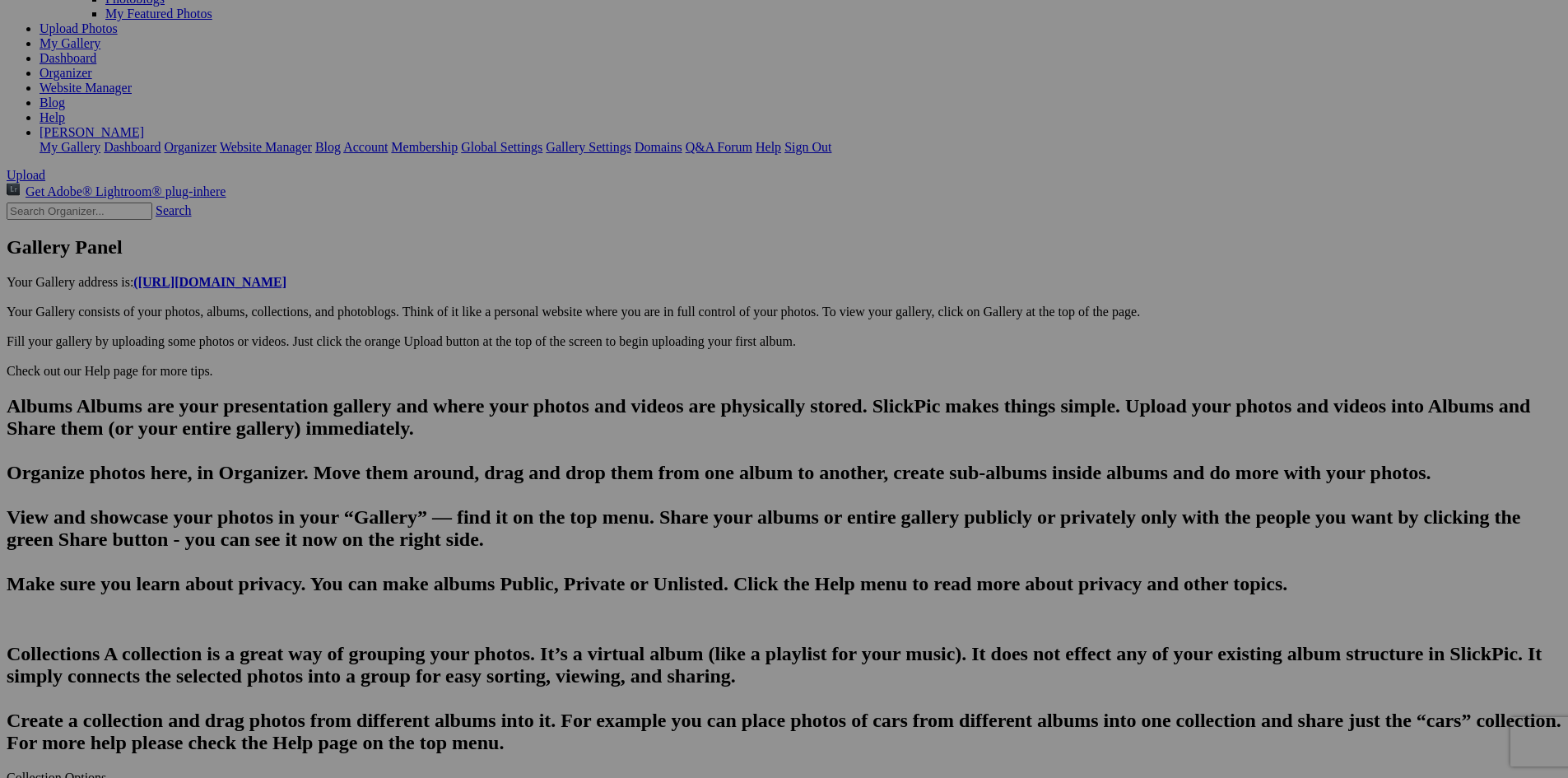
paste textarea "Spruce Run, the Resort’s original resort course, began as a nine-hole Acme Publ…"
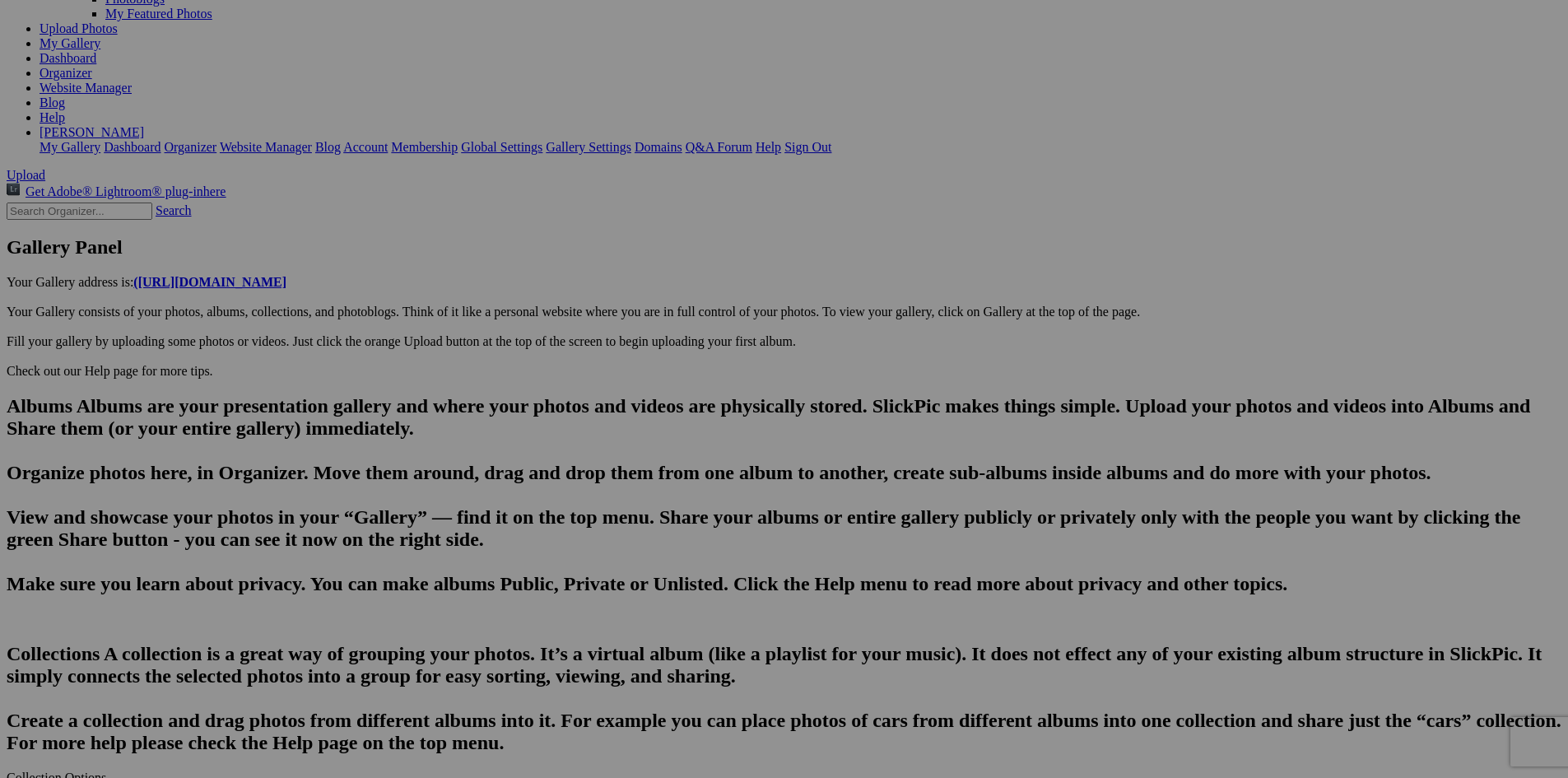
type textarea "Spruce Run, the Resort’s original resort course, began as a nine-hole Acme Publ…"
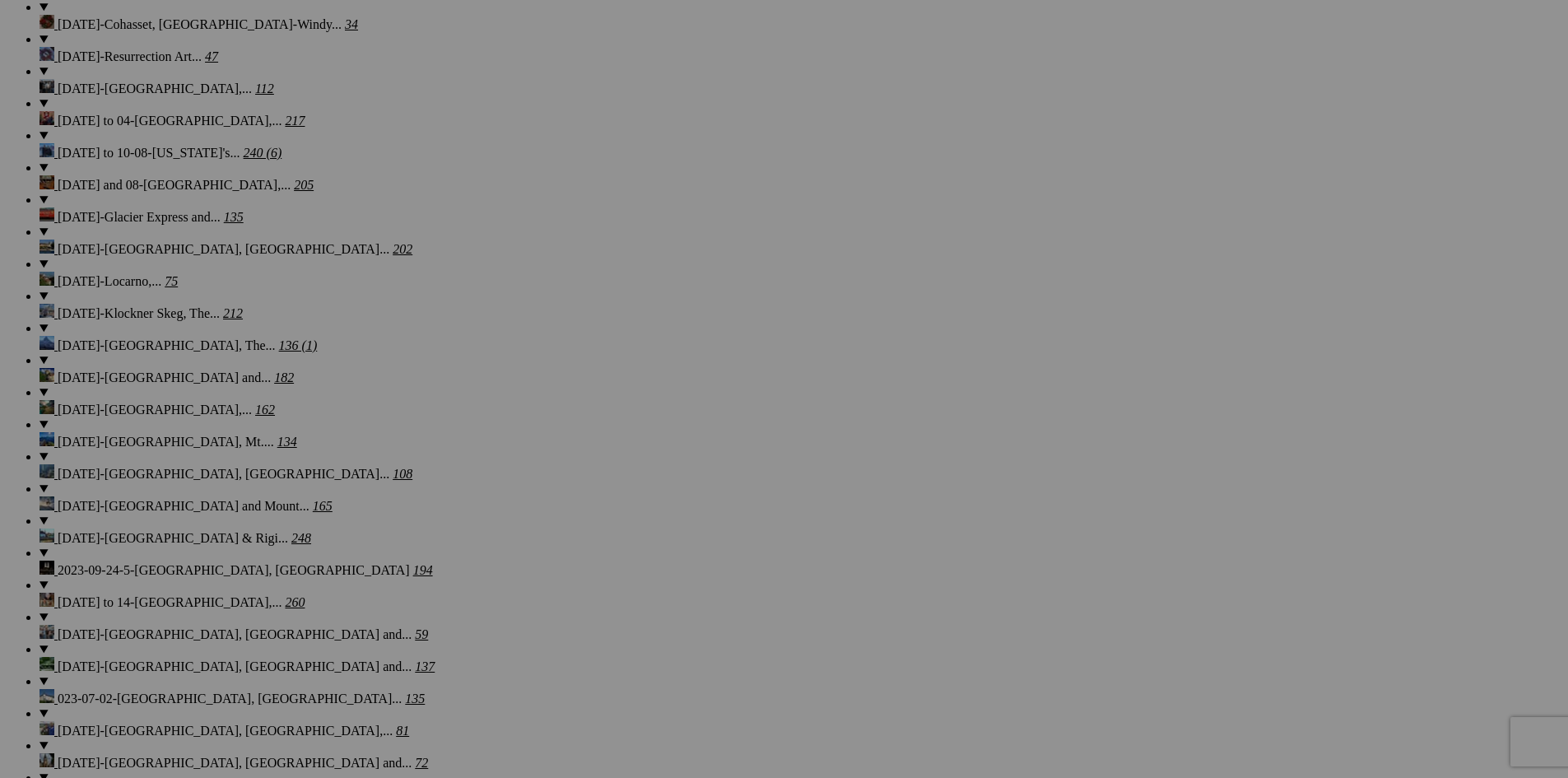
scroll to position [2183, 0]
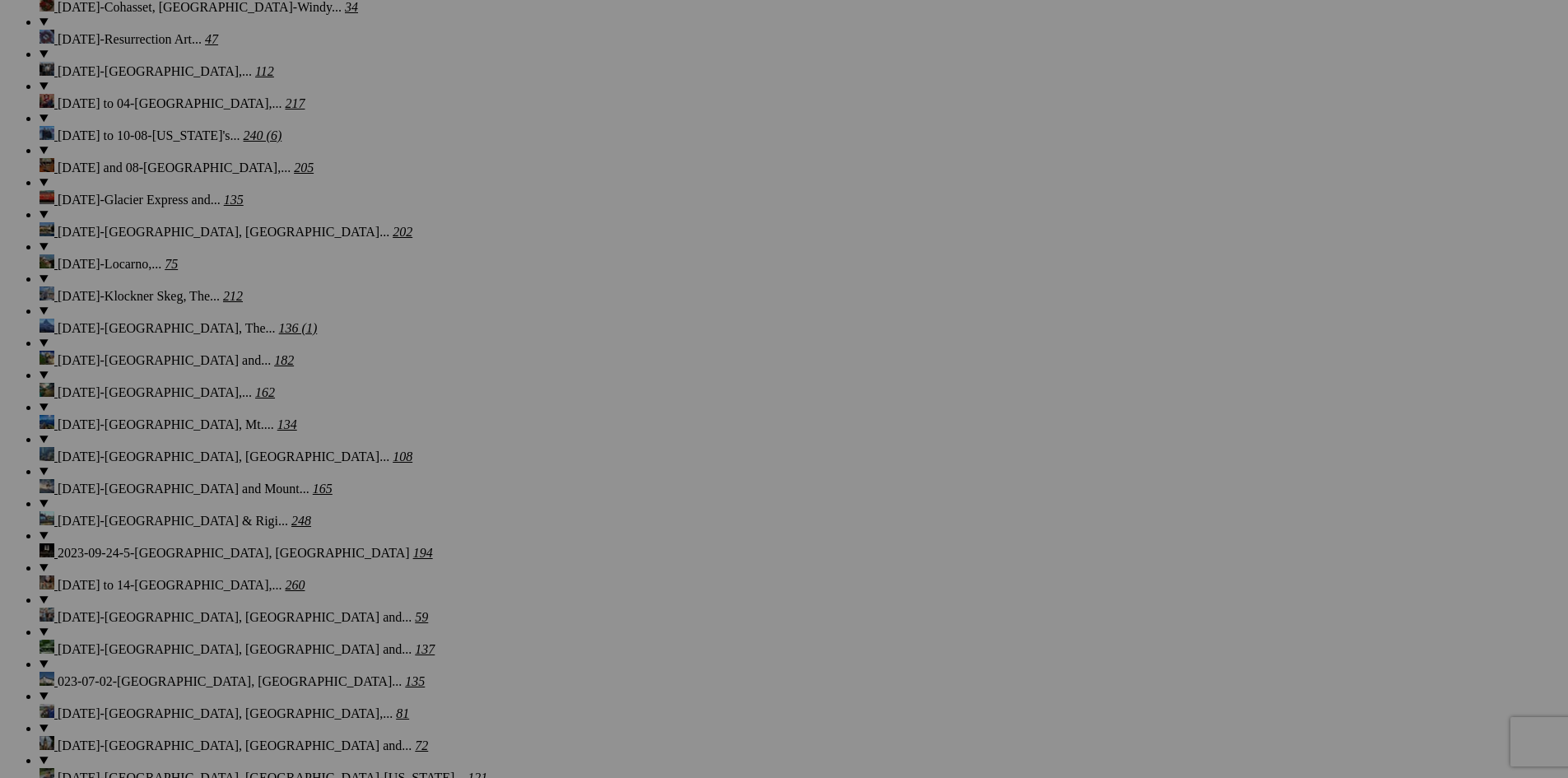
type input "Grand Traverse Resort"
type textarea "Enter here..."
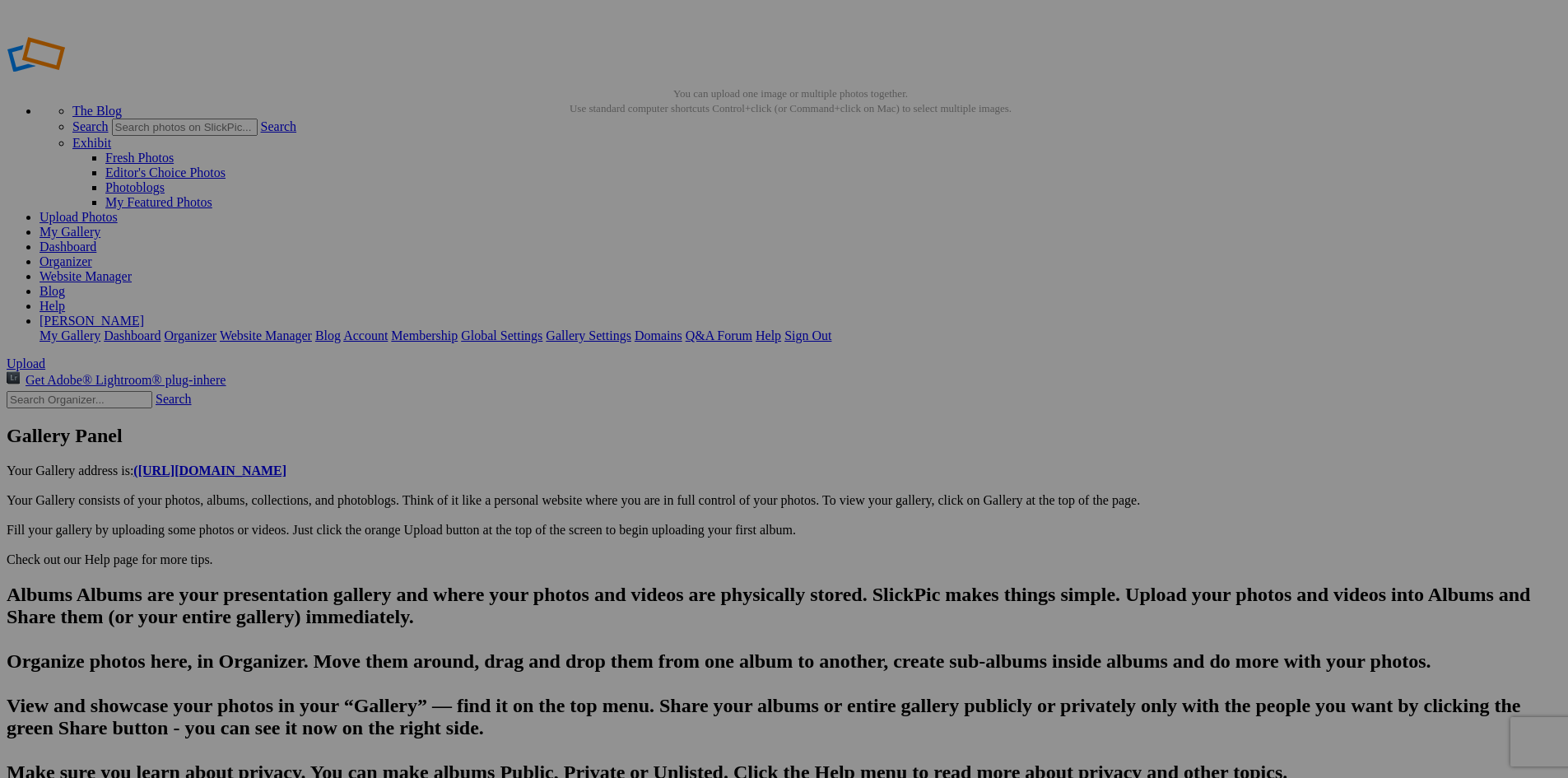
scroll to position [0, 4684]
type input "[GEOGRAPHIC_DATA] has three courses-The Bear, The Wolverine and Spruce run."
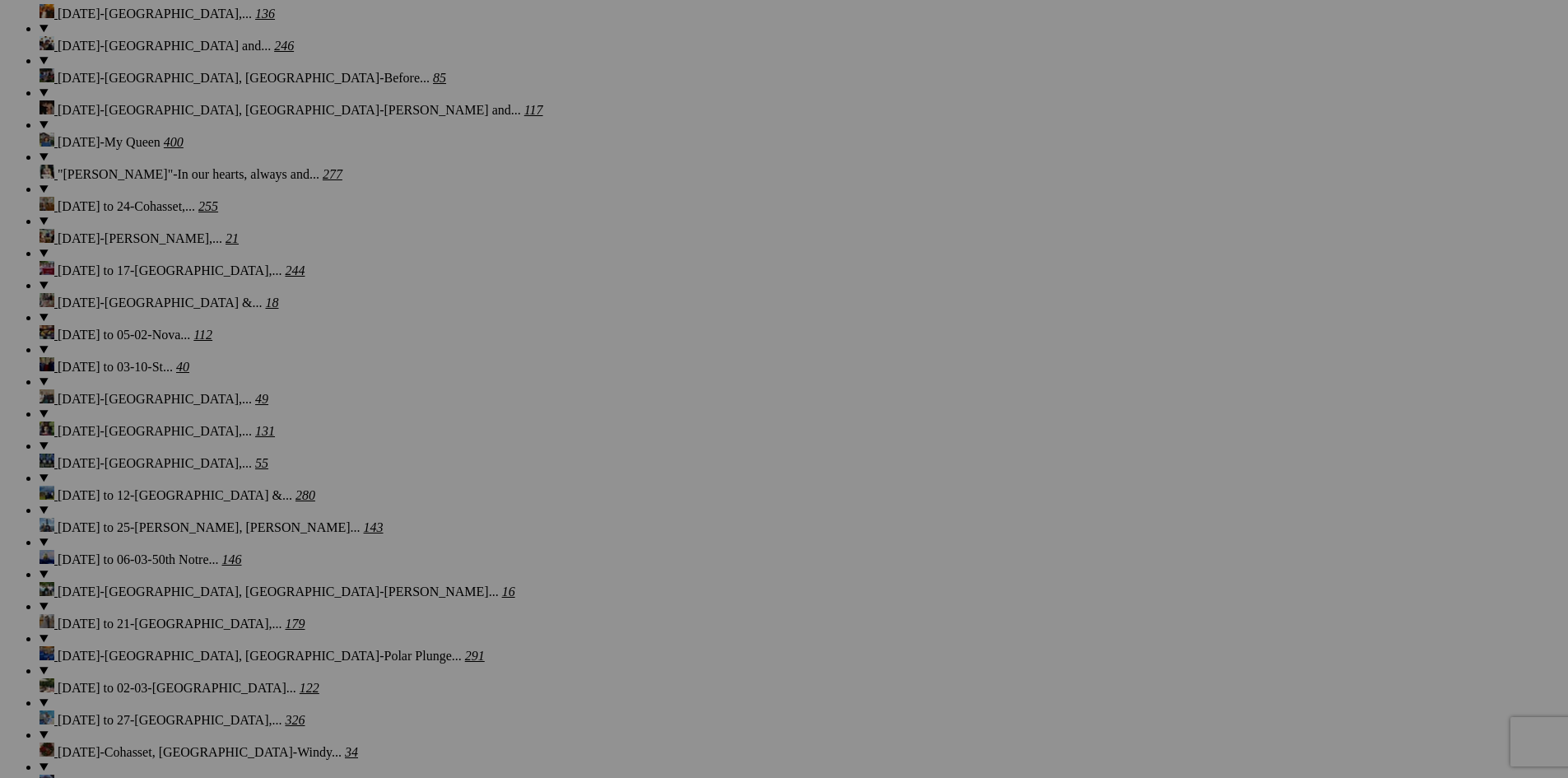
scroll to position [1508, 0]
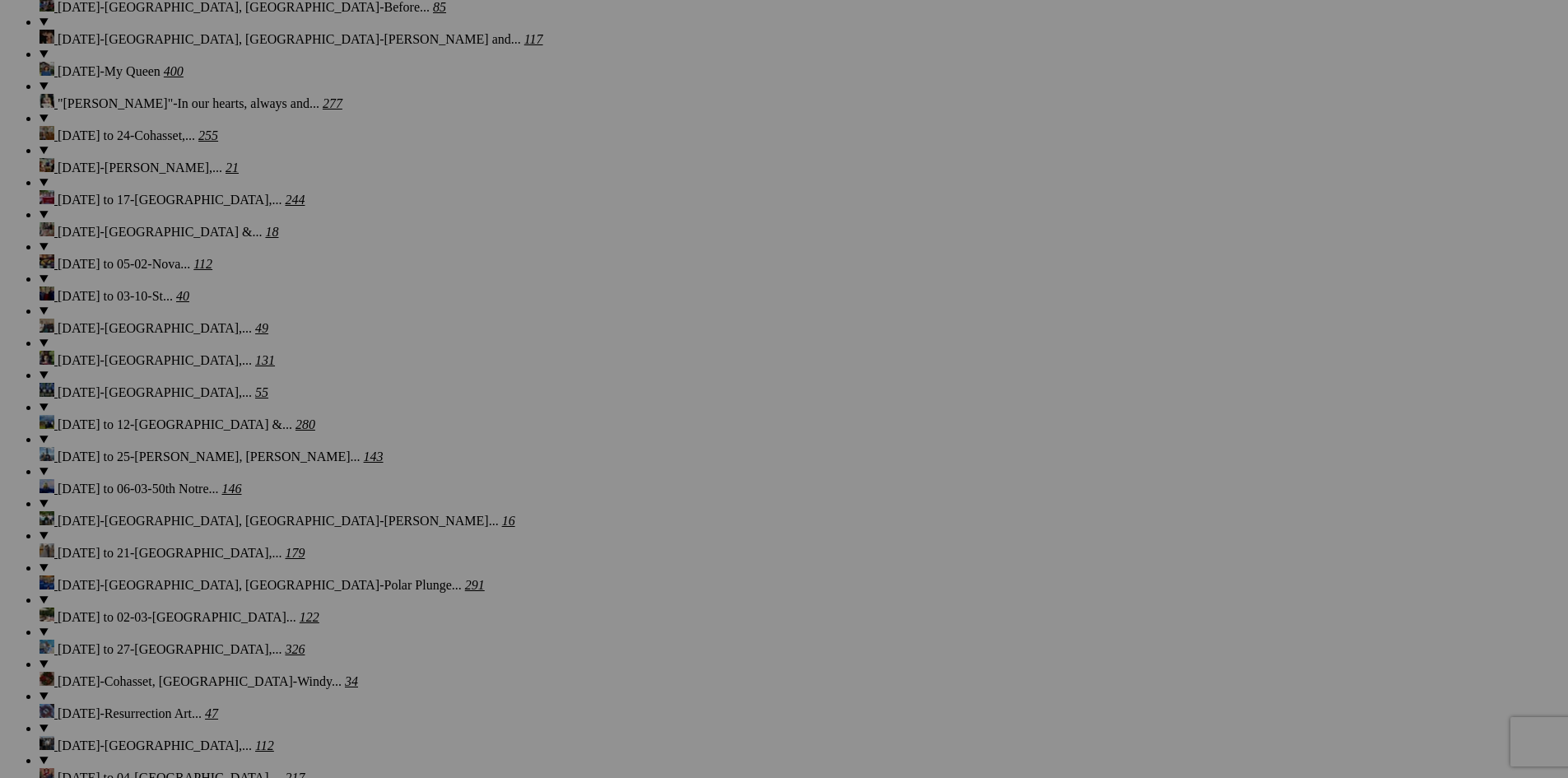
drag, startPoint x: 1236, startPoint y: 285, endPoint x: 1127, endPoint y: 284, distance: 109.0
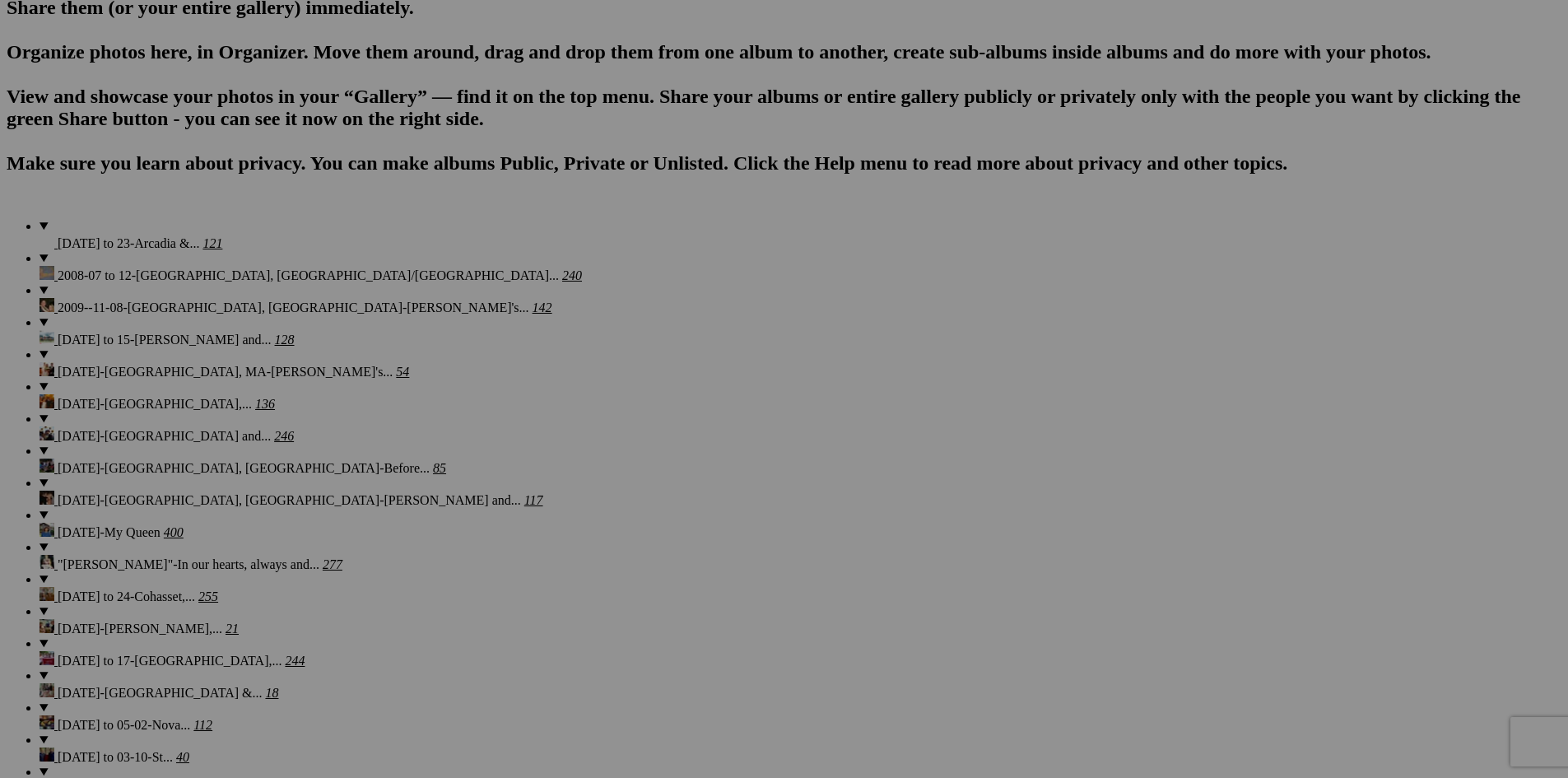
scroll to position [1064, 0]
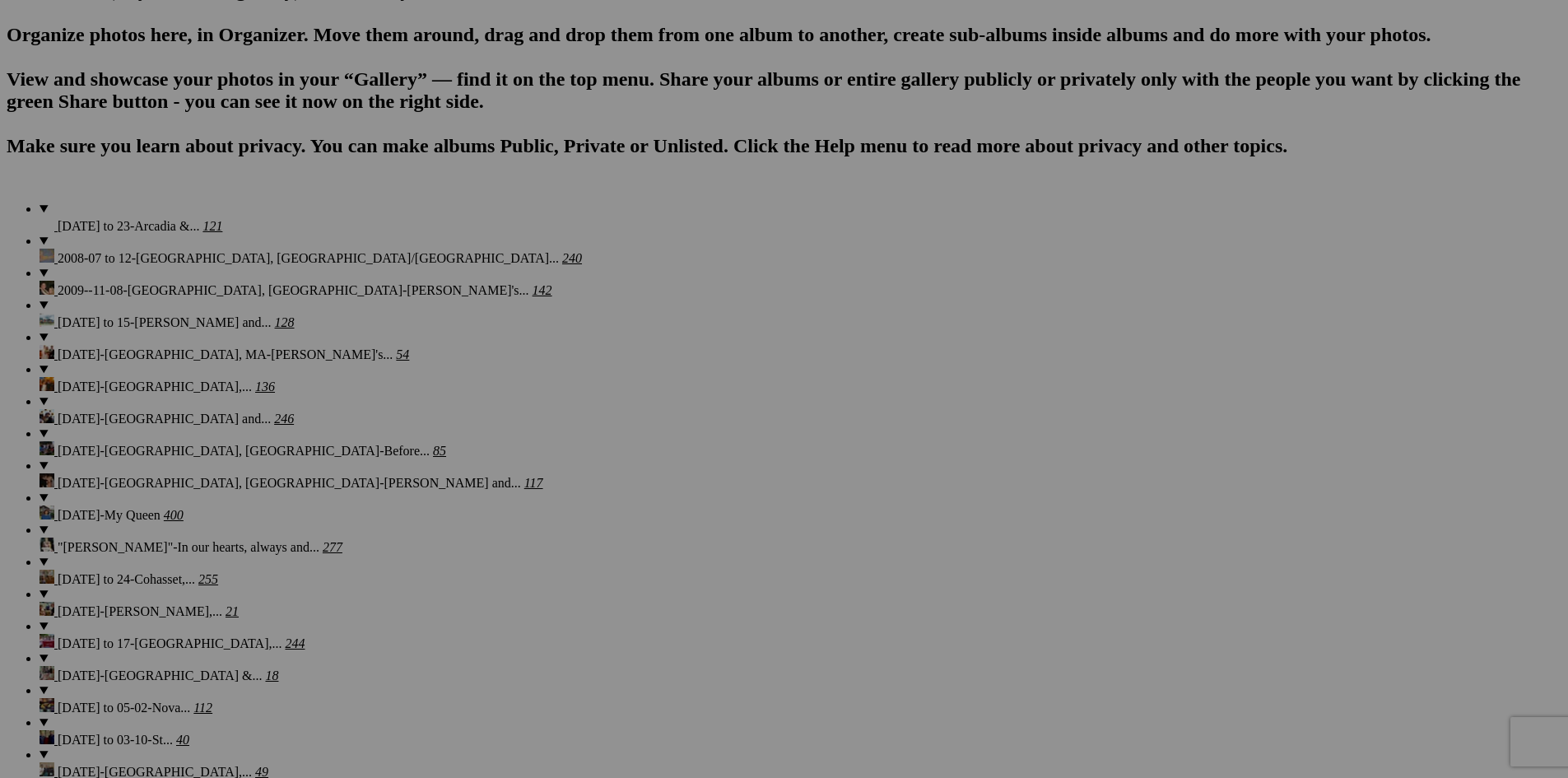
type input "[GEOGRAPHIC_DATA], [GEOGRAPHIC_DATA]-Many quaint shops and eateries"
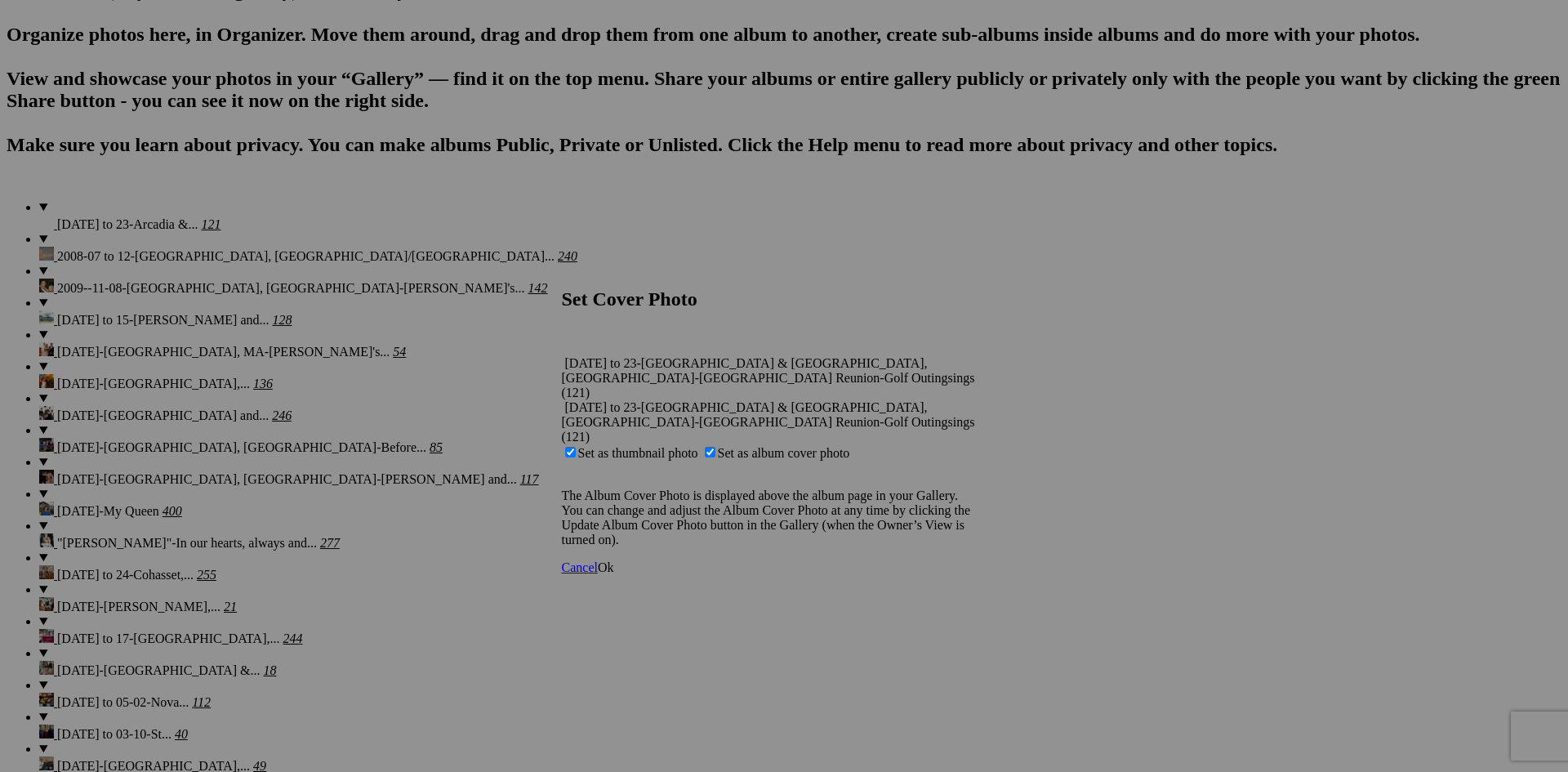
click at [397, 172] on span "Set as album cover photo" at bounding box center [784, 453] width 132 height 14
click at [397, 172] on input "Set as album cover photo" at bounding box center [710, 453] width 11 height 11
checkbox input "false"
click at [397, 172] on span "Ok" at bounding box center [606, 567] width 17 height 14
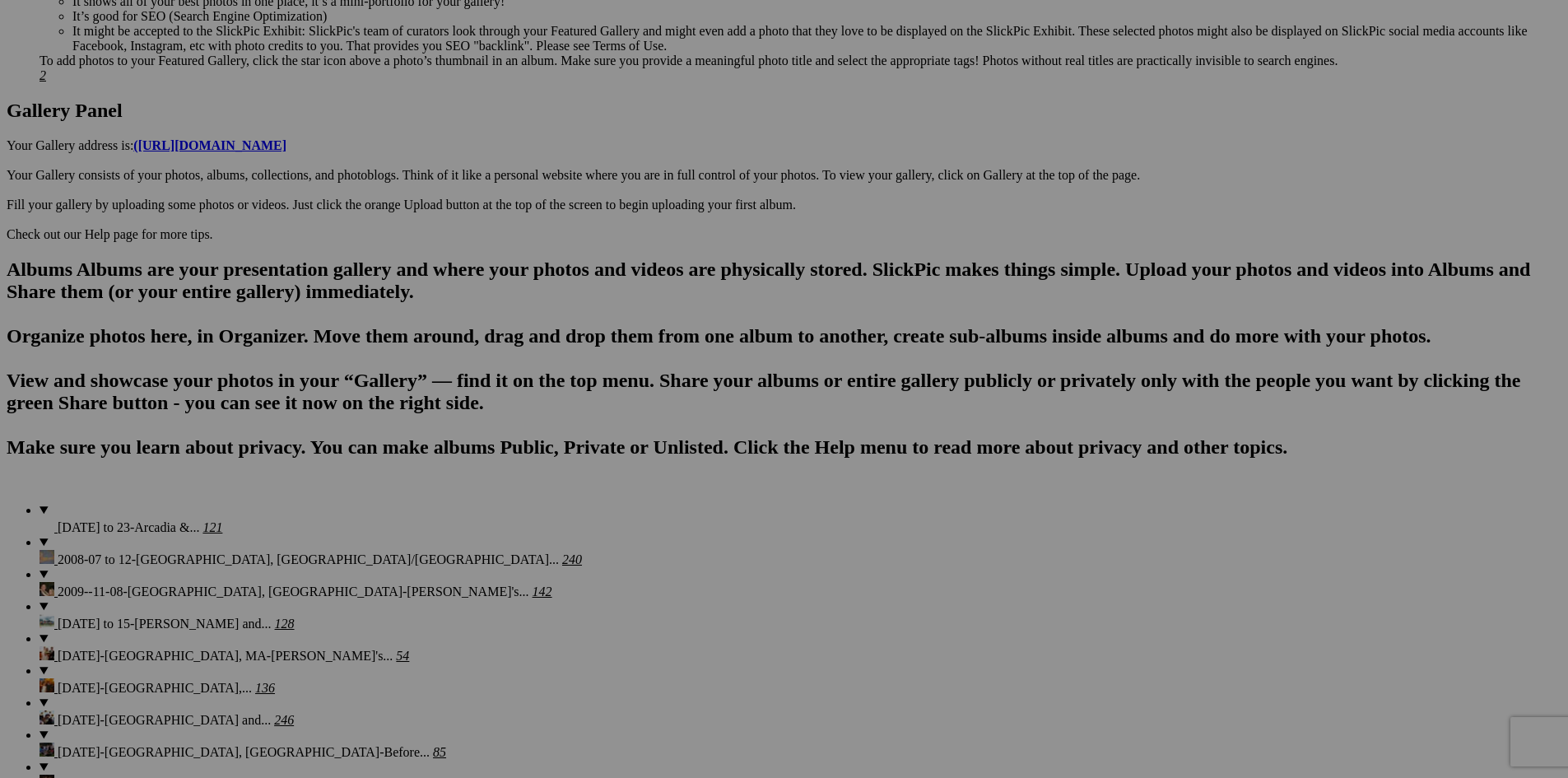
scroll to position [710, 0]
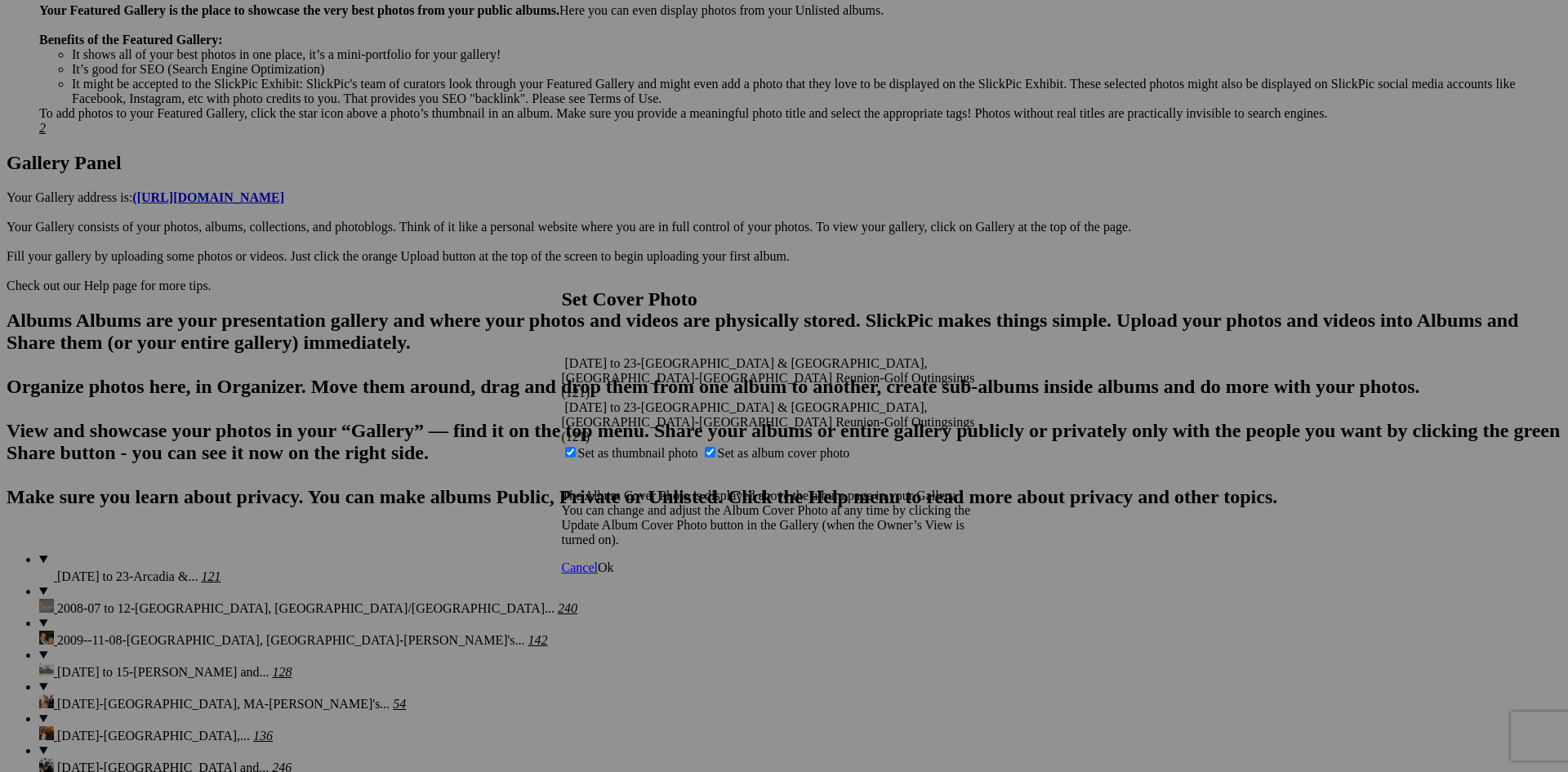
click at [397, 172] on span "Set as thumbnail photo" at bounding box center [638, 453] width 120 height 14
click at [397, 172] on input "Set as thumbnail photo" at bounding box center [571, 453] width 11 height 11
checkbox input "false"
click at [397, 172] on span "Ok" at bounding box center [606, 567] width 17 height 14
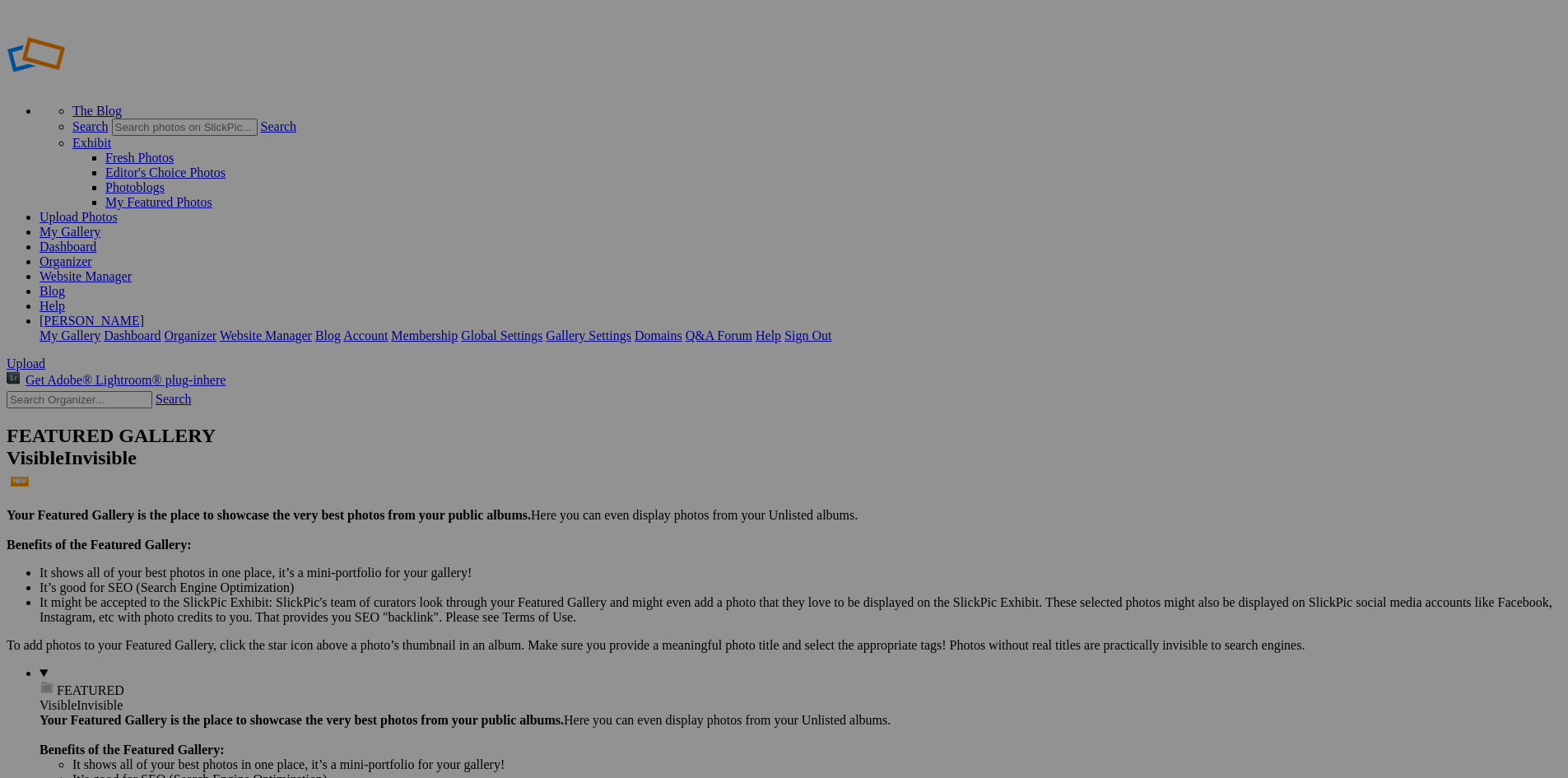
drag, startPoint x: 849, startPoint y: 91, endPoint x: 910, endPoint y: 92, distance: 61.0
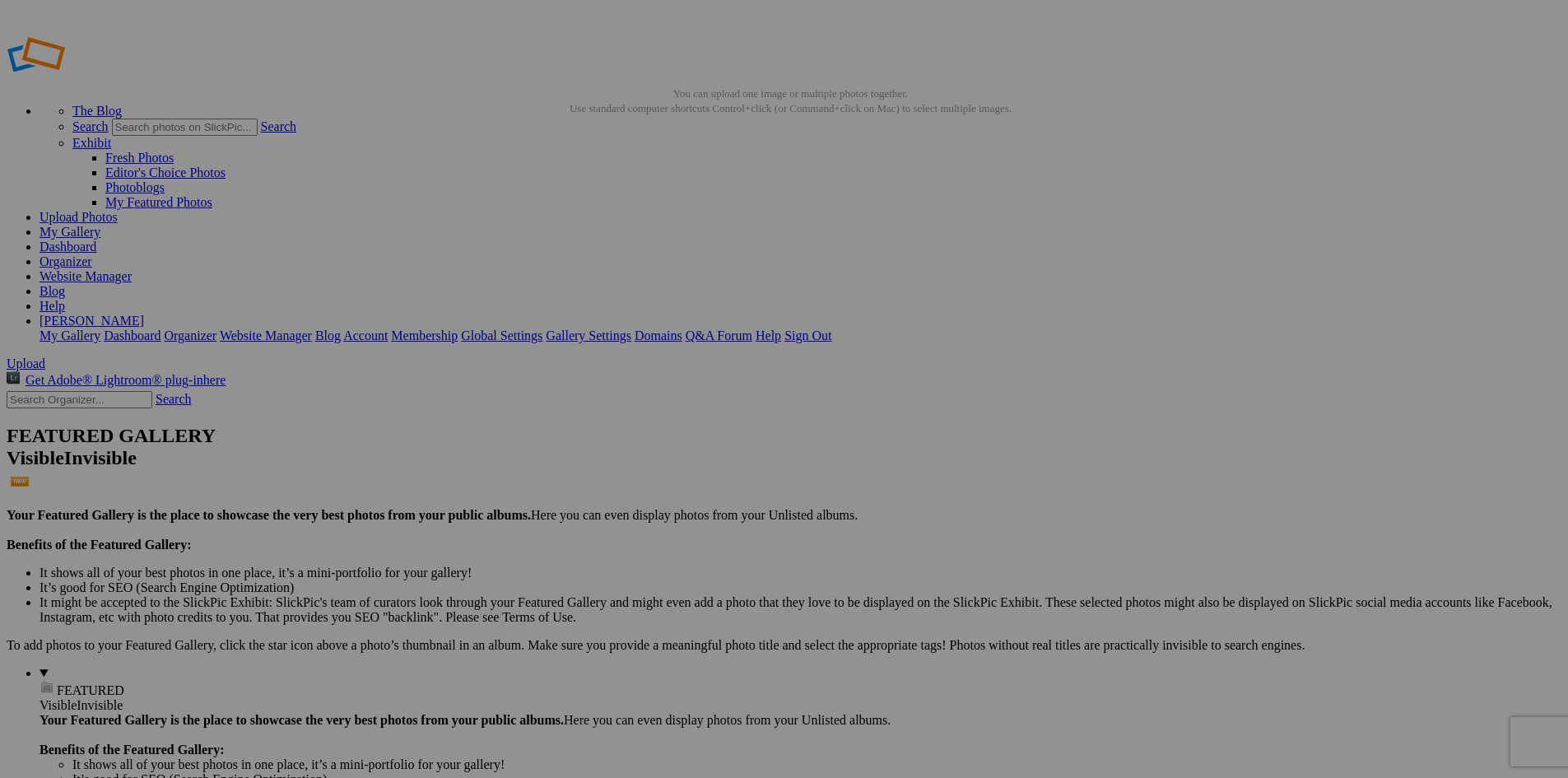
scroll to position [0, 0]
drag, startPoint x: 871, startPoint y: 89, endPoint x: 909, endPoint y: 94, distance: 38.3
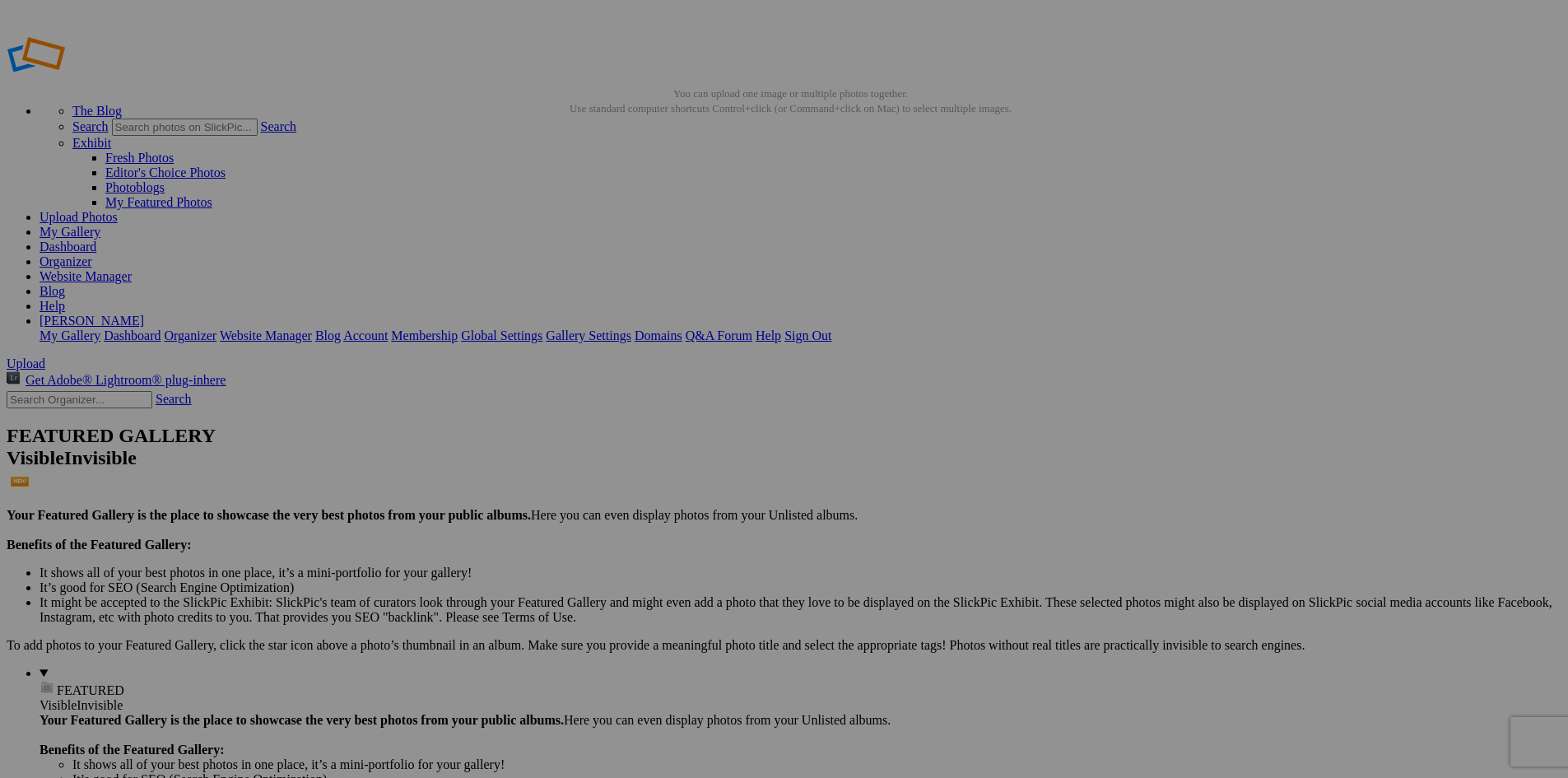
scroll to position [0, 0]
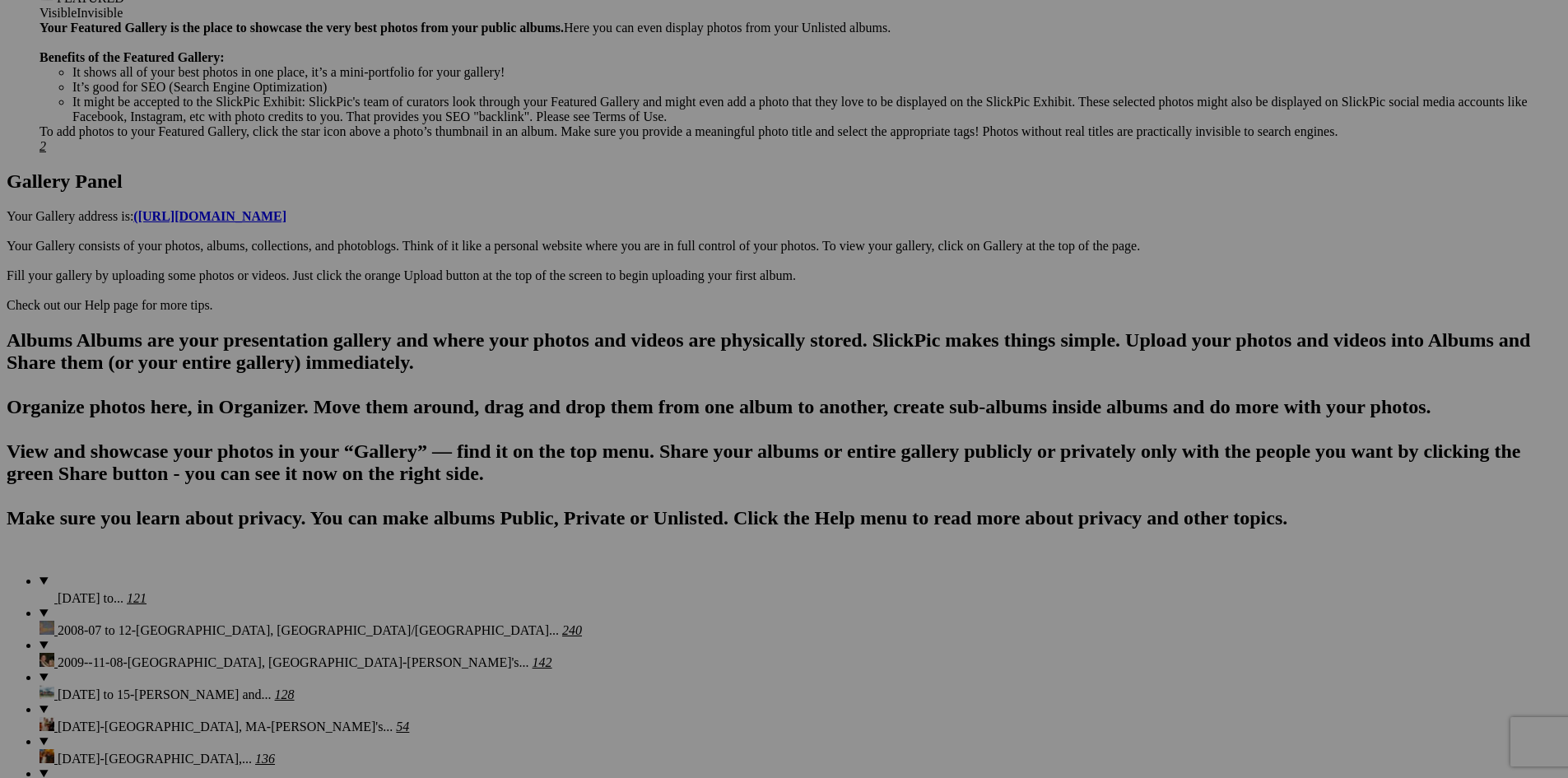
scroll to position [817, 0]
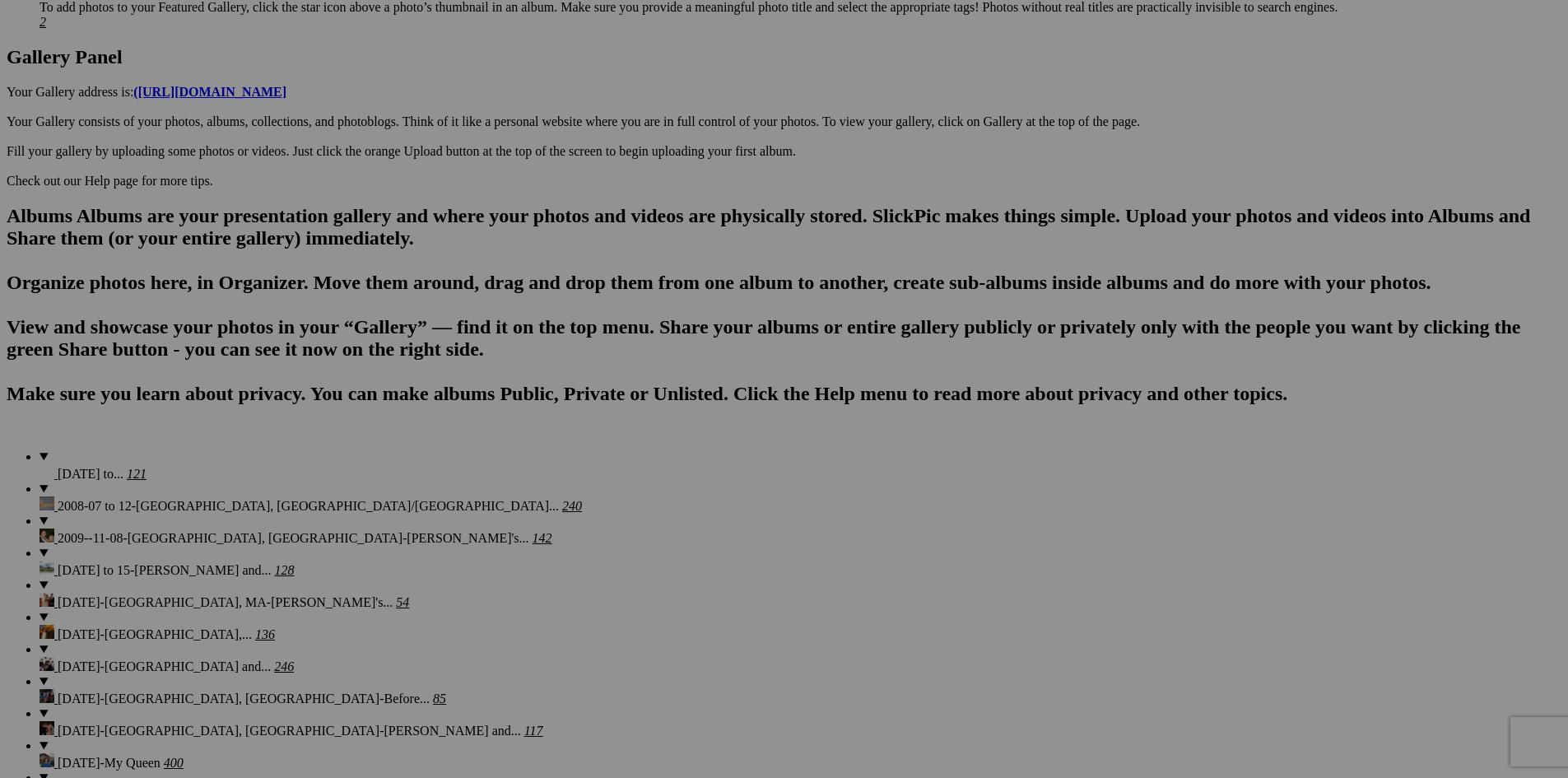
type input "[DATE] to 23-[GEOGRAPHIC_DATA], [GEOGRAPHIC_DATA]-[GEOGRAPHIC_DATA] Reunion-Gol…"
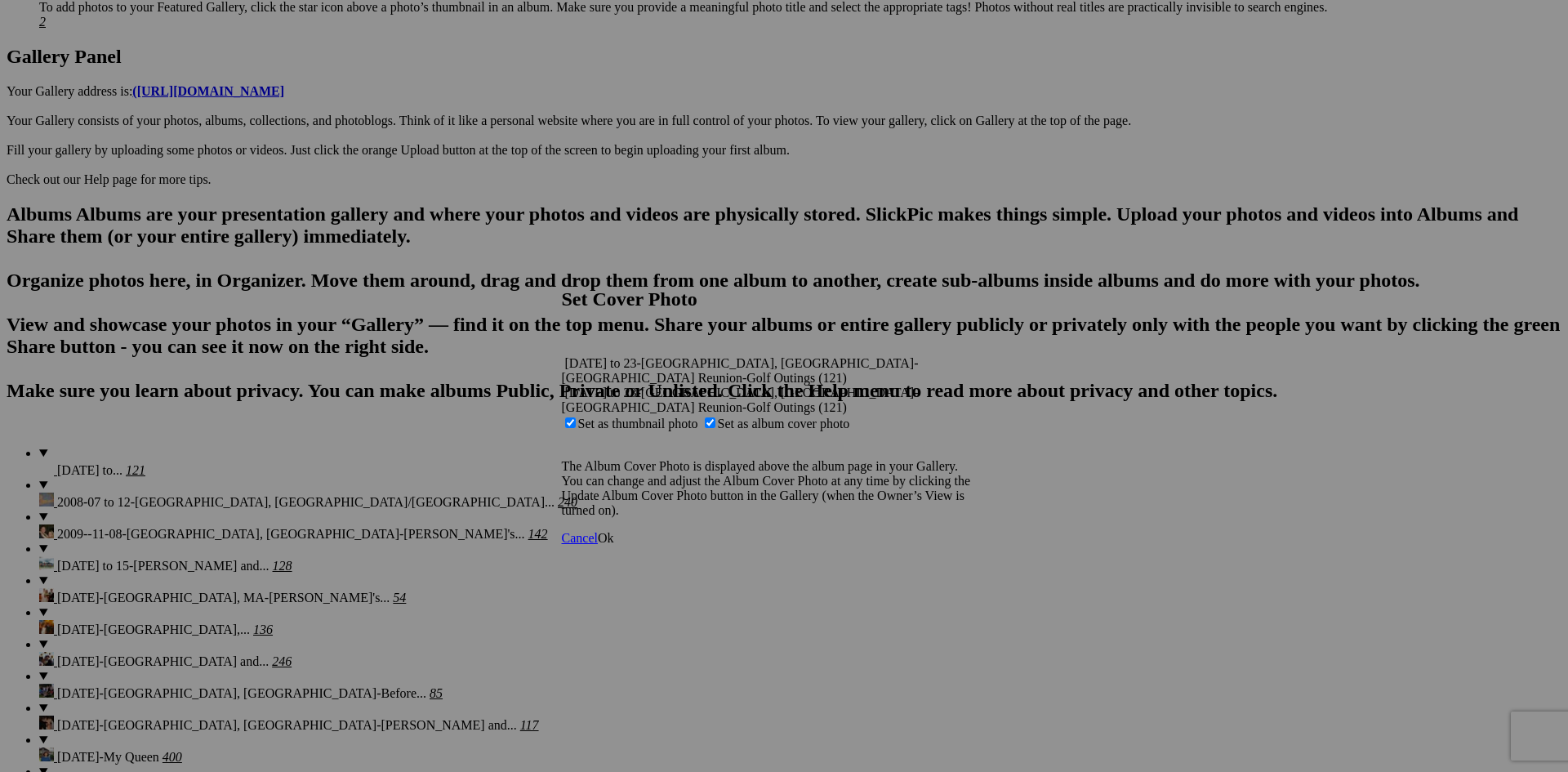
click at [762, 416] on span "Set as album cover photo" at bounding box center [784, 423] width 132 height 14
click at [715, 417] on input "Set as album cover photo" at bounding box center [710, 423] width 11 height 11
checkbox input "false"
click at [614, 531] on span "Ok" at bounding box center [606, 538] width 17 height 14
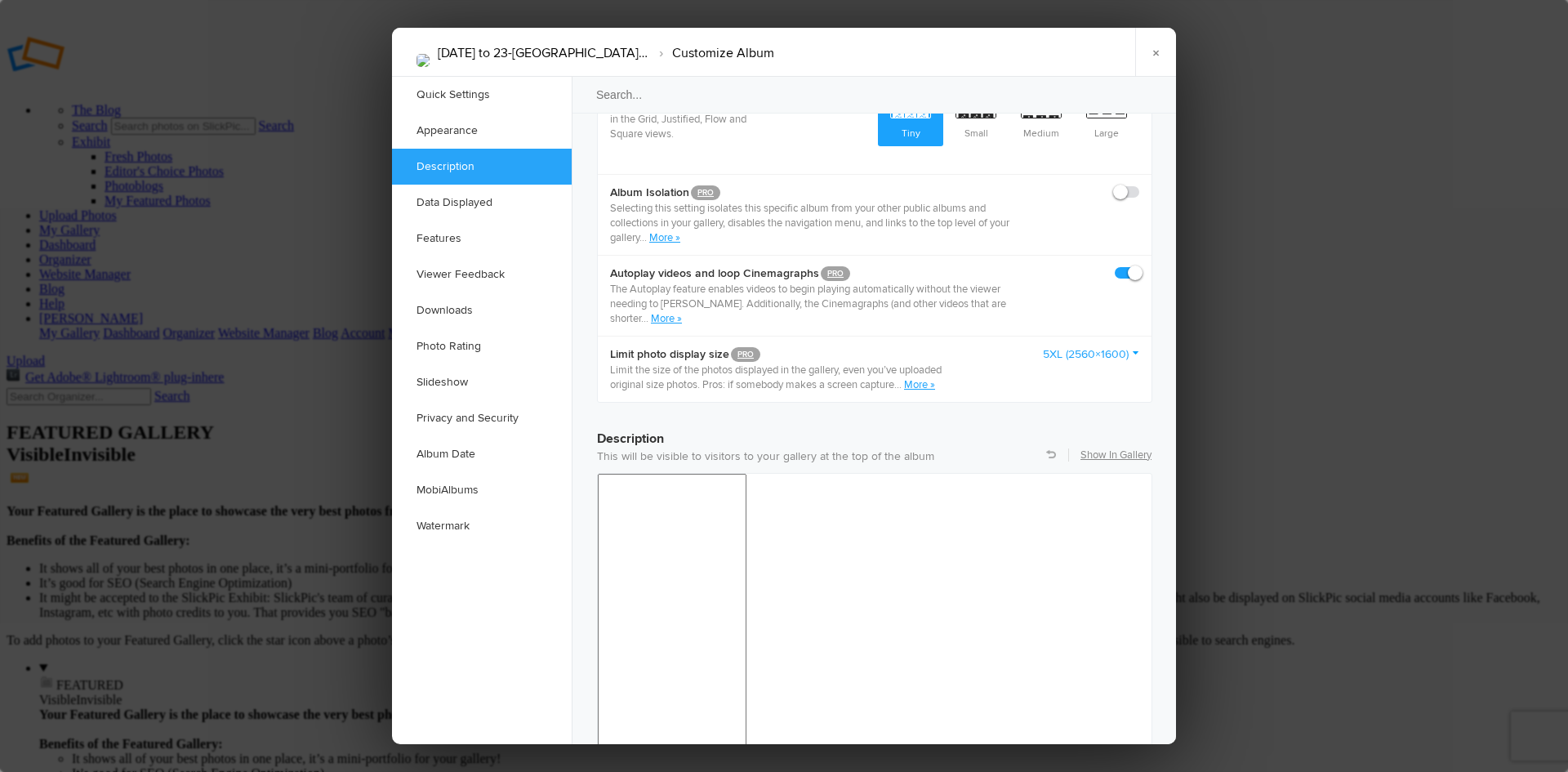
scroll to position [1060, 0]
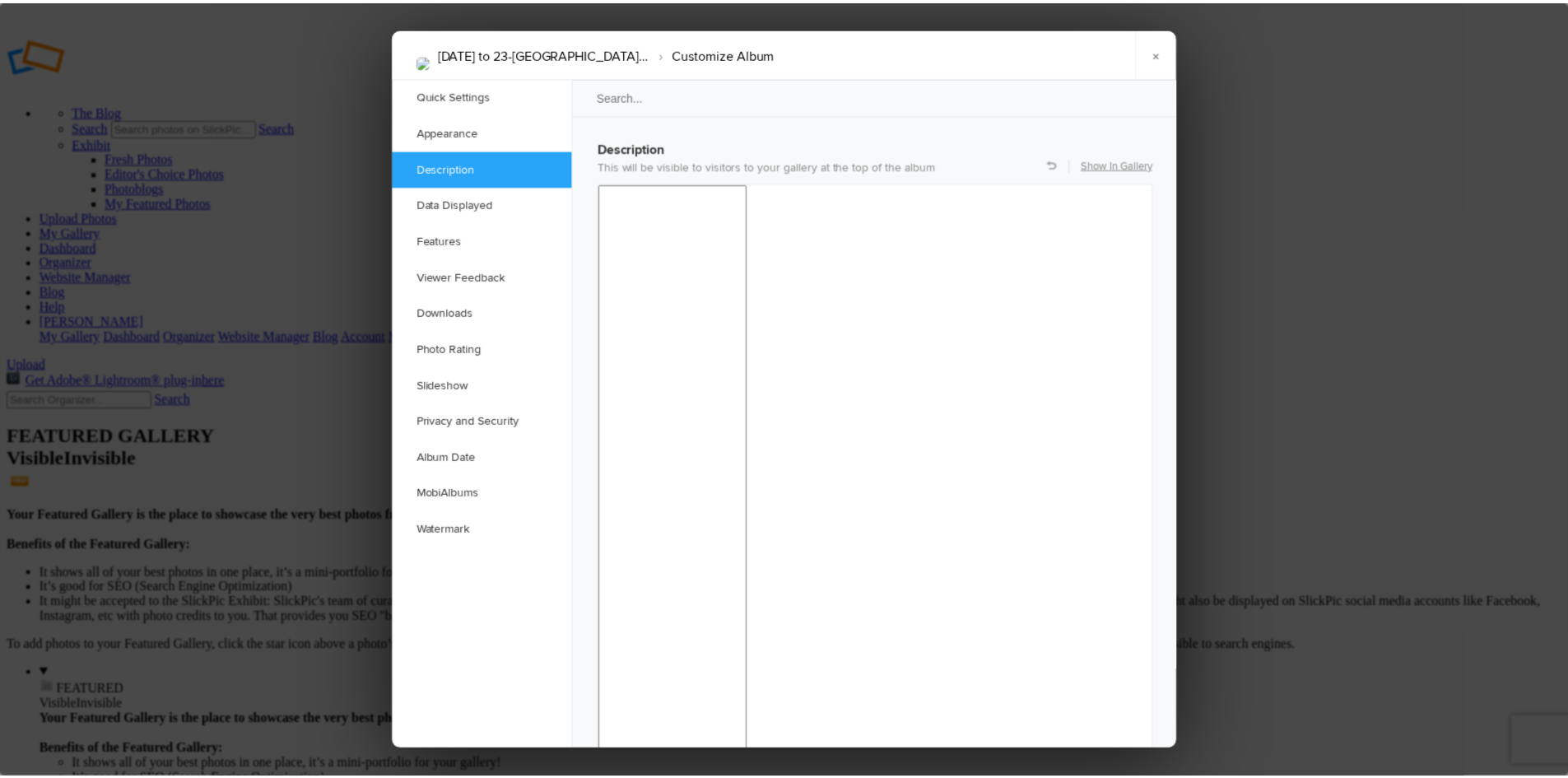
scroll to position [1311, 0]
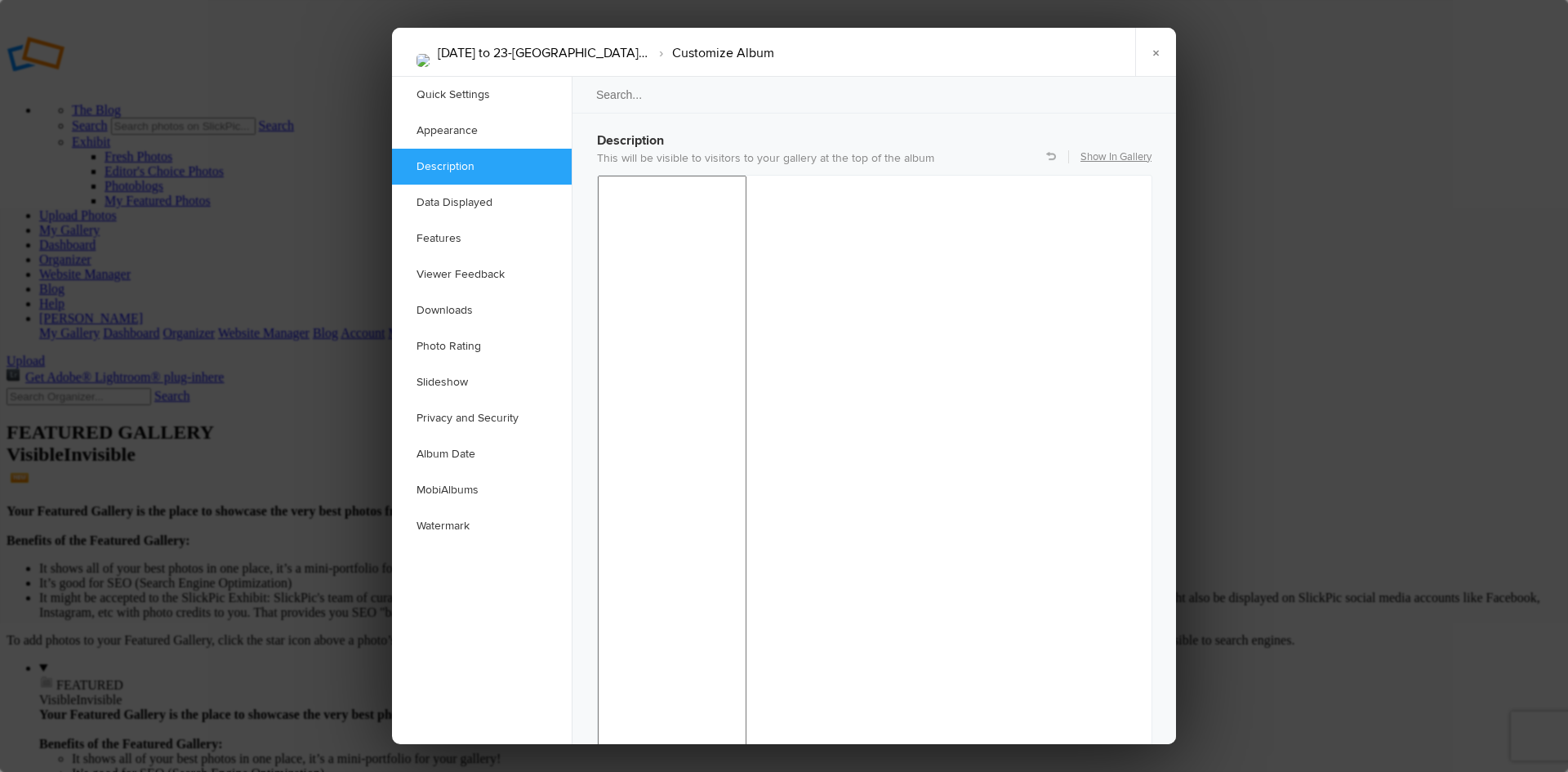
drag, startPoint x: 899, startPoint y: 1273, endPoint x: 872, endPoint y: 1285, distance: 29.5
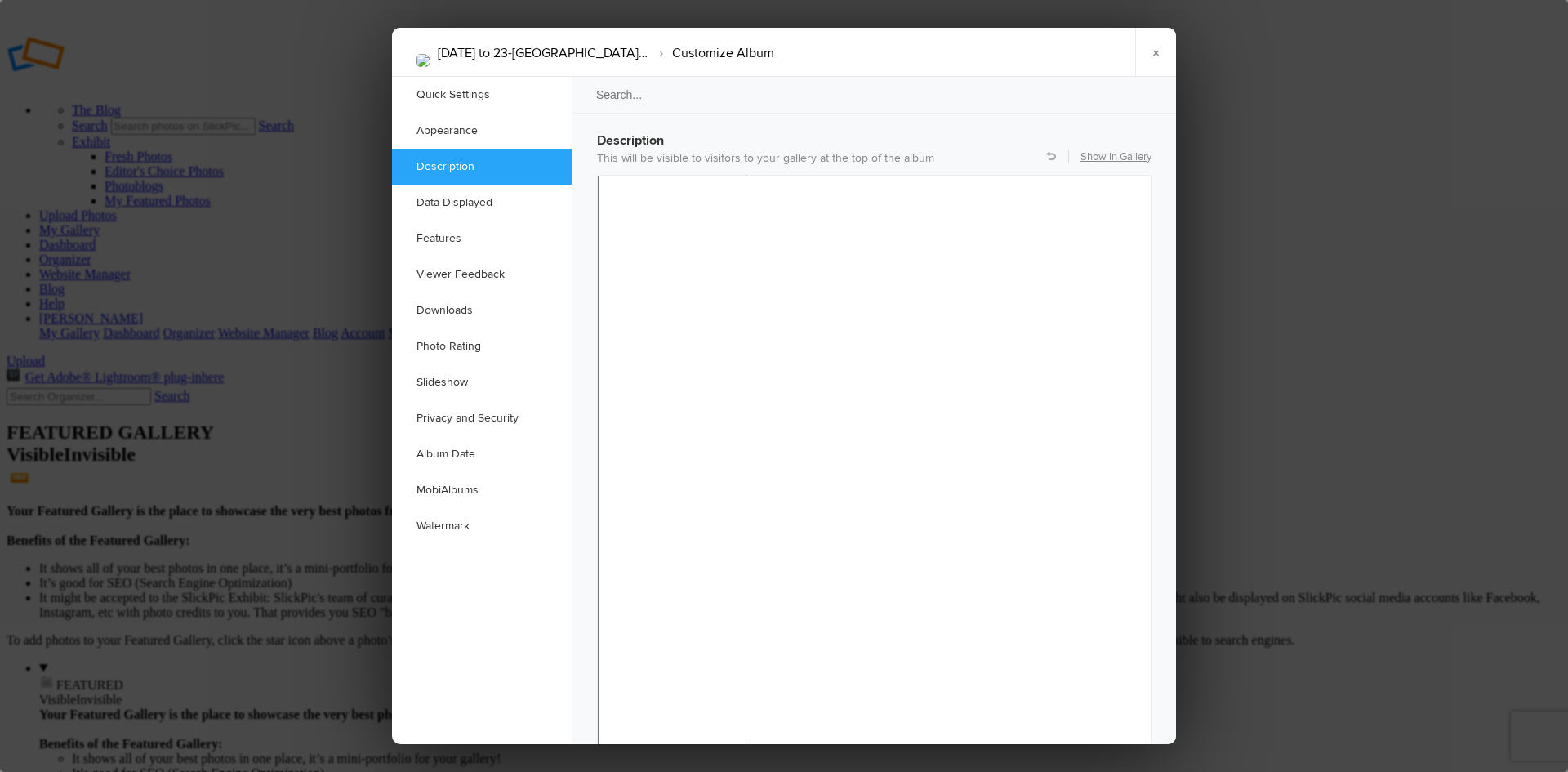
click at [1157, 49] on link "×" at bounding box center [1155, 52] width 41 height 49
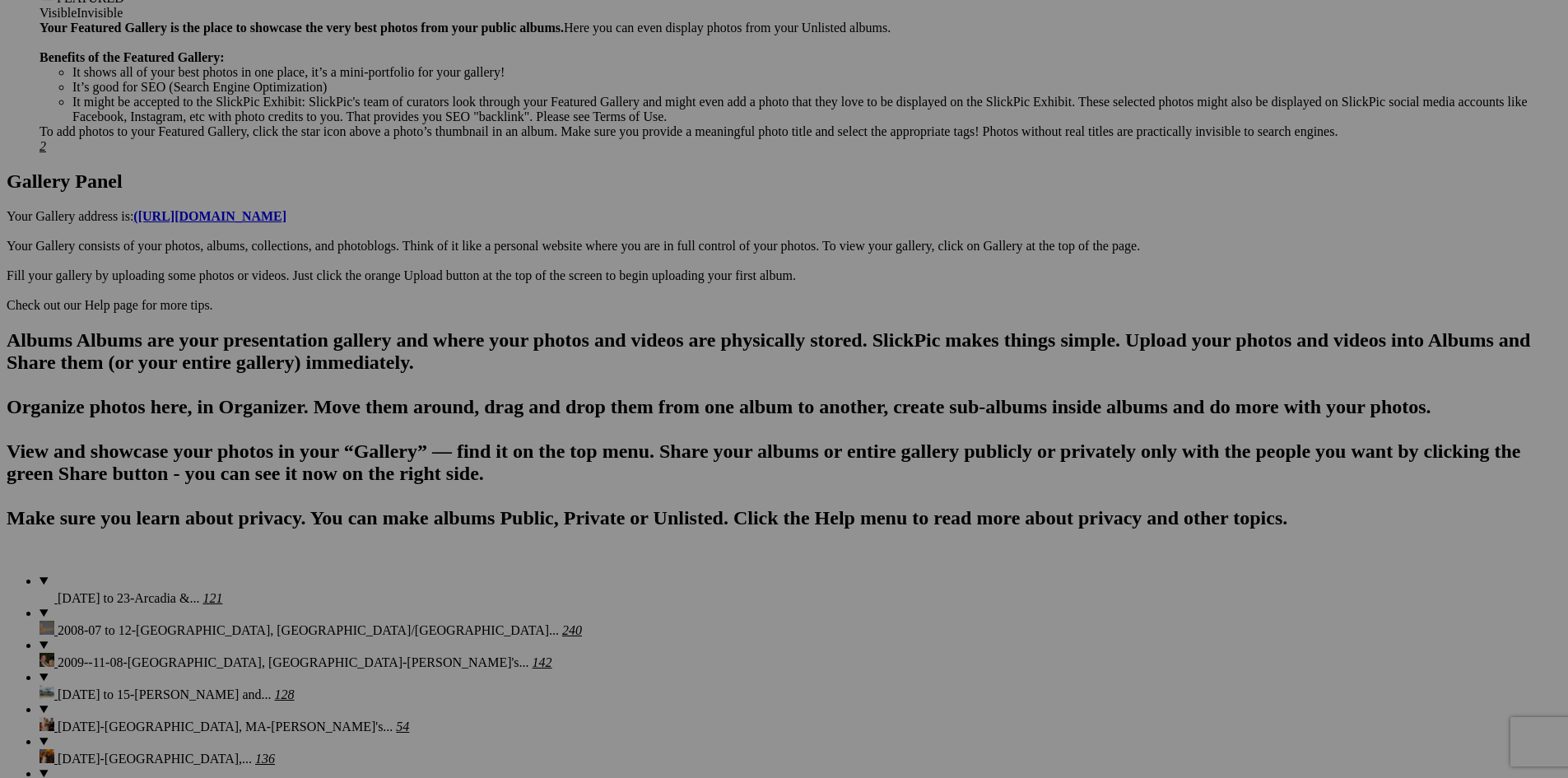
scroll to position [852, 0]
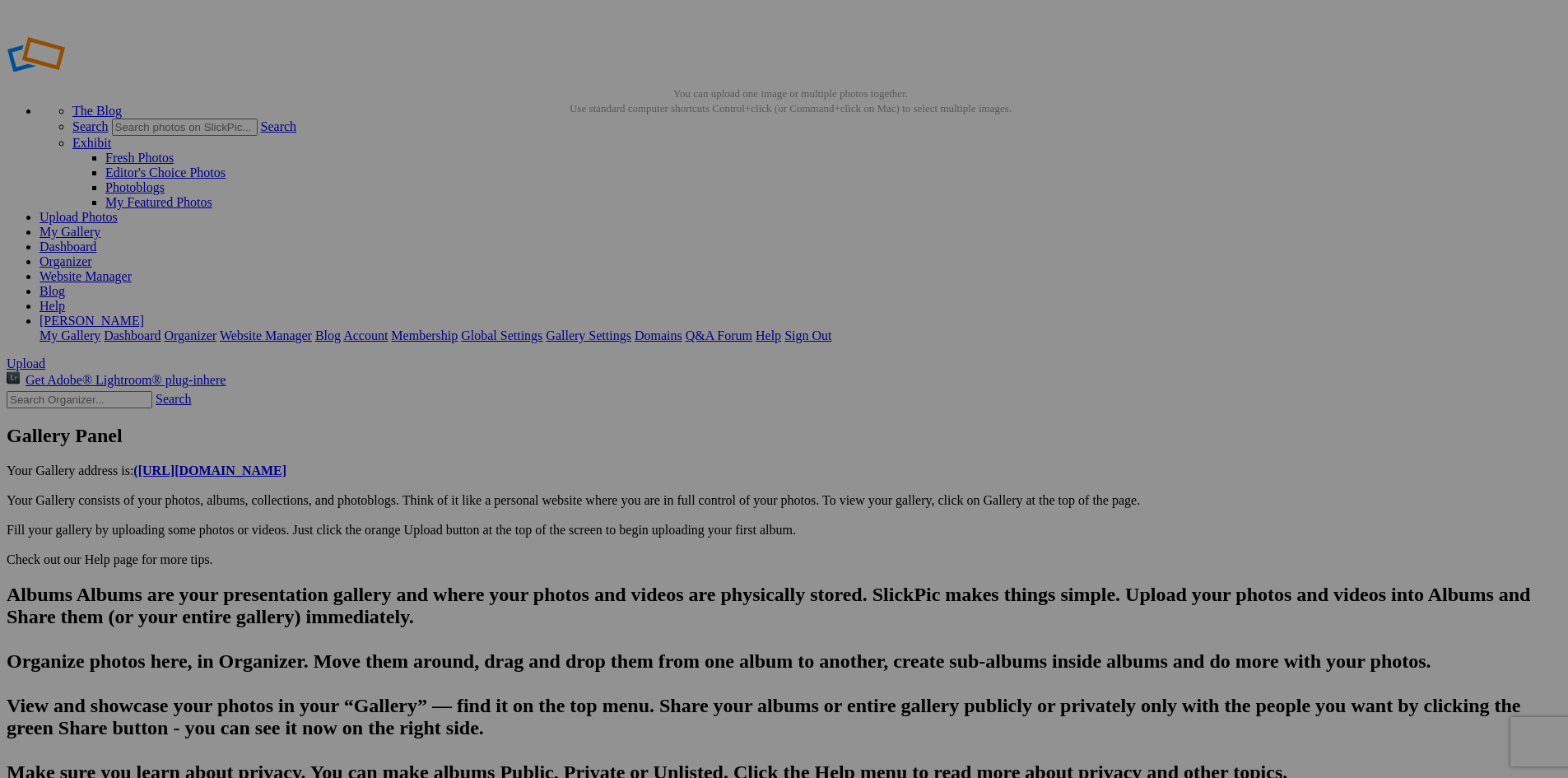
type input "The Arcadia Bluffs course. A piece of [GEOGRAPHIC_DATA] in [US_STATE]."
paste textarea "The Bluffs Course is known for its dramatic elevation changes and stunning view…"
type textarea "The Bluffs Course is known for its dramatic elevation changes and stunning view…"
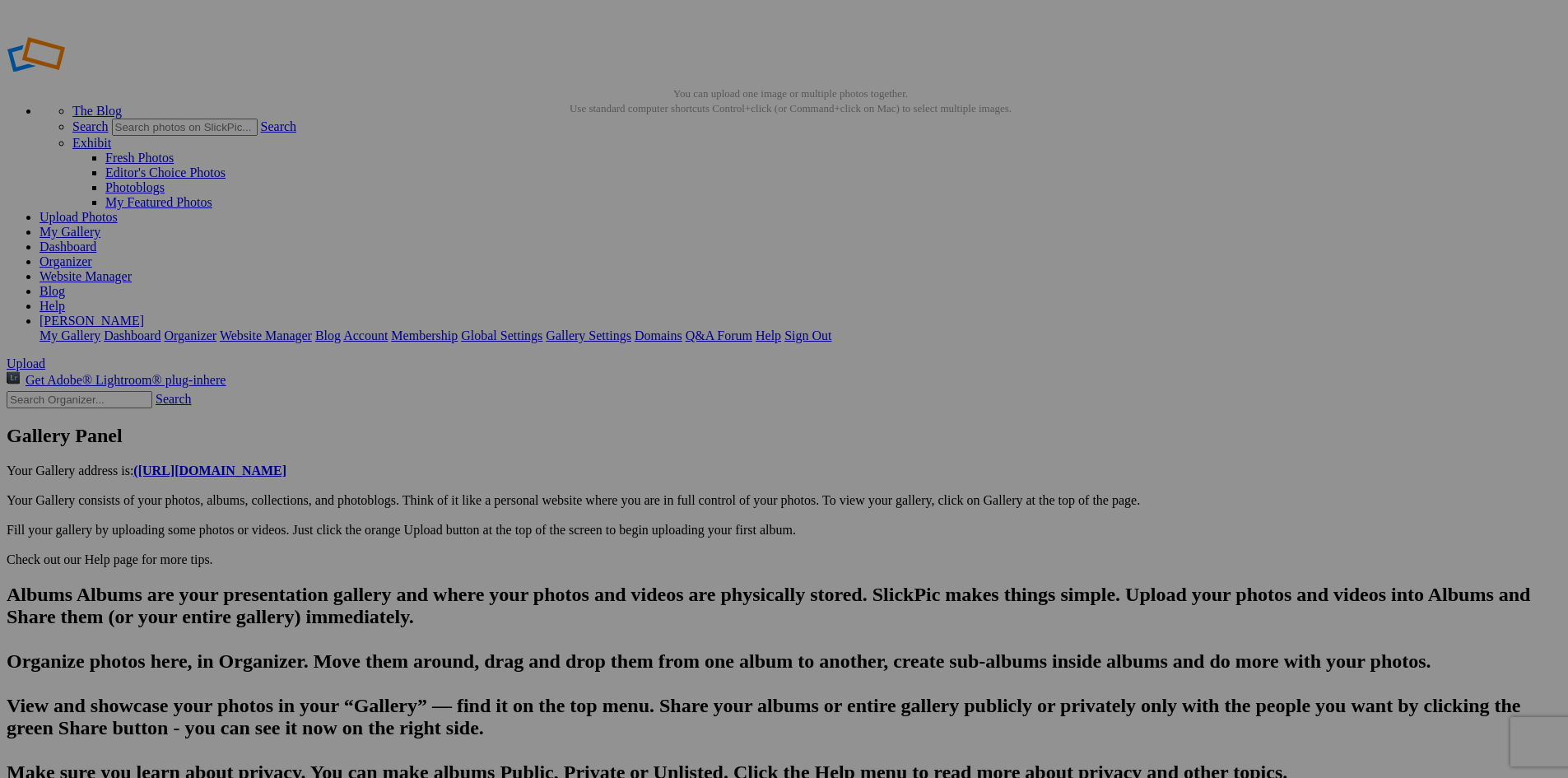
scroll to position [0, 1300]
type input "The Arcadia Bluffs course. The clubhouse and adjacent lodging where [PERSON_NAM…"
type textarea "Enter here..."
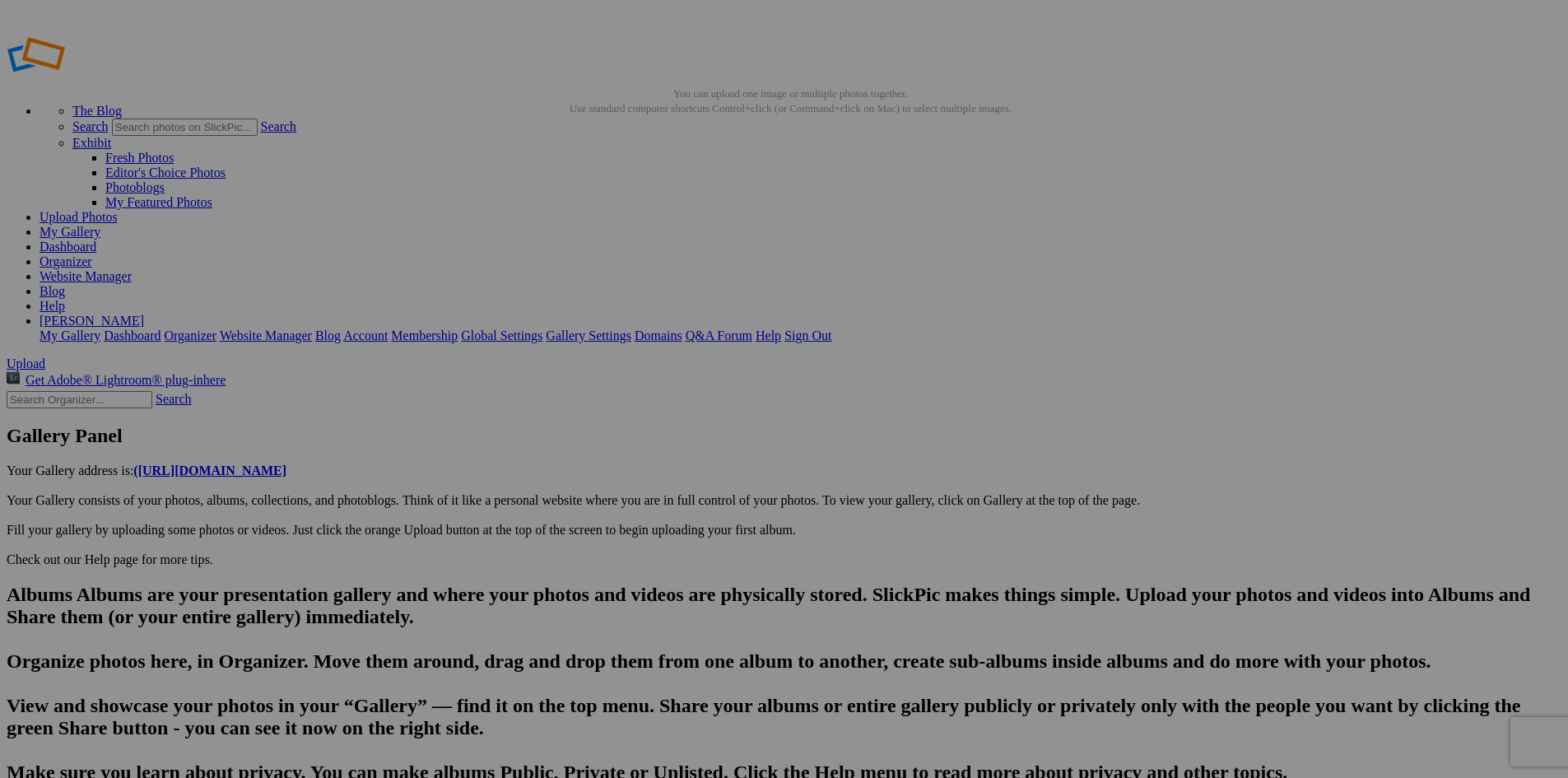
type input "The Arcadia Bluffs course. A piece of [GEOGRAPHIC_DATA] in [US_STATE]."
type textarea "The Bluffs Course is known for its dramatic elevation changes and stunning view…"
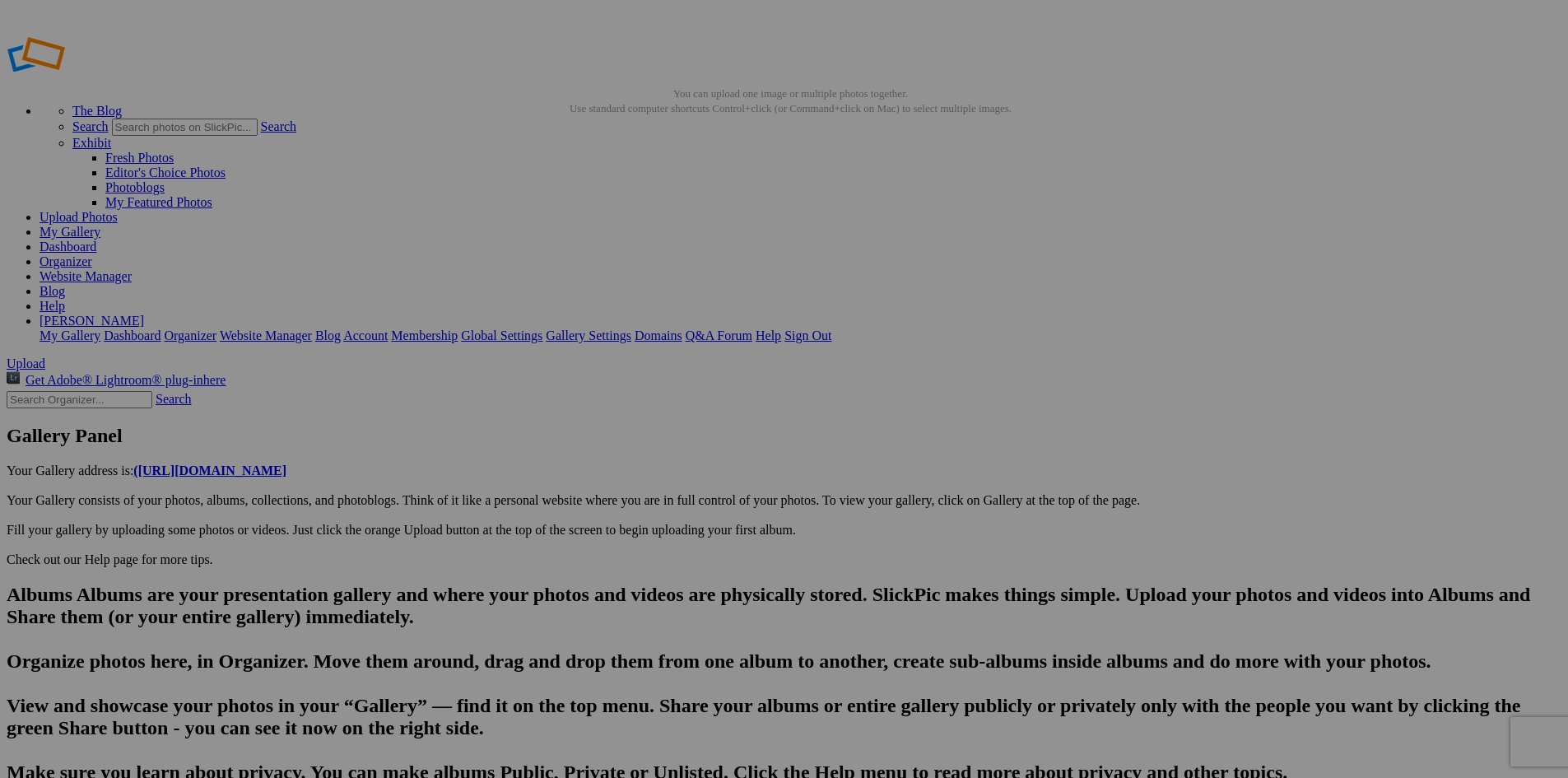
scroll to position [0, 1203]
type input "[US_STATE] didn't play but was allowed to ride with me to enjoy the spectacular…"
type textarea "Enter here..."
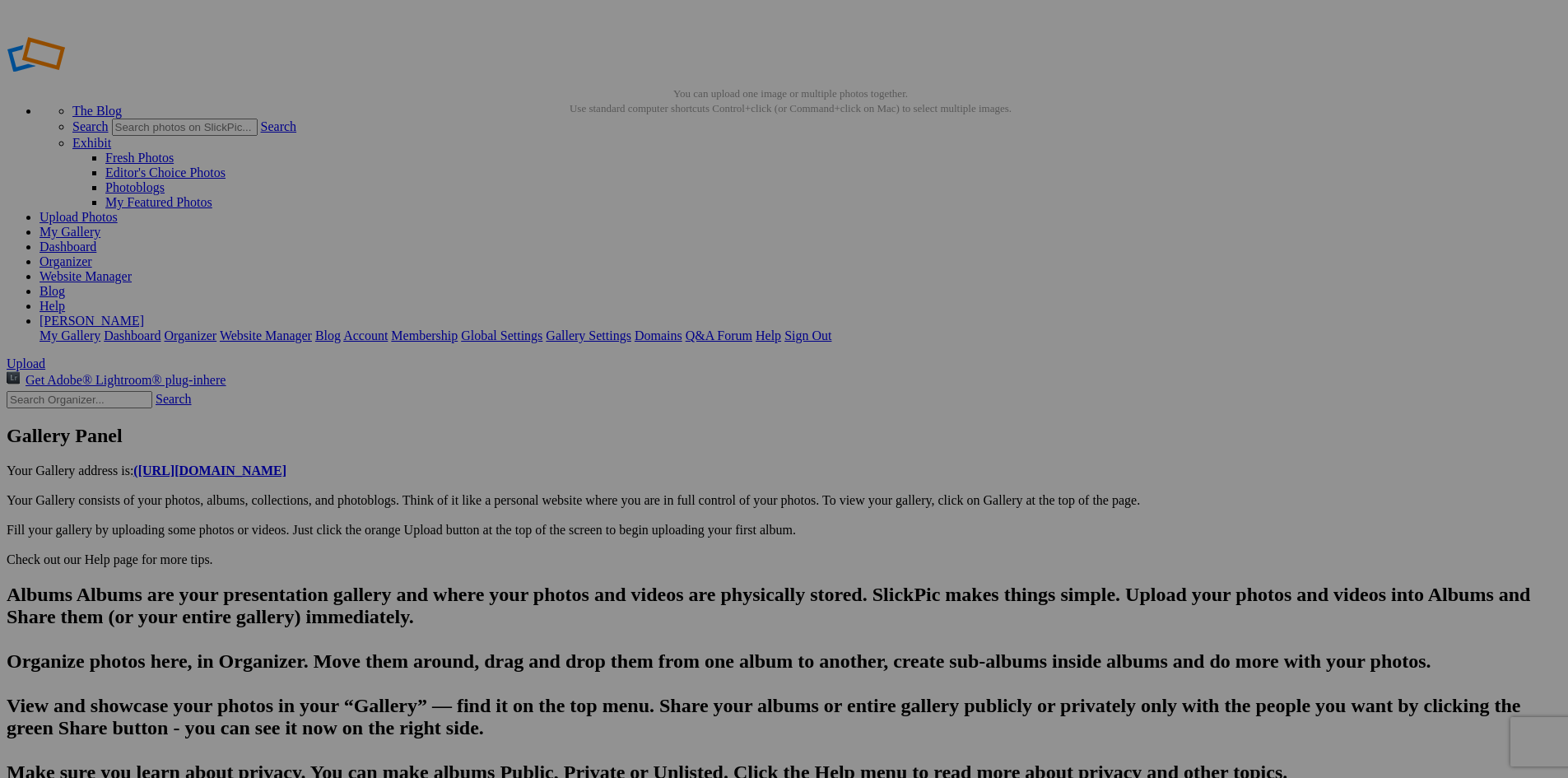
type input "Our [US_STATE] playing partner, [PERSON_NAME]. The self proclaimed "King of rea…"
type textarea "This guy sped ahead of us on almost every shot and frequently had to be asked t…"
type input "The Arcadia Bluffs course. Players may walk if they wish but carts are highly r…"
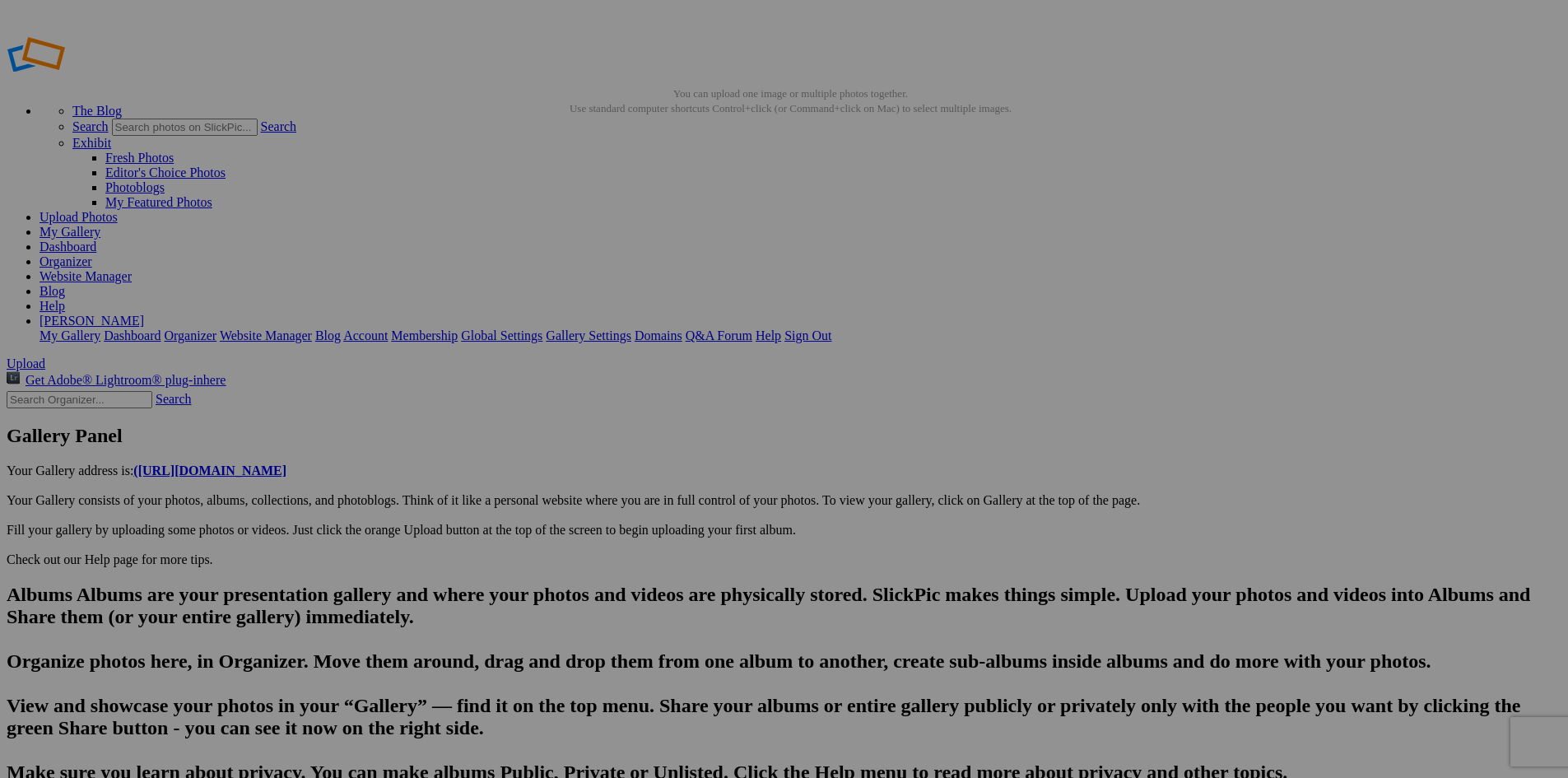
type textarea "Enter here..."
type input "The Arcadia Bluffs course. Varied terrain and a [DEMOGRAPHIC_DATA] or Scottish …"
paste textarea "It features wide fairways, large greens, and exceptional bunkering, contributin…"
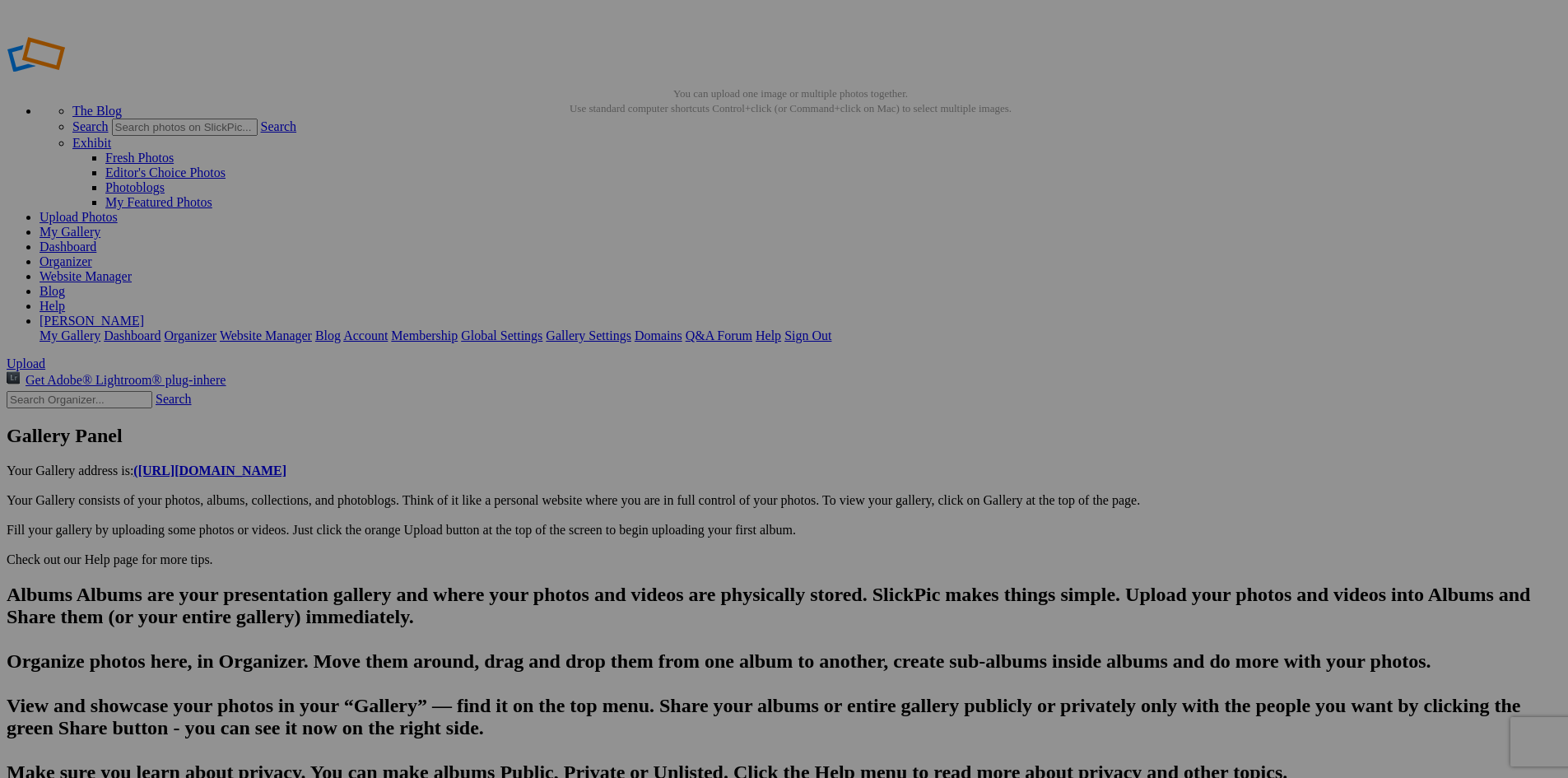
scroll to position [0, 0]
type textarea "It features wide fairways, large greens, and exceptional bunkering, contributin…"
